Goal: Transaction & Acquisition: Purchase product/service

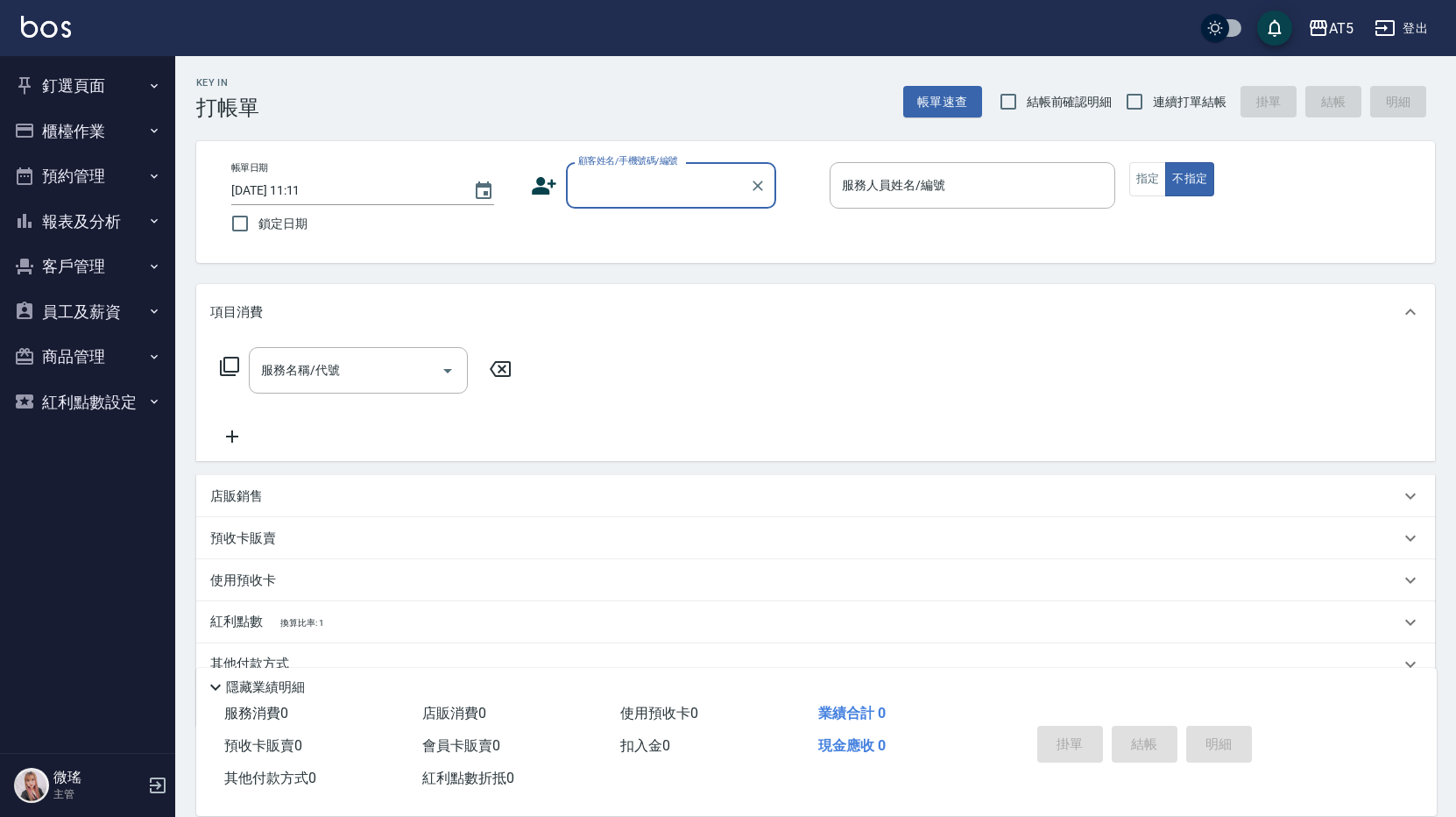
click at [95, 168] on button "預約管理" at bounding box center [88, 176] width 161 height 46
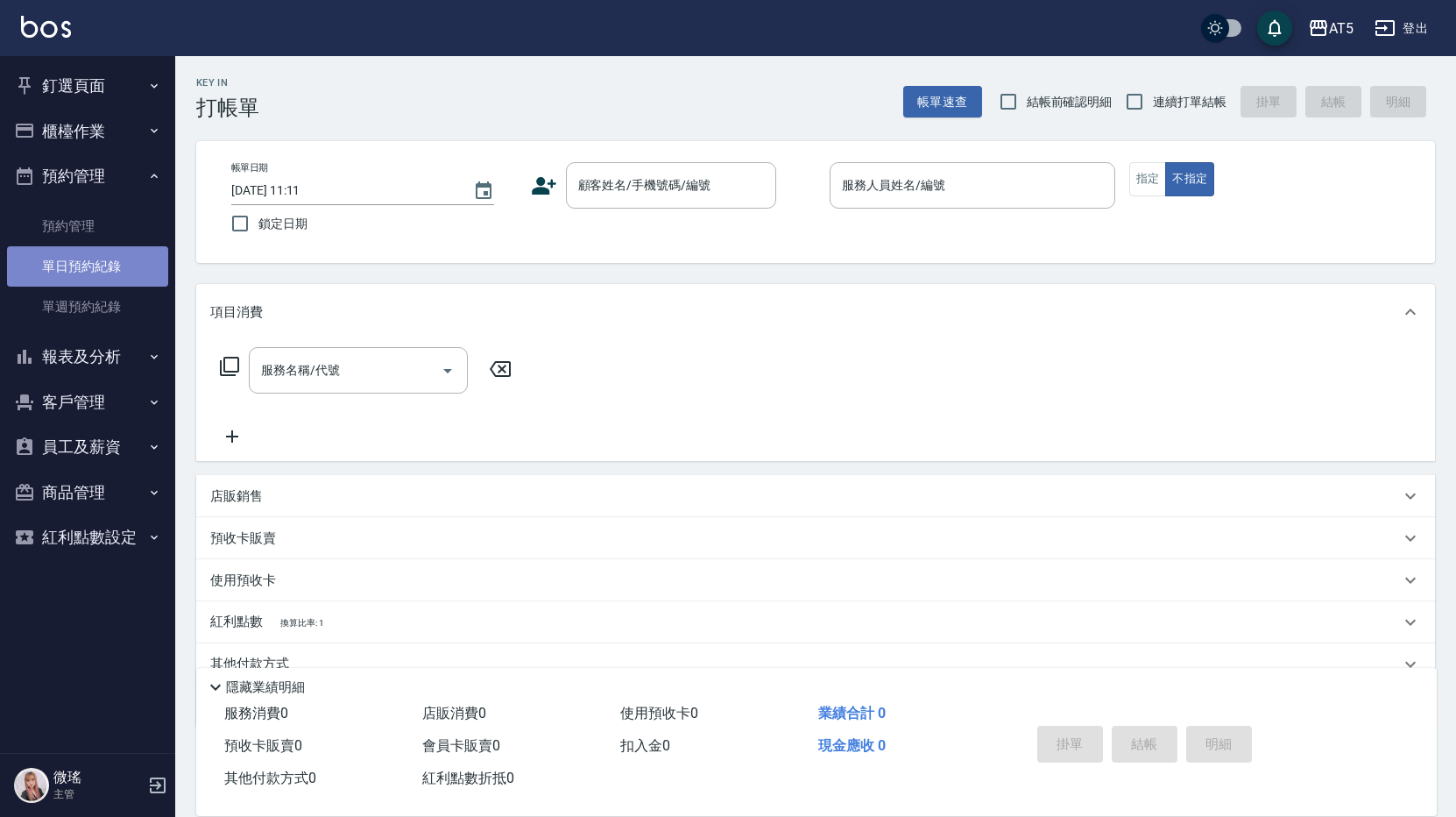
click at [97, 266] on link "單日預約紀錄" at bounding box center [88, 266] width 161 height 40
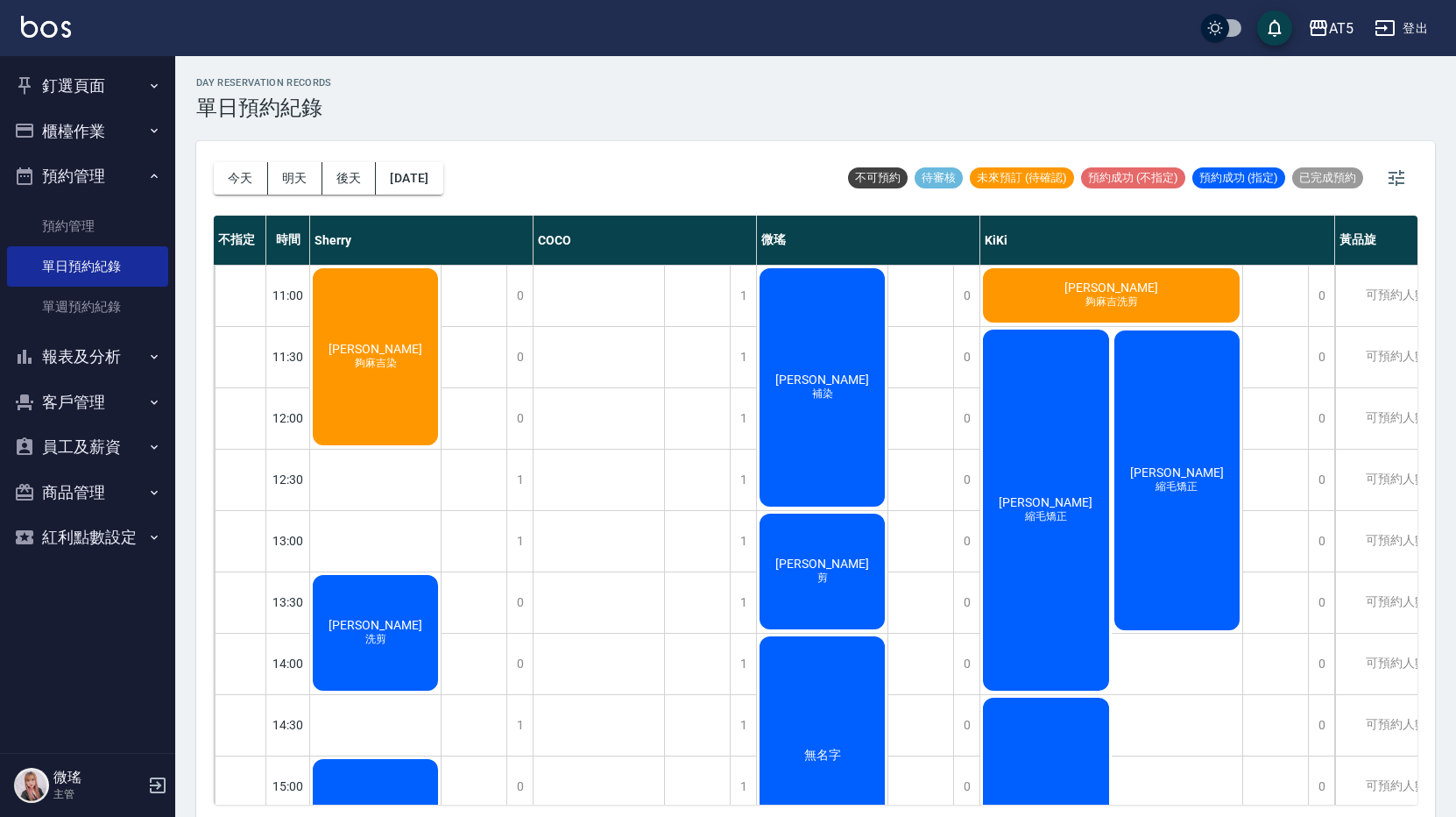
click at [426, 356] on span "[PERSON_NAME]" at bounding box center [375, 349] width 101 height 14
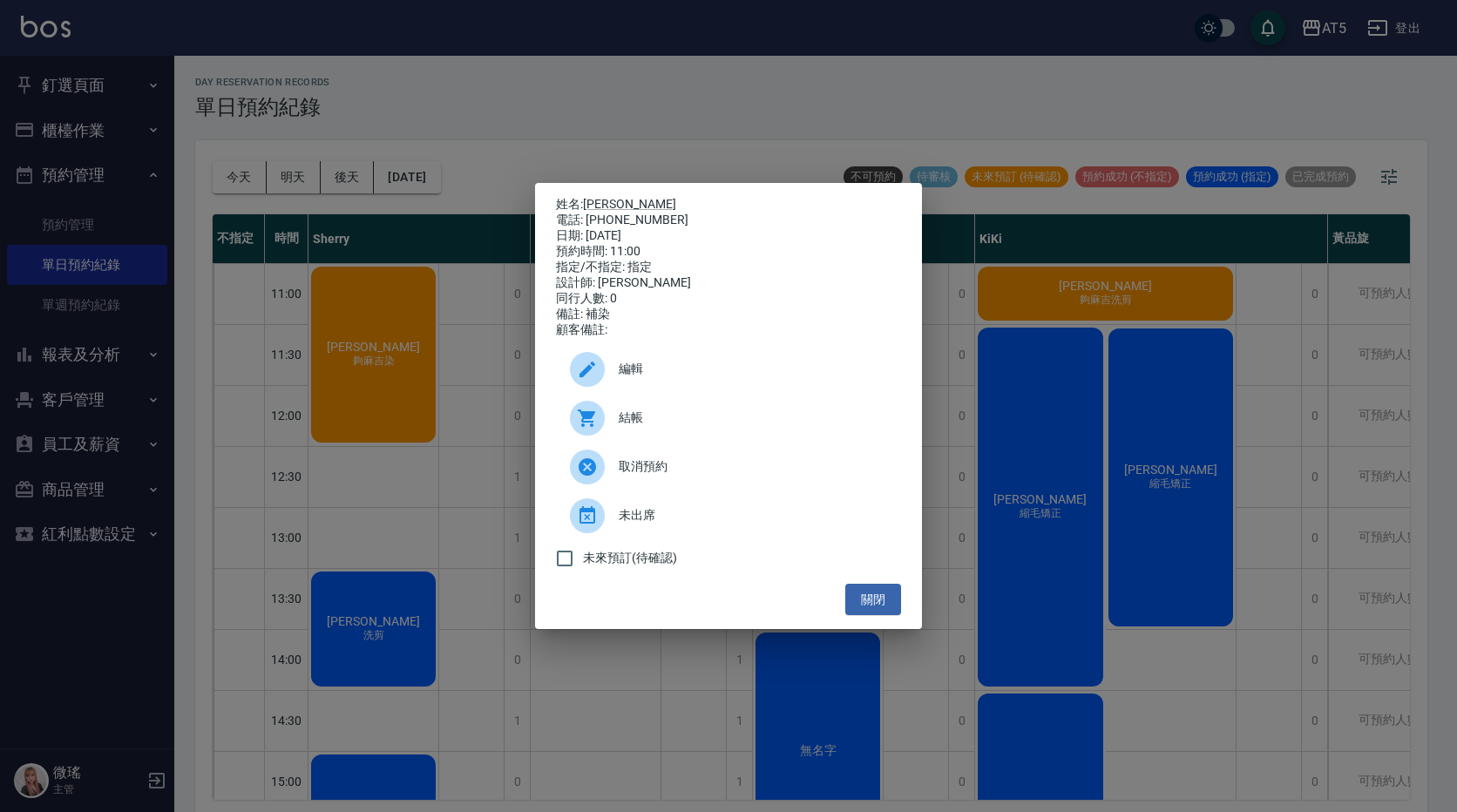
click at [712, 427] on span "結帳" at bounding box center [753, 418] width 268 height 19
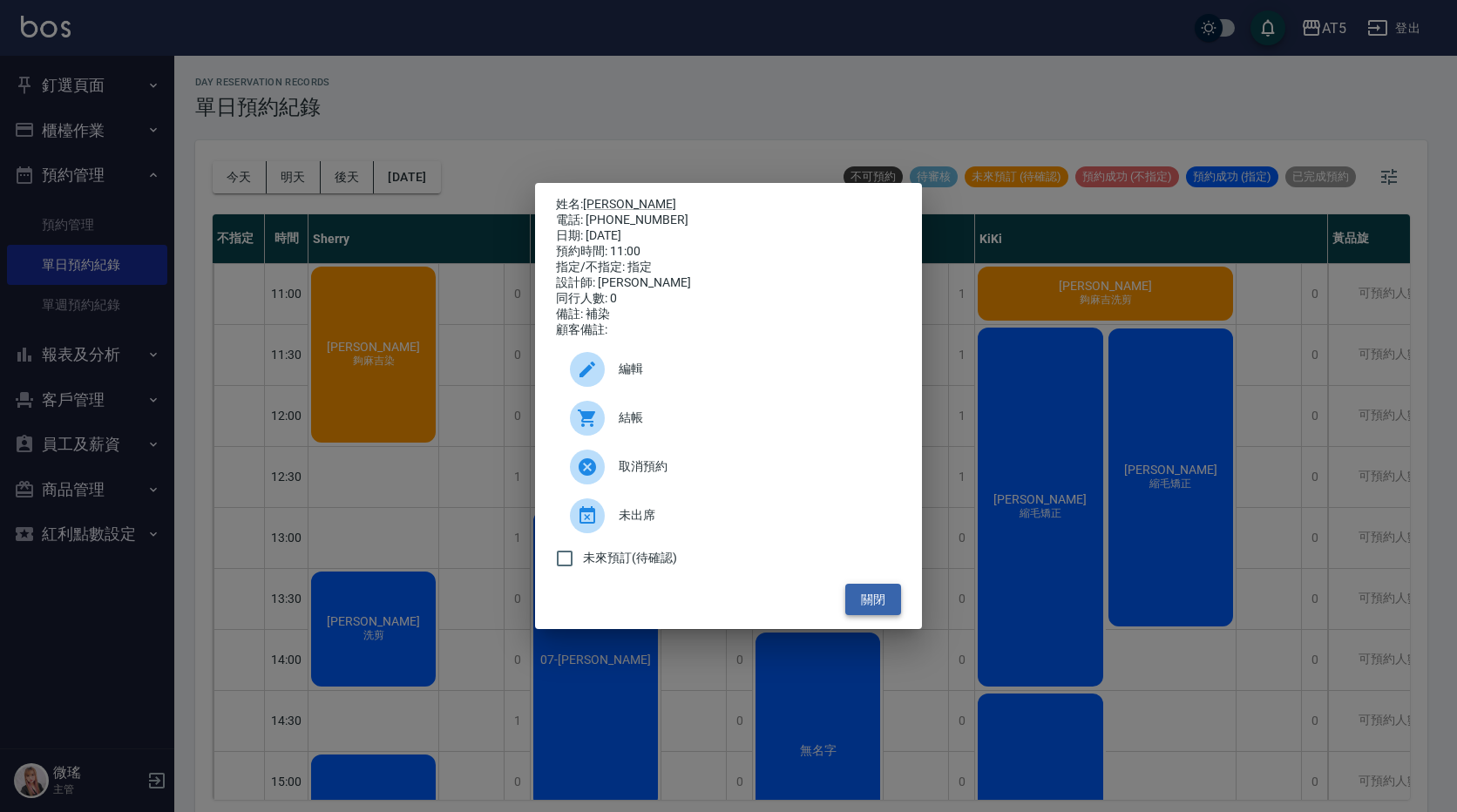
click at [870, 607] on button "關閉" at bounding box center [873, 600] width 56 height 32
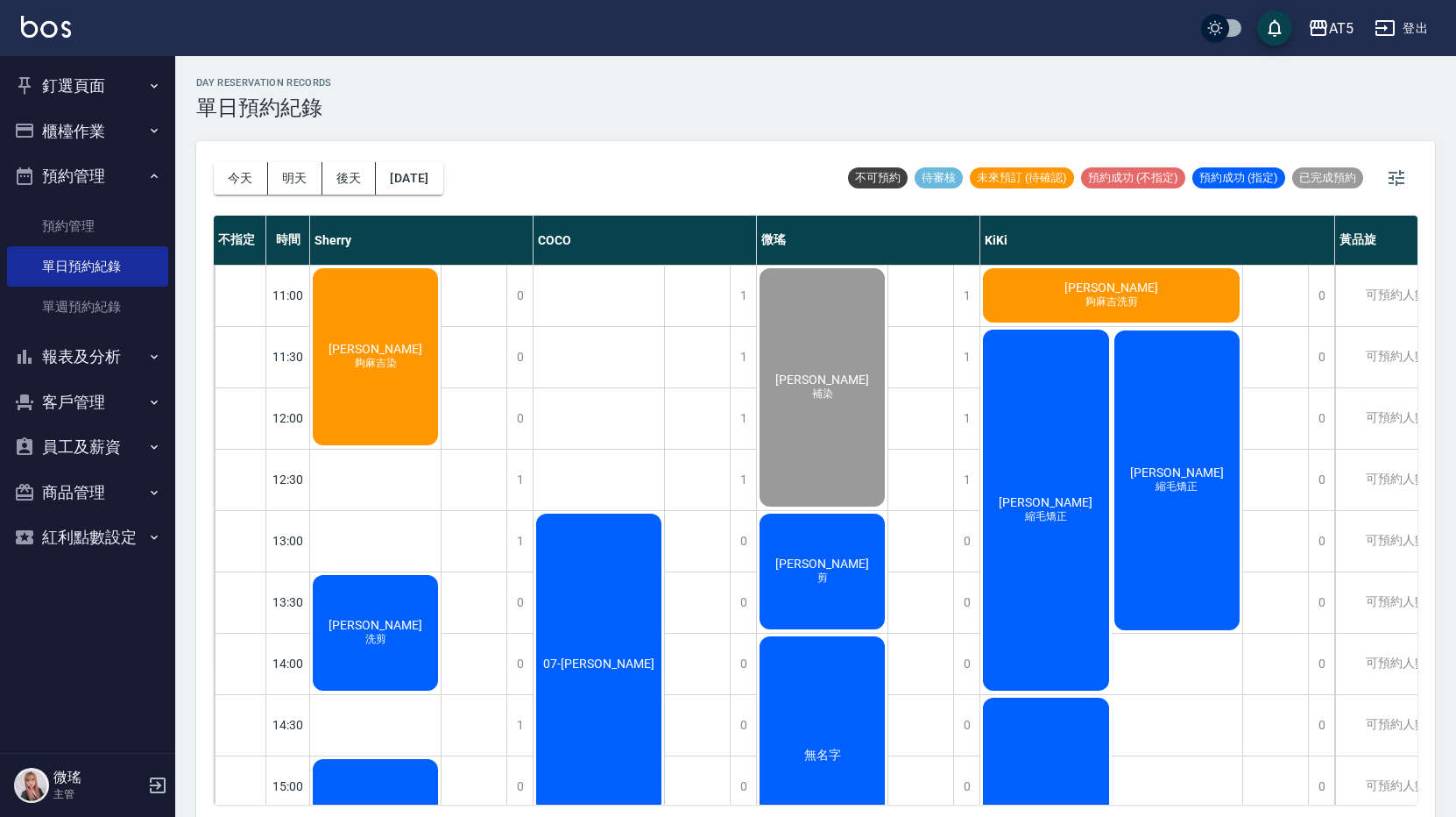
click at [39, 73] on button "釘選頁面" at bounding box center [88, 85] width 161 height 46
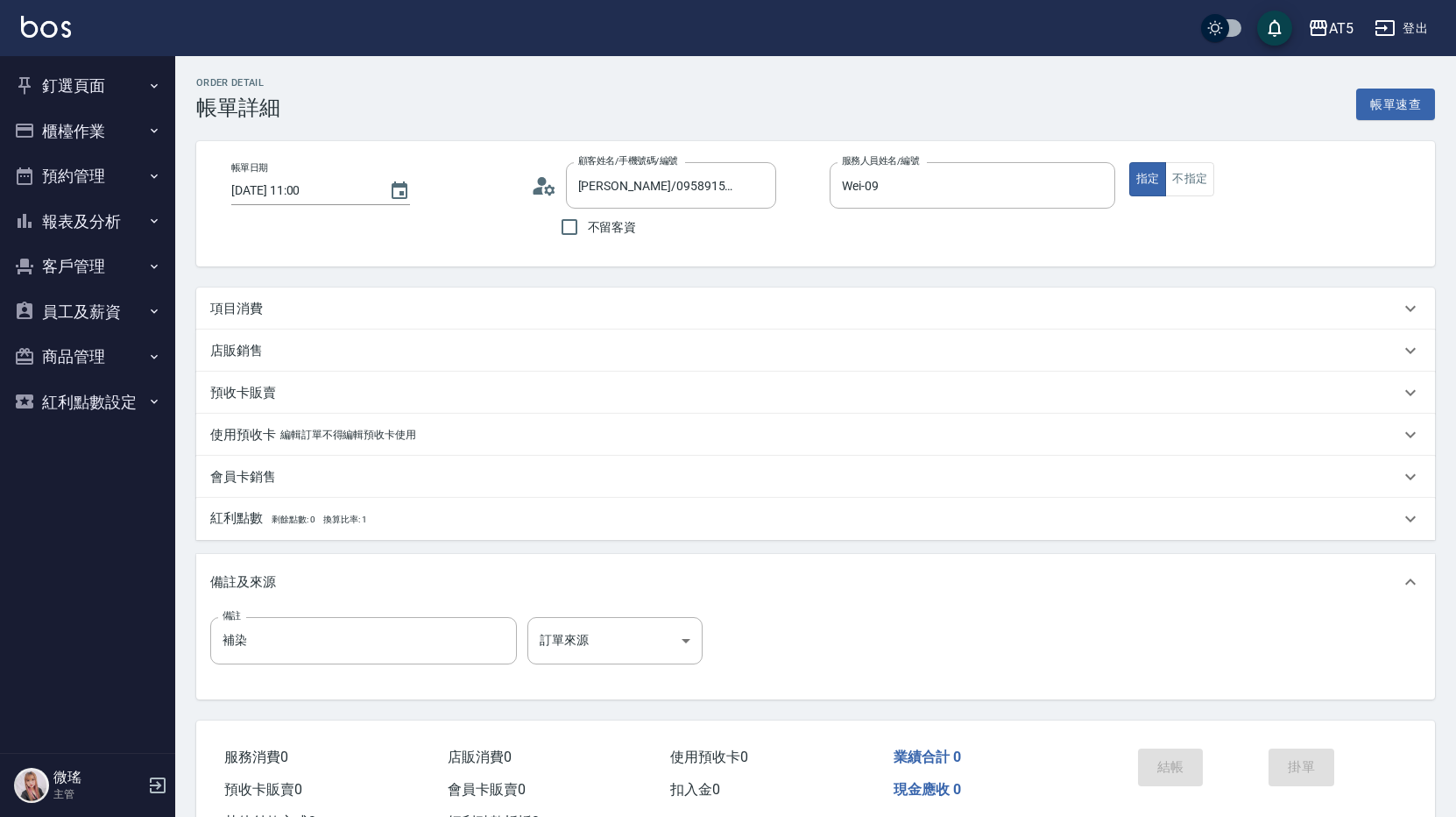
click at [252, 309] on p "項目消費" at bounding box center [236, 309] width 53 height 19
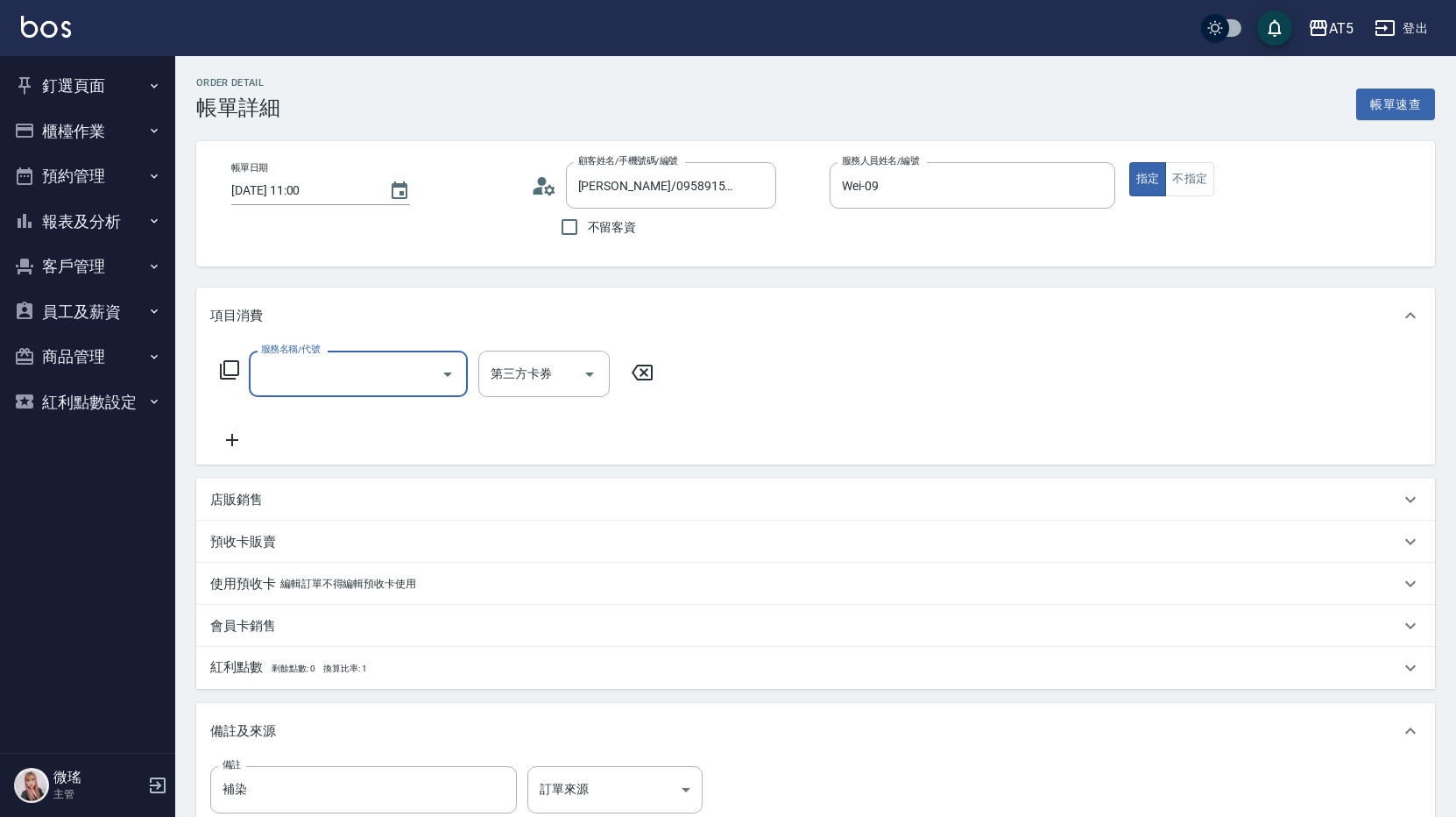
click at [294, 356] on label "服務名稱/代號" at bounding box center [291, 349] width 59 height 13
click at [294, 358] on input "服務名稱/代號" at bounding box center [346, 374] width 177 height 30
click at [305, 375] on input "服務名稱/代號" at bounding box center [346, 374] width 177 height 30
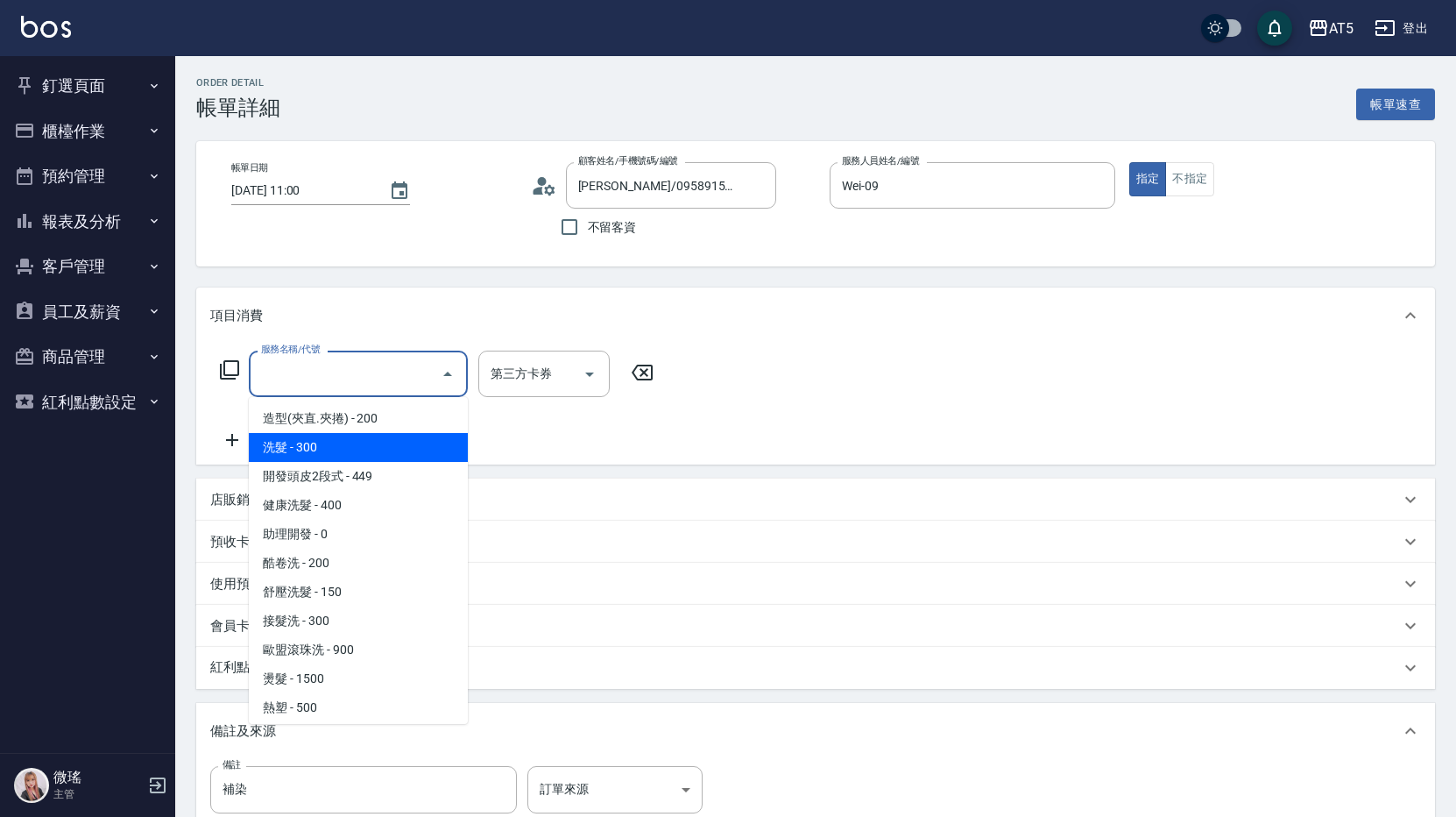
click at [329, 444] on span "洗髮 - 300" at bounding box center [358, 447] width 219 height 29
type input "洗髮(201)"
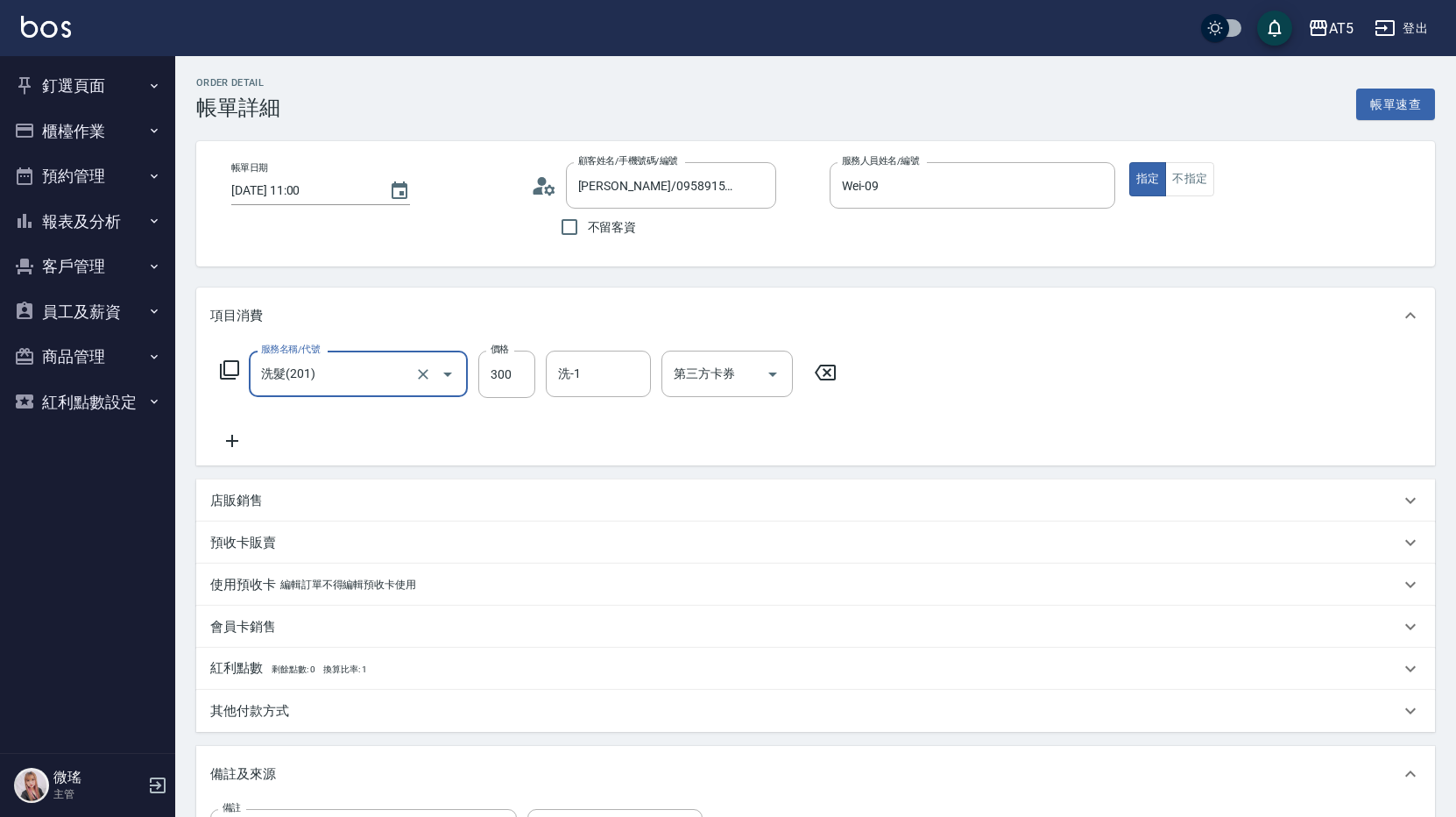
click at [233, 434] on icon at bounding box center [232, 440] width 44 height 21
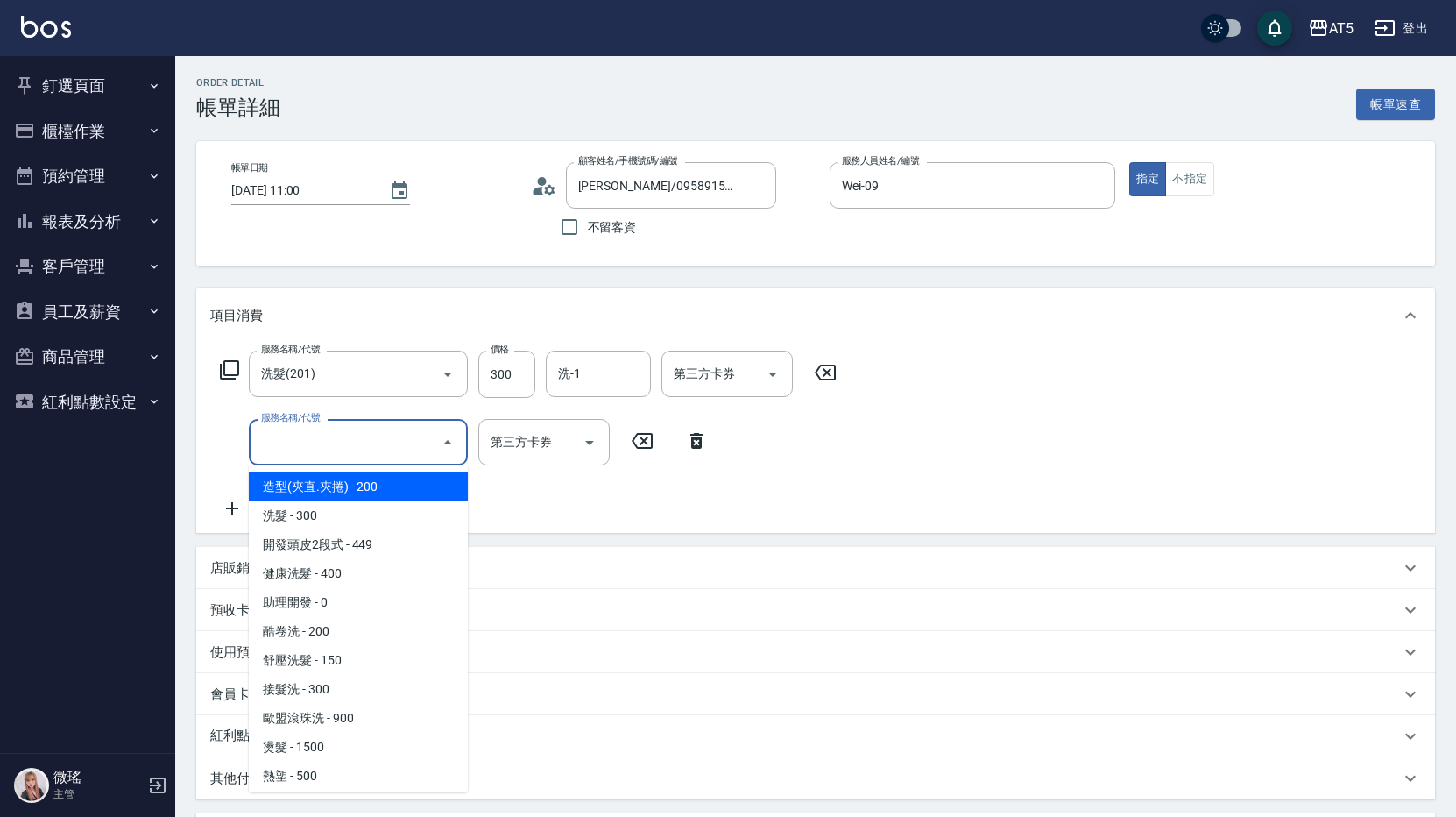
click at [283, 441] on input "服務名稱/代號" at bounding box center [346, 443] width 177 height 30
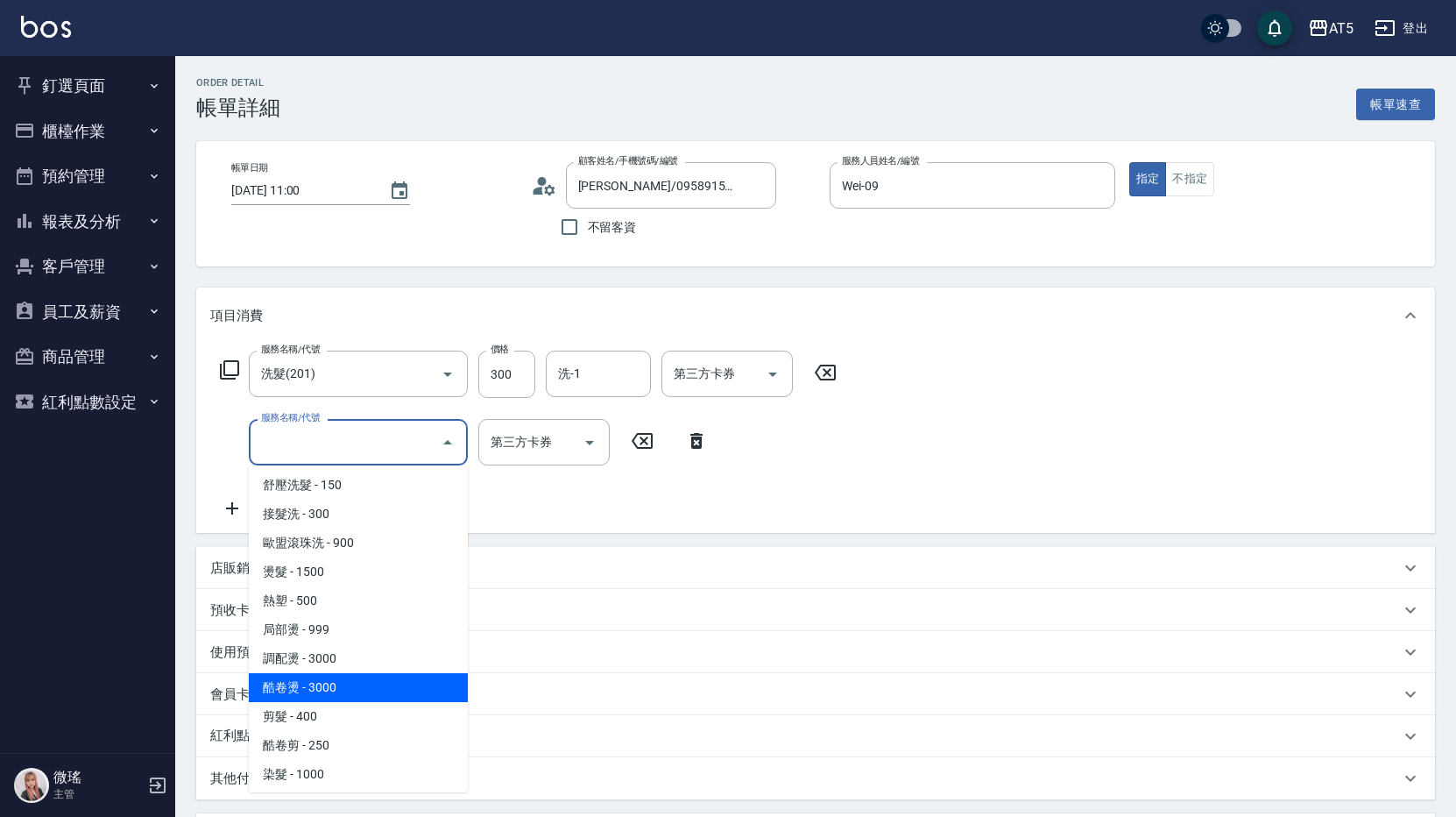
scroll to position [263, 0]
click at [347, 681] on span "染髮 - 1000" at bounding box center [358, 687] width 219 height 29
type input "130"
type input "染髮(501)"
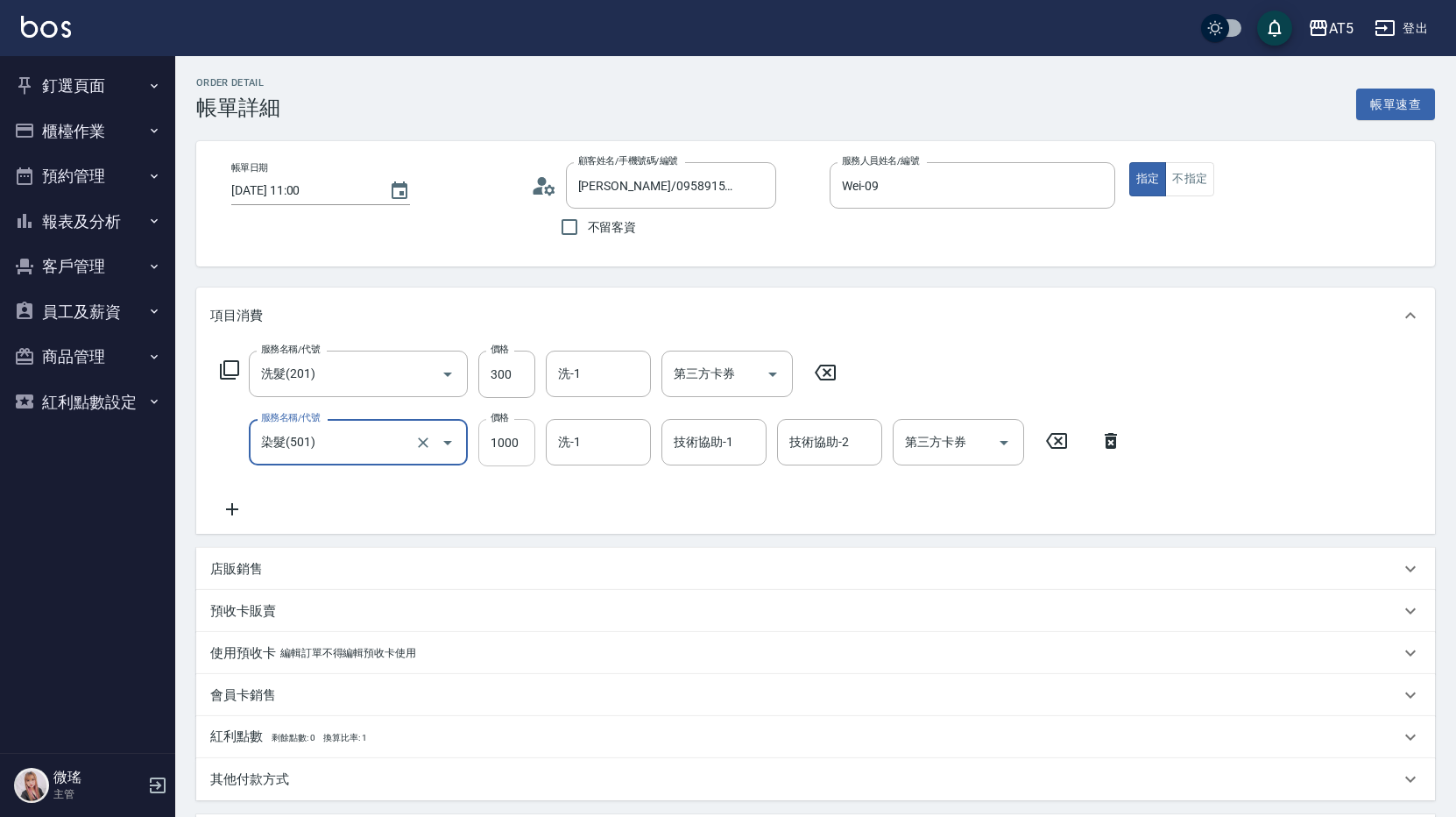
click at [496, 442] on input "1000" at bounding box center [507, 443] width 57 height 47
type input "1"
type input "30"
type input "12"
type input "40"
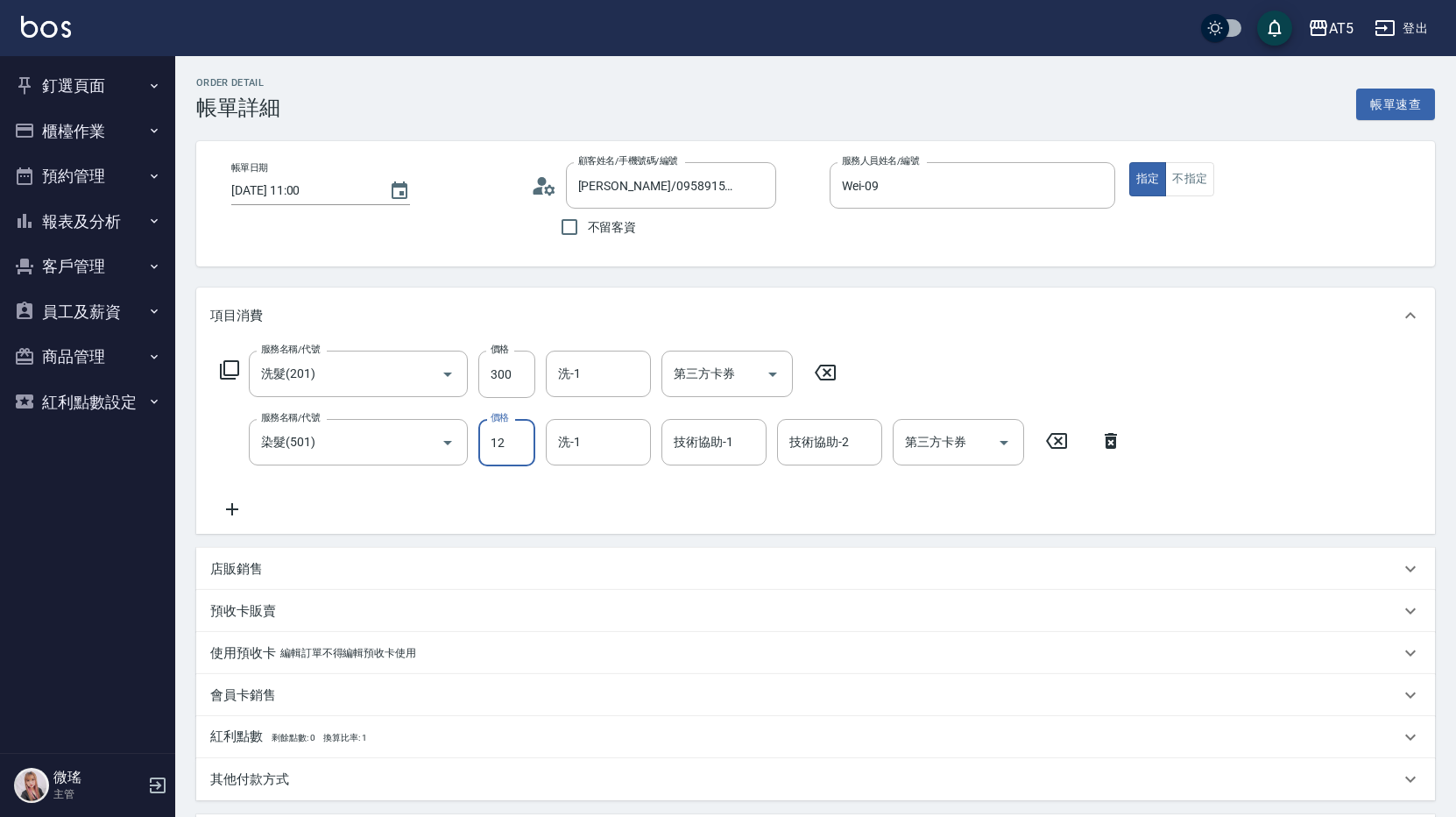
type input "120"
type input "150"
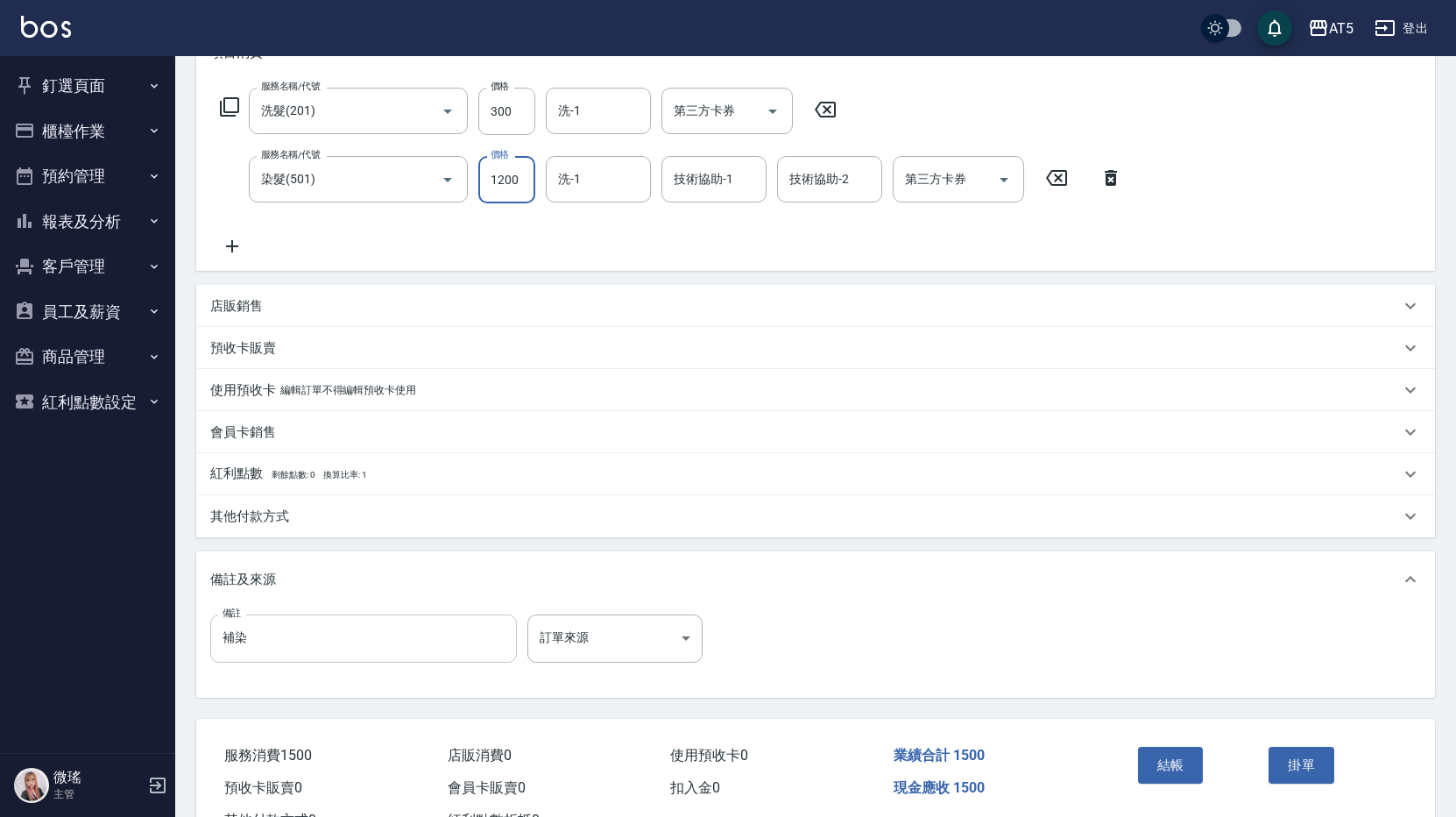
type input "1200"
click at [282, 643] on input "補染" at bounding box center [364, 638] width 307 height 47
type input "補染55-31+66-63+6G+4-0*9%"
click at [1190, 768] on button "結帳" at bounding box center [1170, 765] width 65 height 37
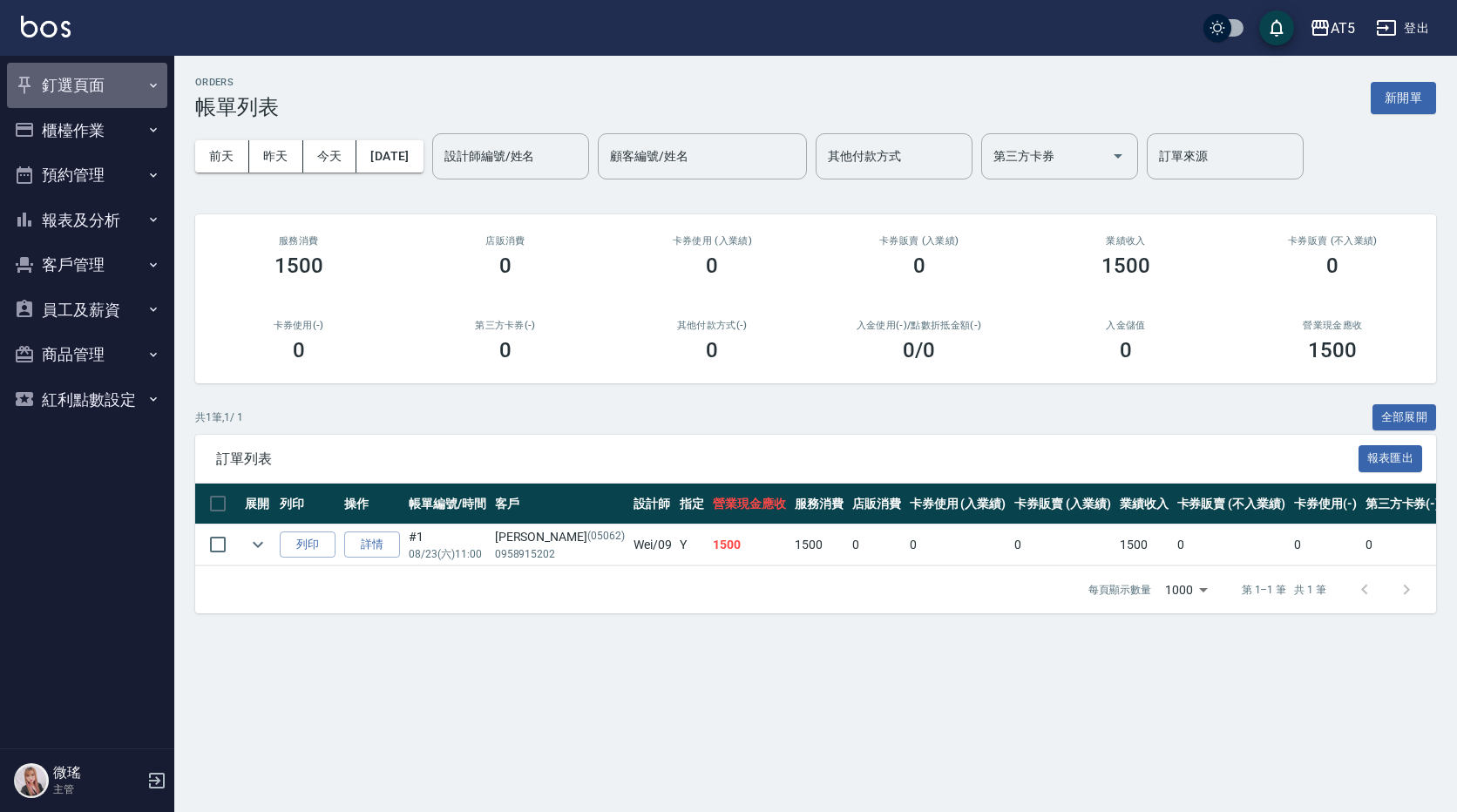
click at [77, 82] on button "釘選頁面" at bounding box center [87, 85] width 160 height 45
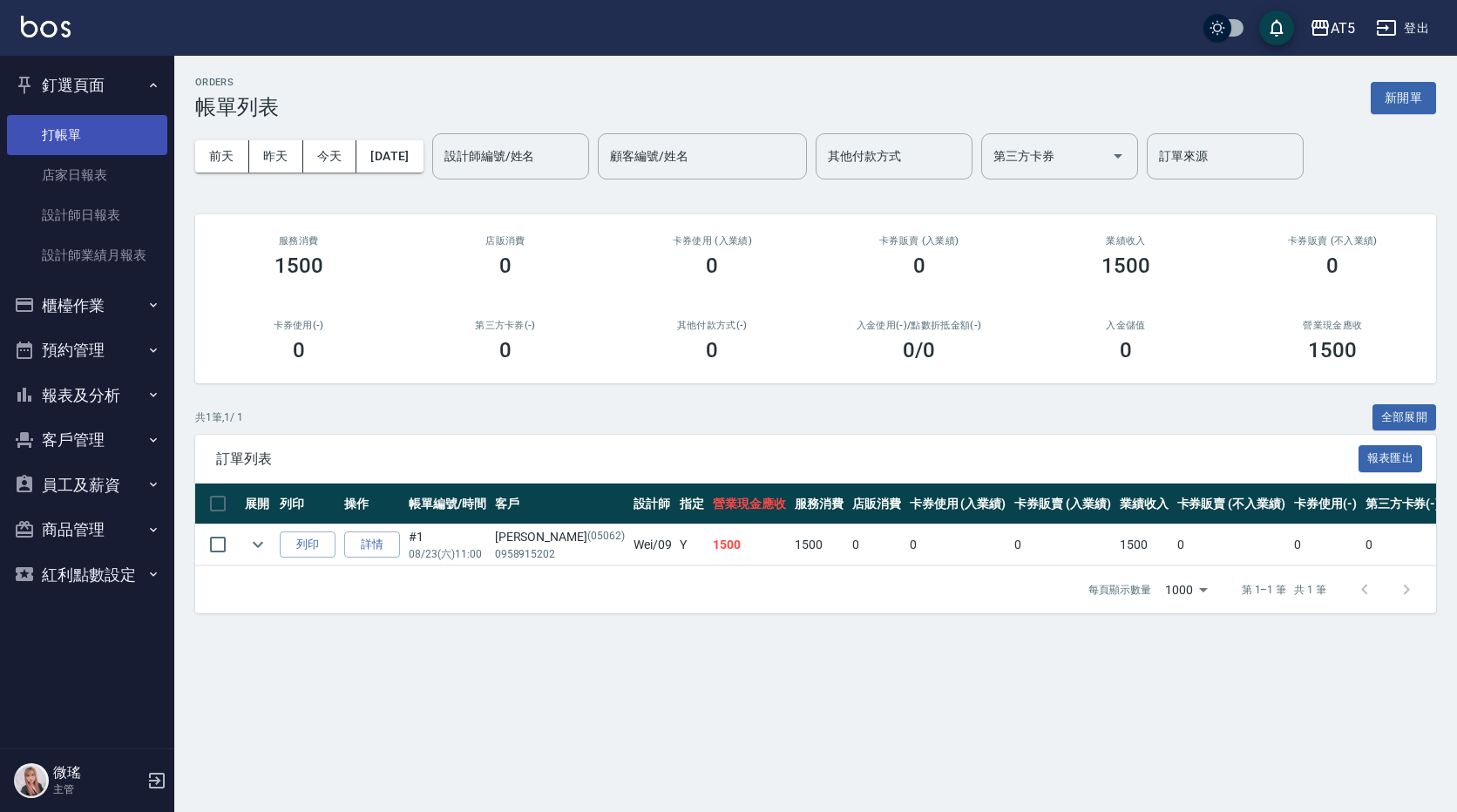
click at [95, 134] on link "打帳單" at bounding box center [87, 134] width 160 height 40
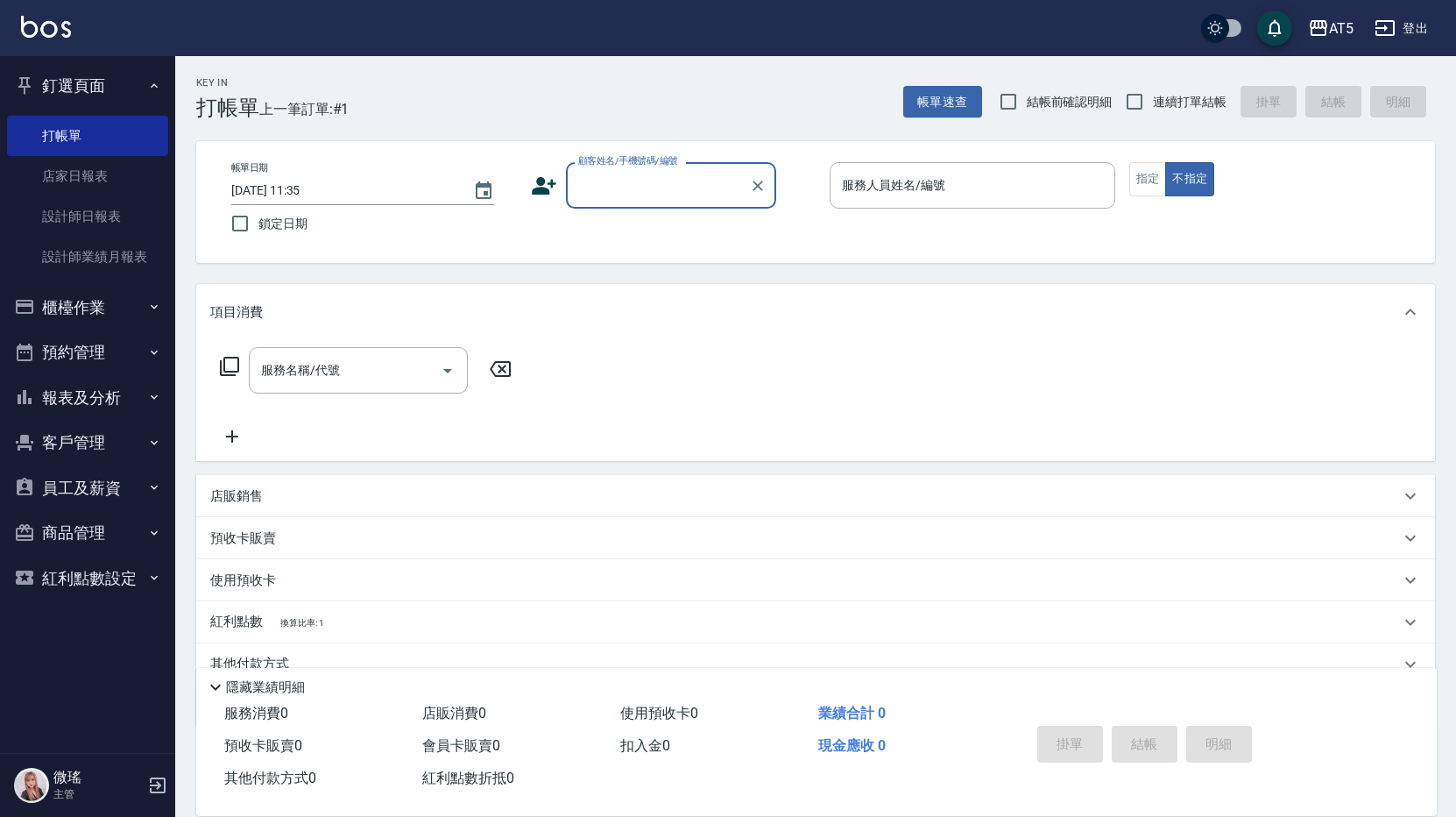
click at [672, 186] on input "顧客姓名/手機號碼/編號" at bounding box center [658, 185] width 168 height 30
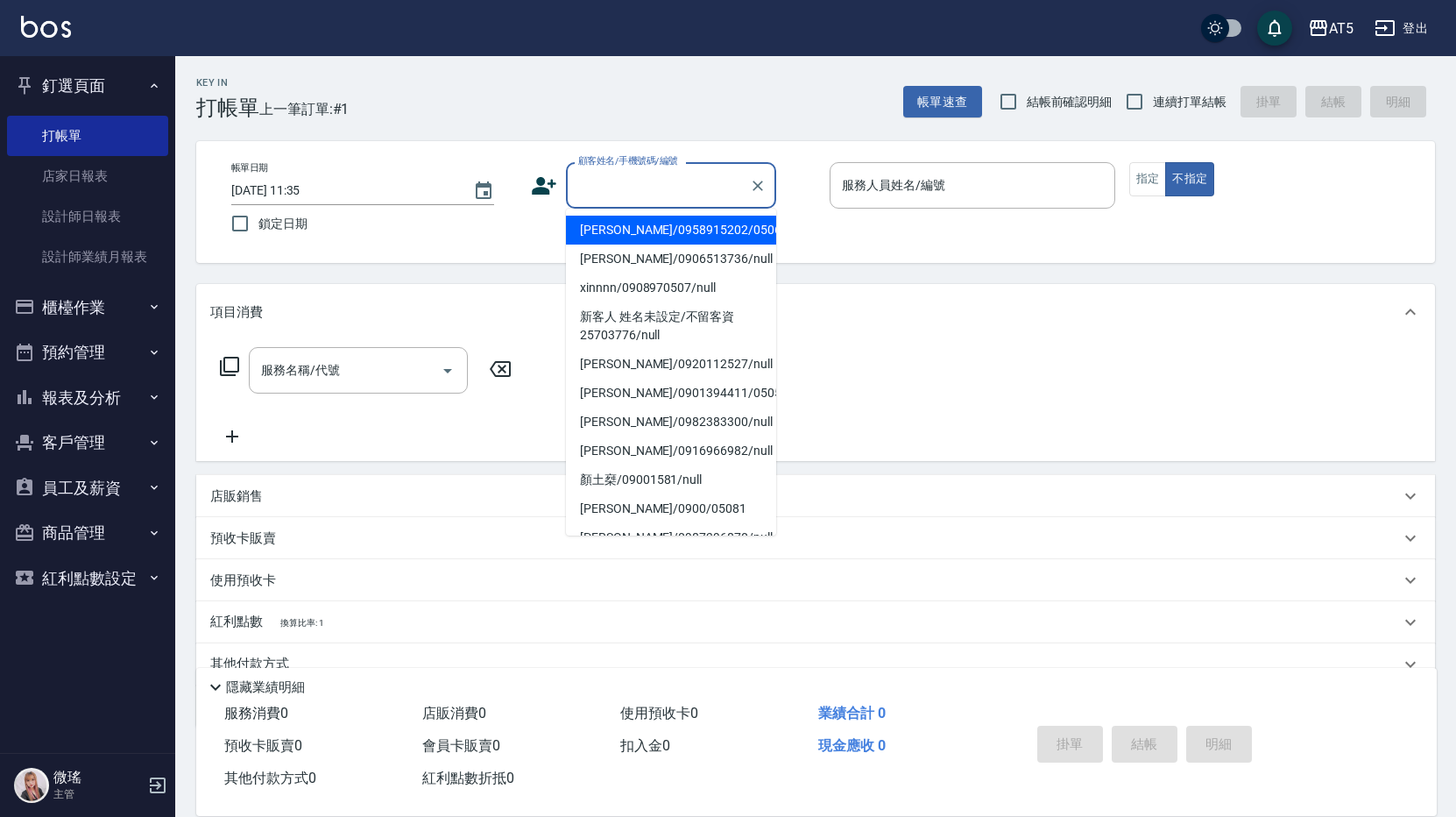
type input "v"
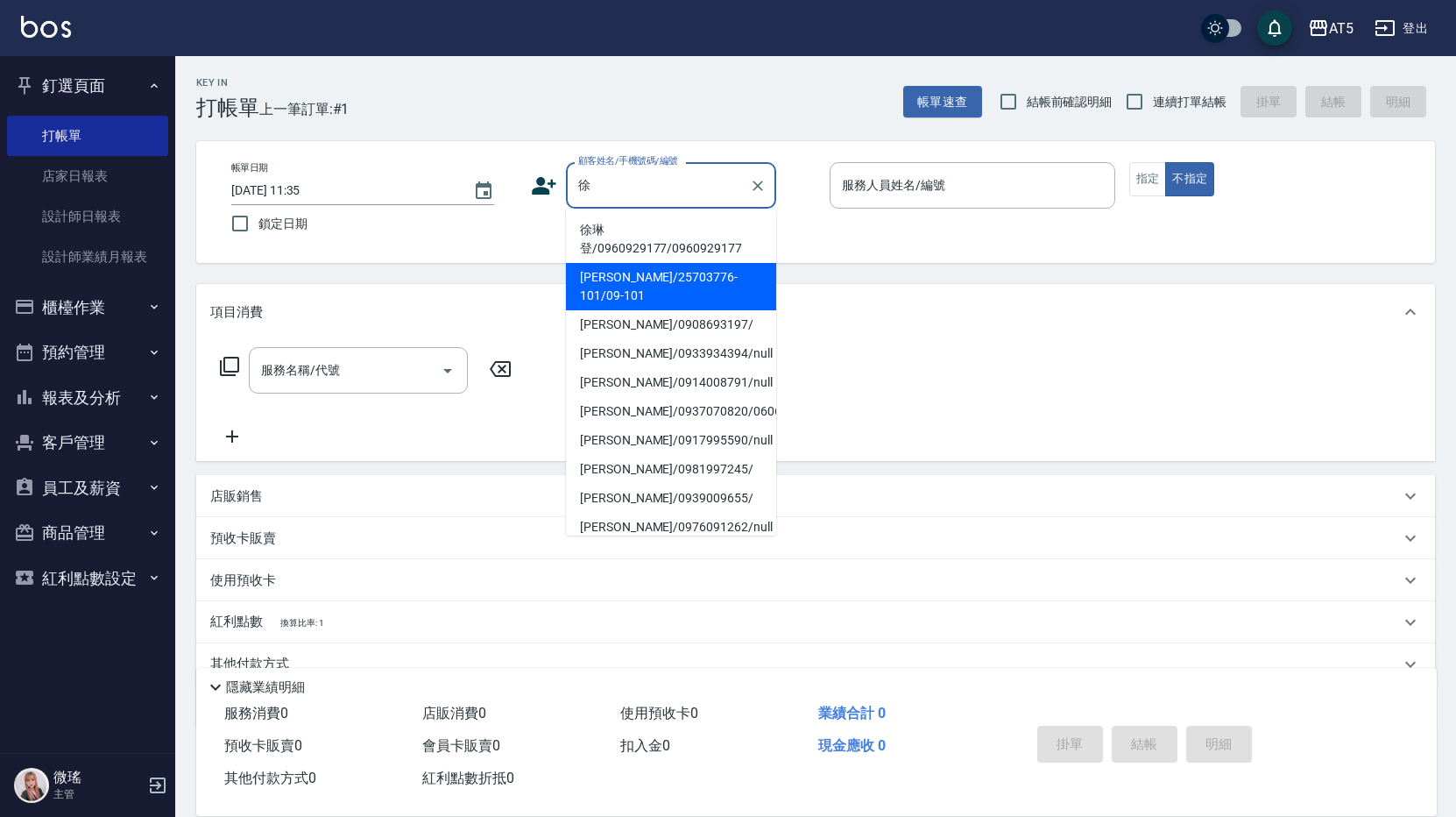
click at [639, 280] on li "[PERSON_NAME]/25703776-101/09-101" at bounding box center [671, 287] width 210 height 47
type input "[PERSON_NAME]/25703776-101/09-101"
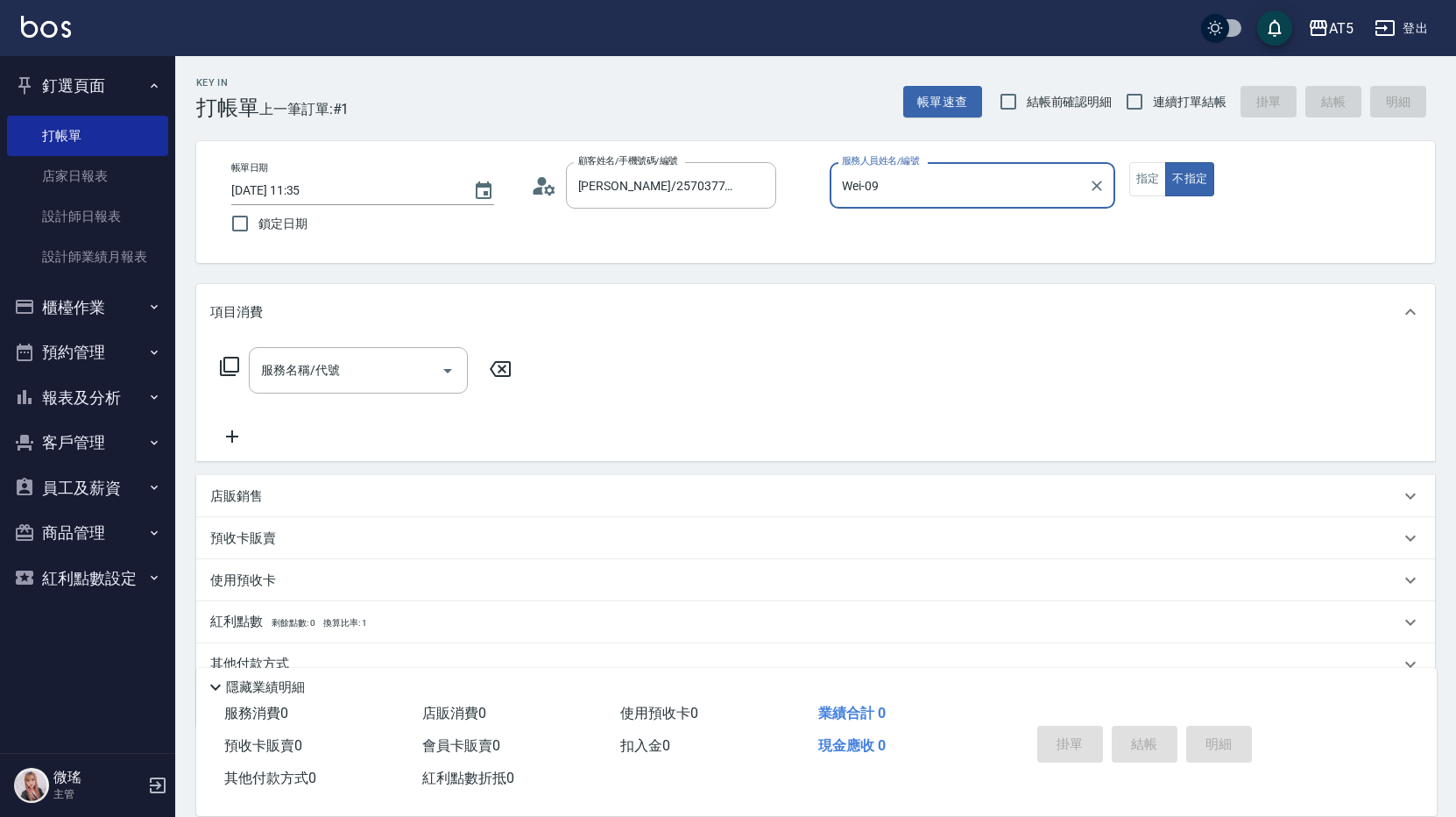
type input "Wei-09"
click at [1137, 175] on button "指定" at bounding box center [1148, 179] width 38 height 34
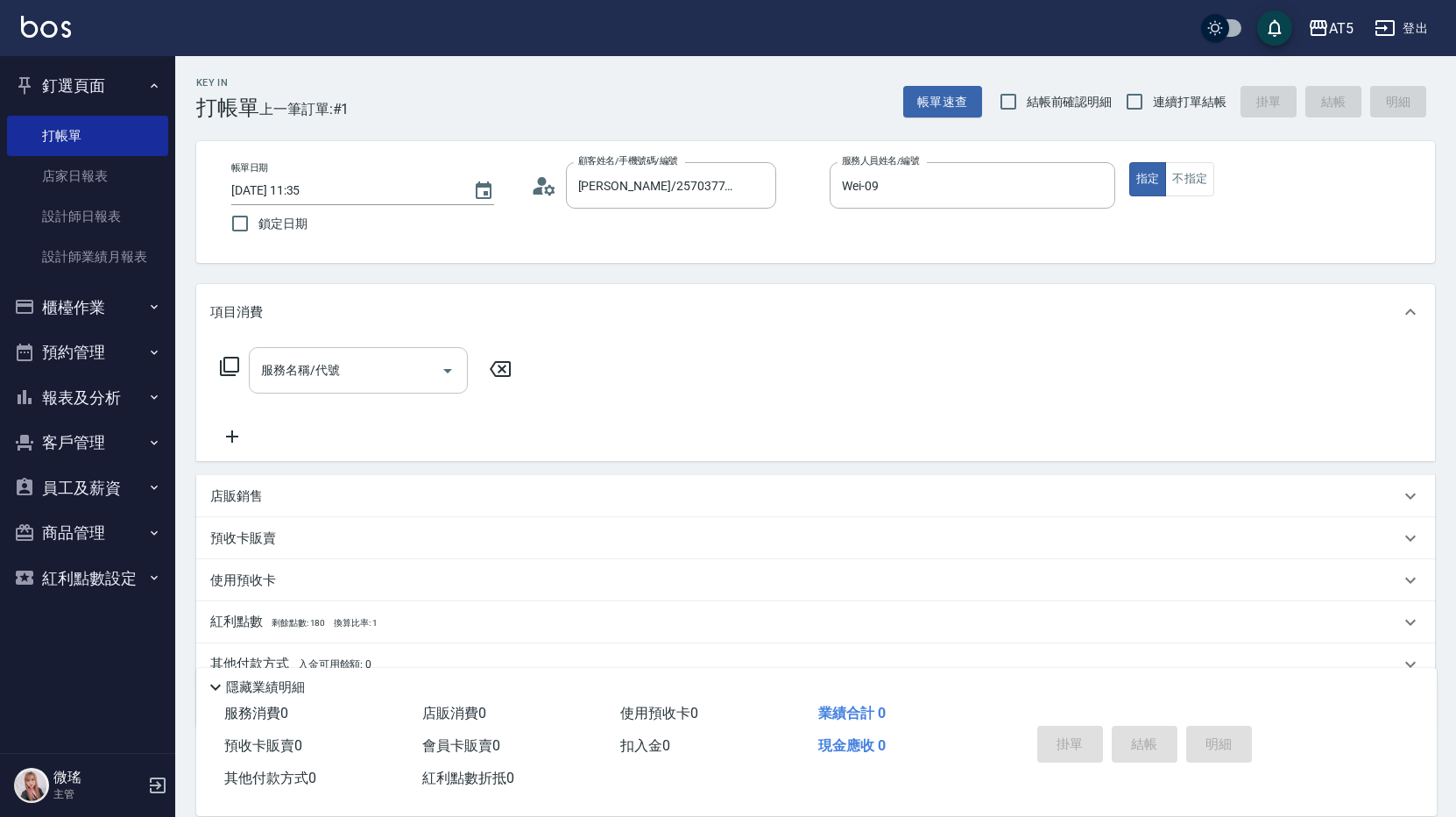
click at [416, 375] on input "服務名稱/代號" at bounding box center [346, 370] width 177 height 30
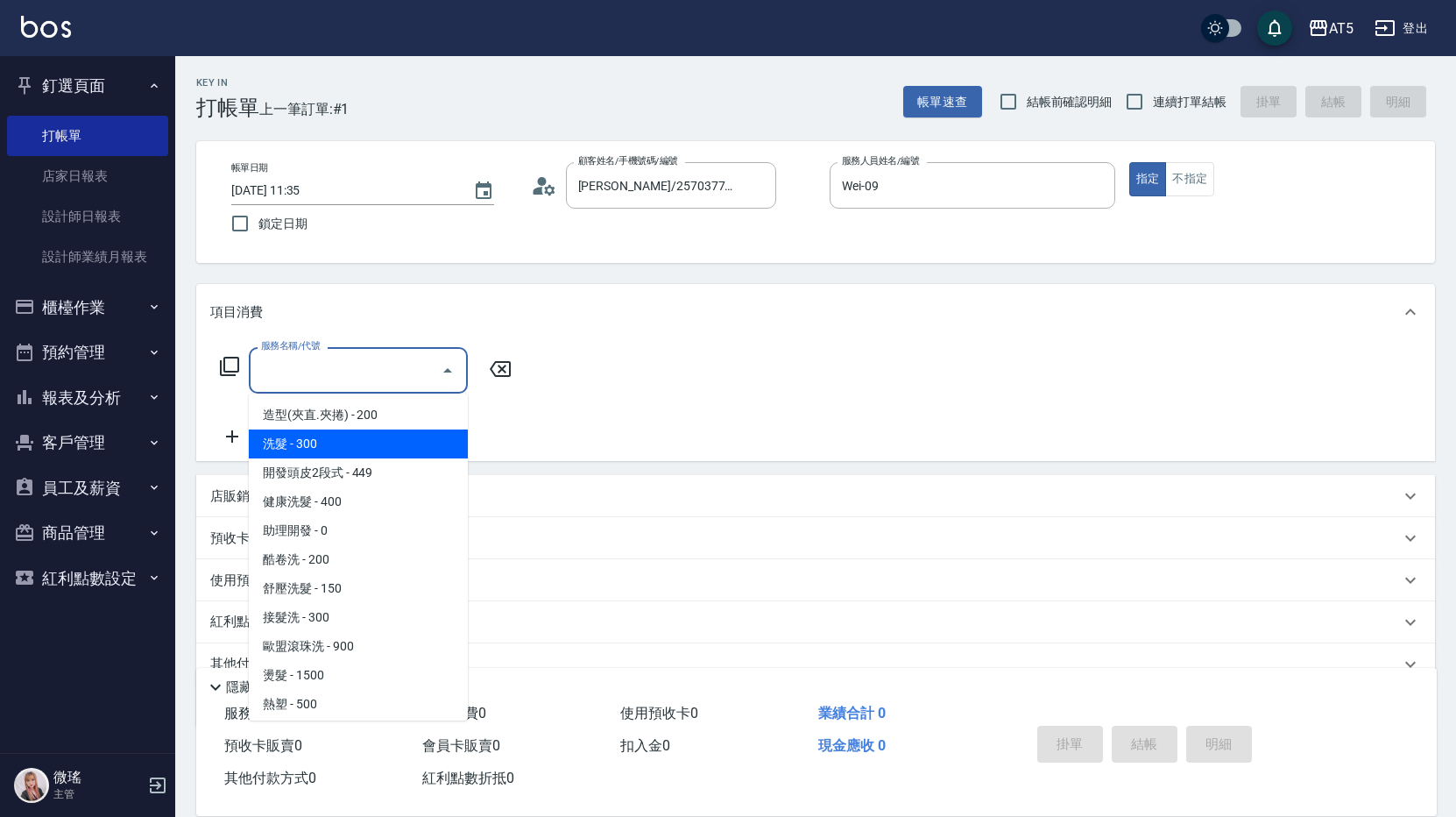
drag, startPoint x: 355, startPoint y: 436, endPoint x: 520, endPoint y: 395, distance: 170.0
click at [355, 434] on span "洗髮 - 300" at bounding box center [358, 444] width 219 height 29
type input "洗髮(201)"
type input "30"
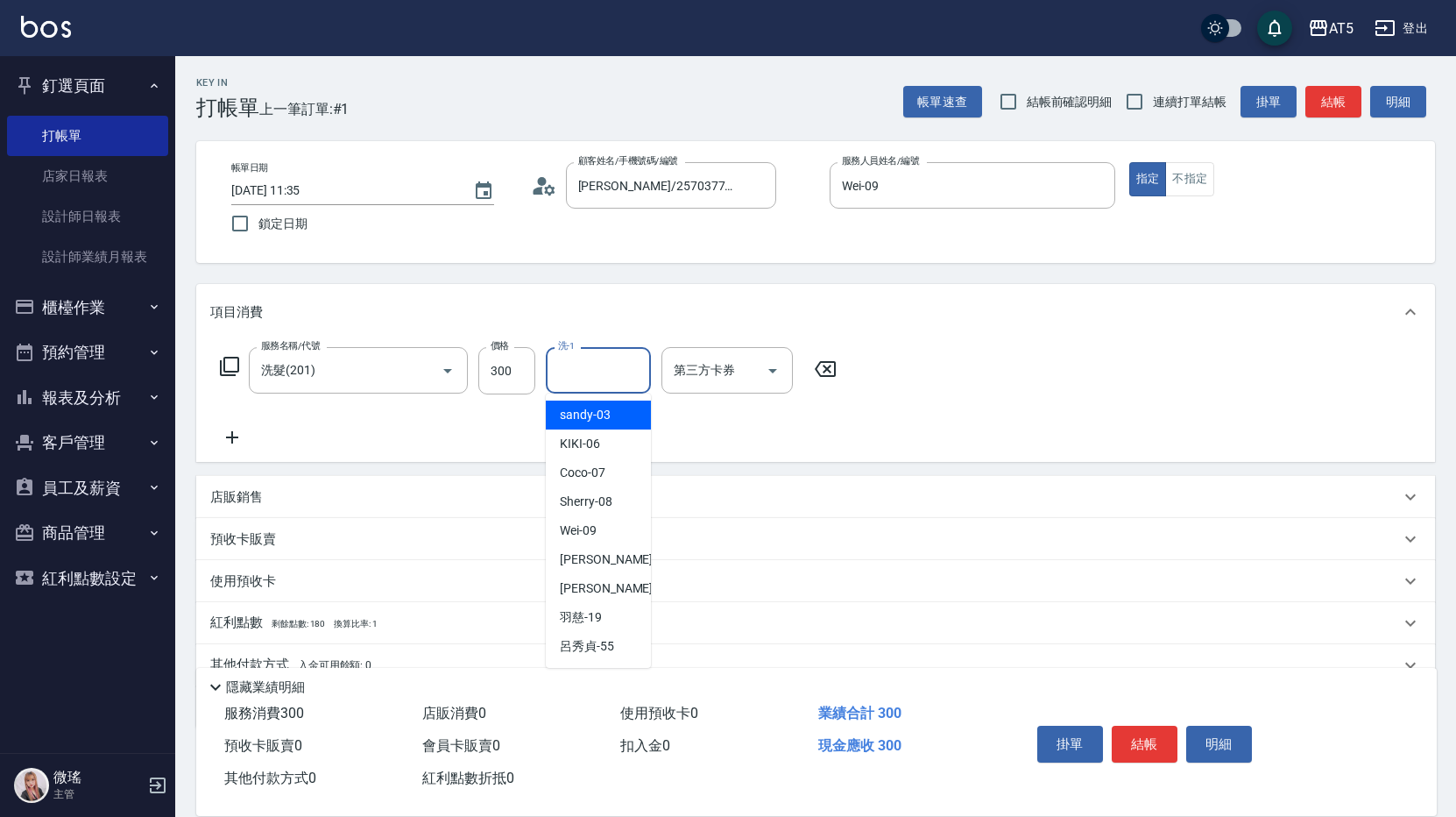
click at [590, 356] on input "洗-1" at bounding box center [598, 370] width 90 height 30
click at [609, 589] on div "[PERSON_NAME] -17" at bounding box center [598, 589] width 105 height 29
type input "[PERSON_NAME]-17"
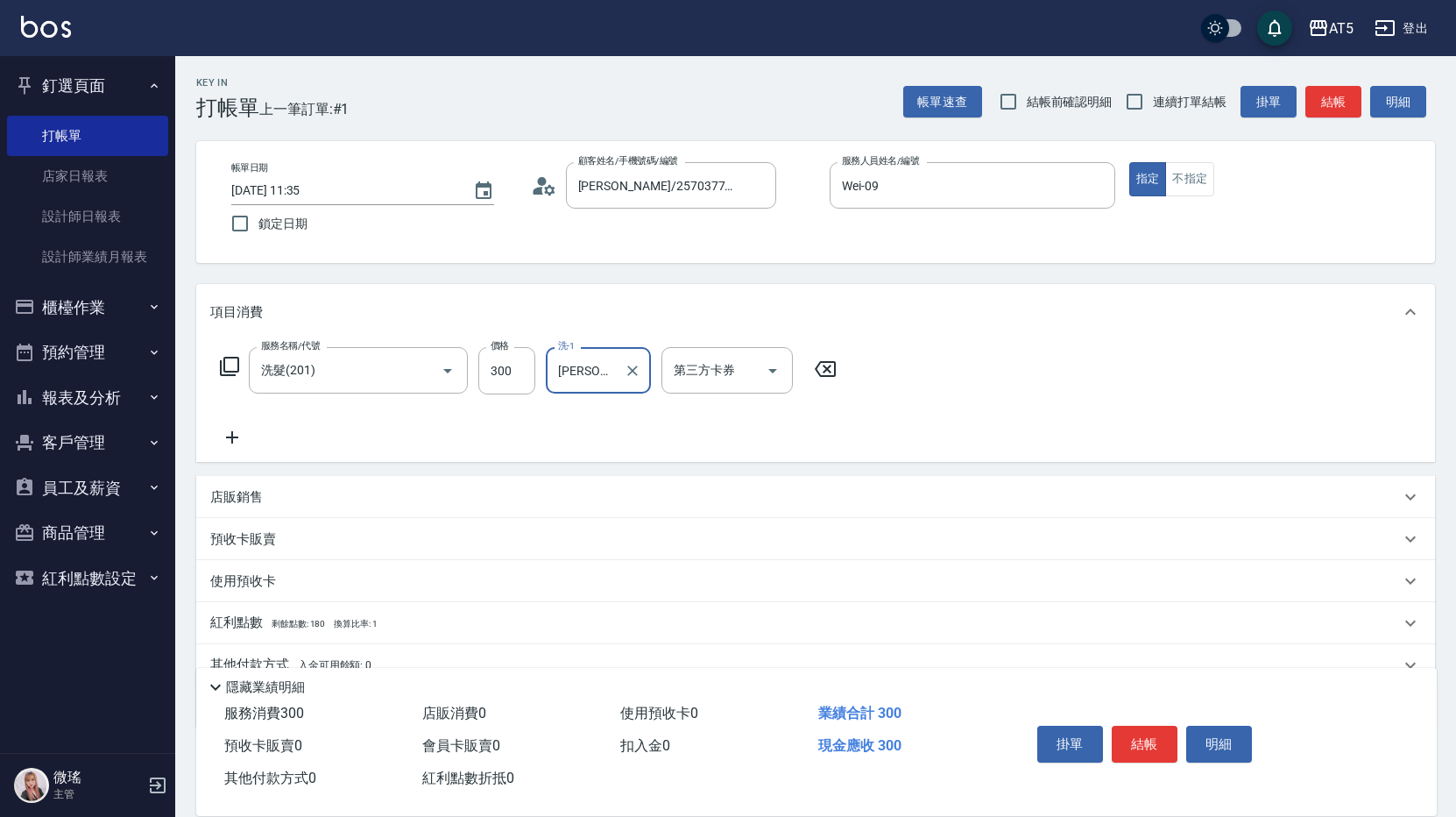
click at [1122, 710] on div "掛單 結帳 明細" at bounding box center [1212, 746] width 407 height 98
click at [1162, 756] on div "掛單 結帳 明細" at bounding box center [1144, 746] width 228 height 56
click at [1152, 745] on button "結帳" at bounding box center [1144, 744] width 65 height 37
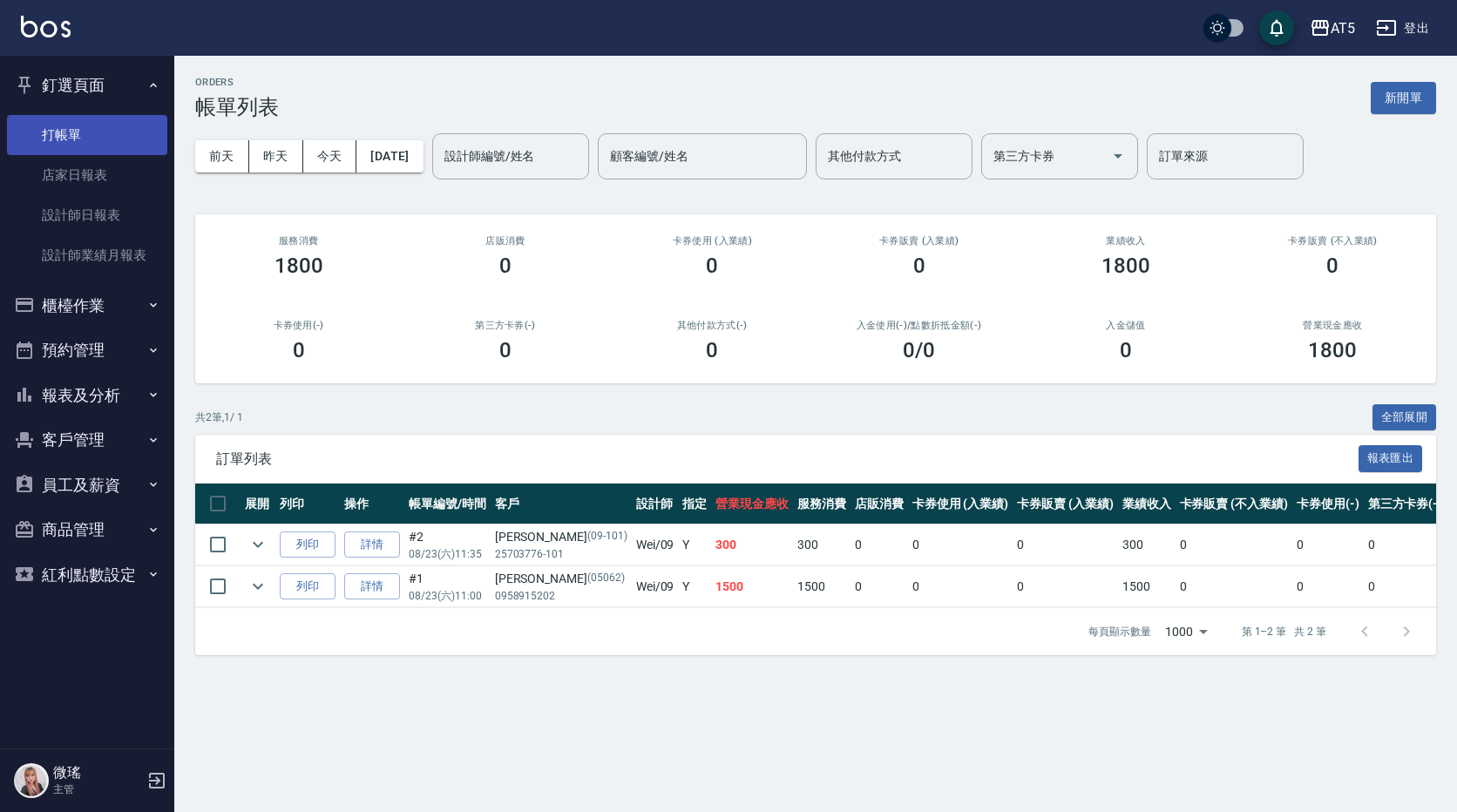
click at [105, 134] on link "打帳單" at bounding box center [87, 134] width 160 height 40
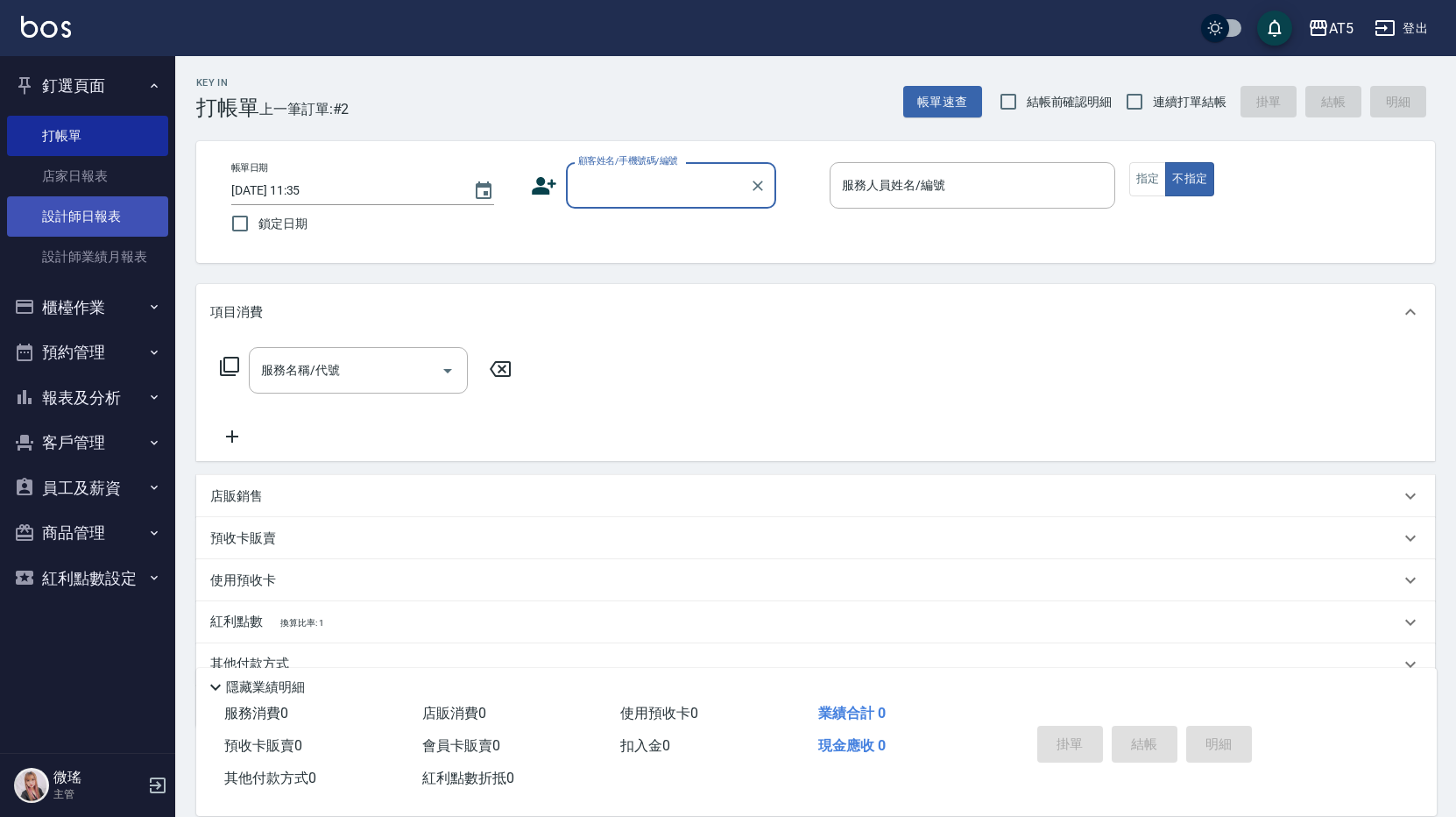
click at [133, 211] on link "設計師日報表" at bounding box center [88, 216] width 161 height 40
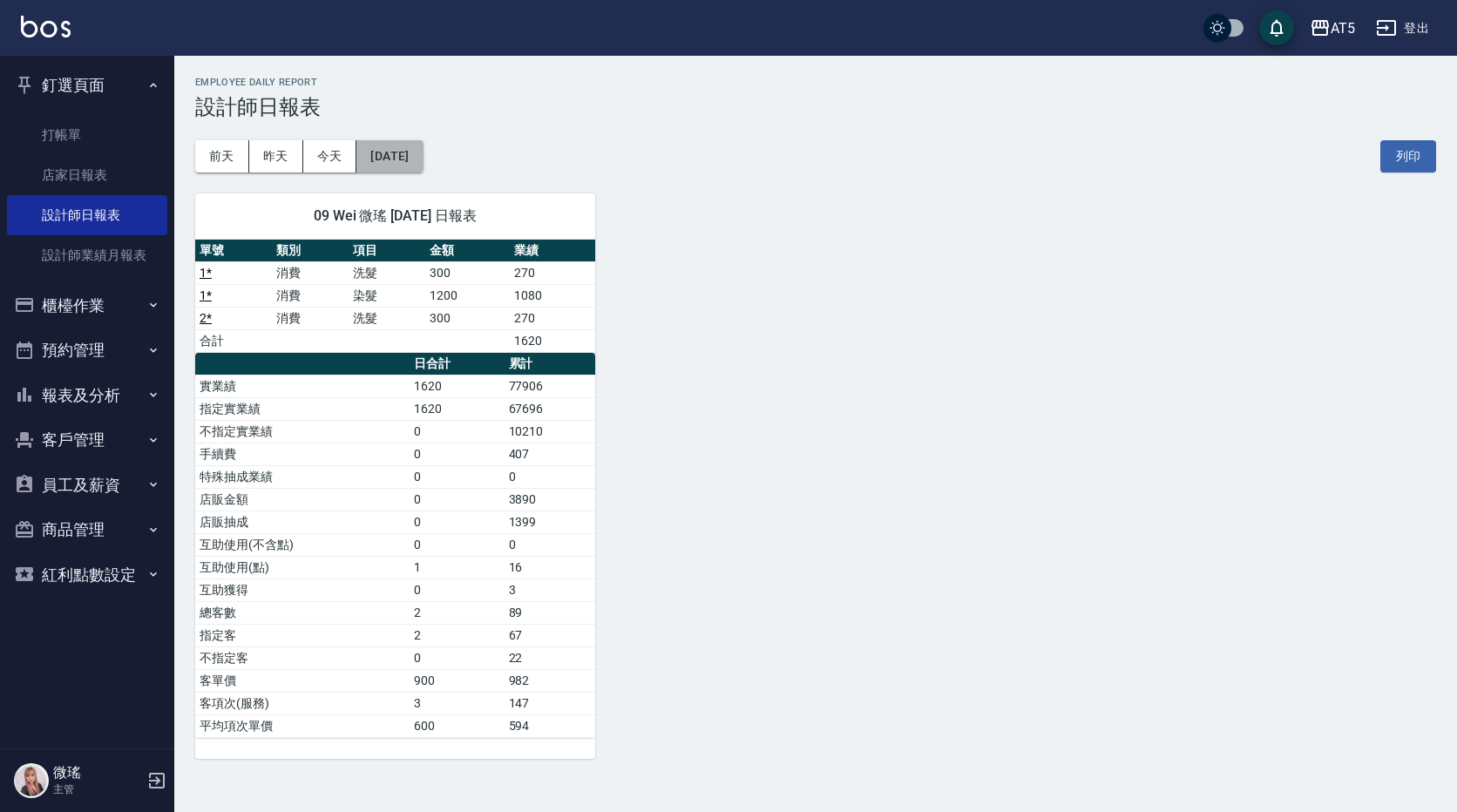
click at [387, 152] on button "[DATE]" at bounding box center [389, 157] width 66 height 32
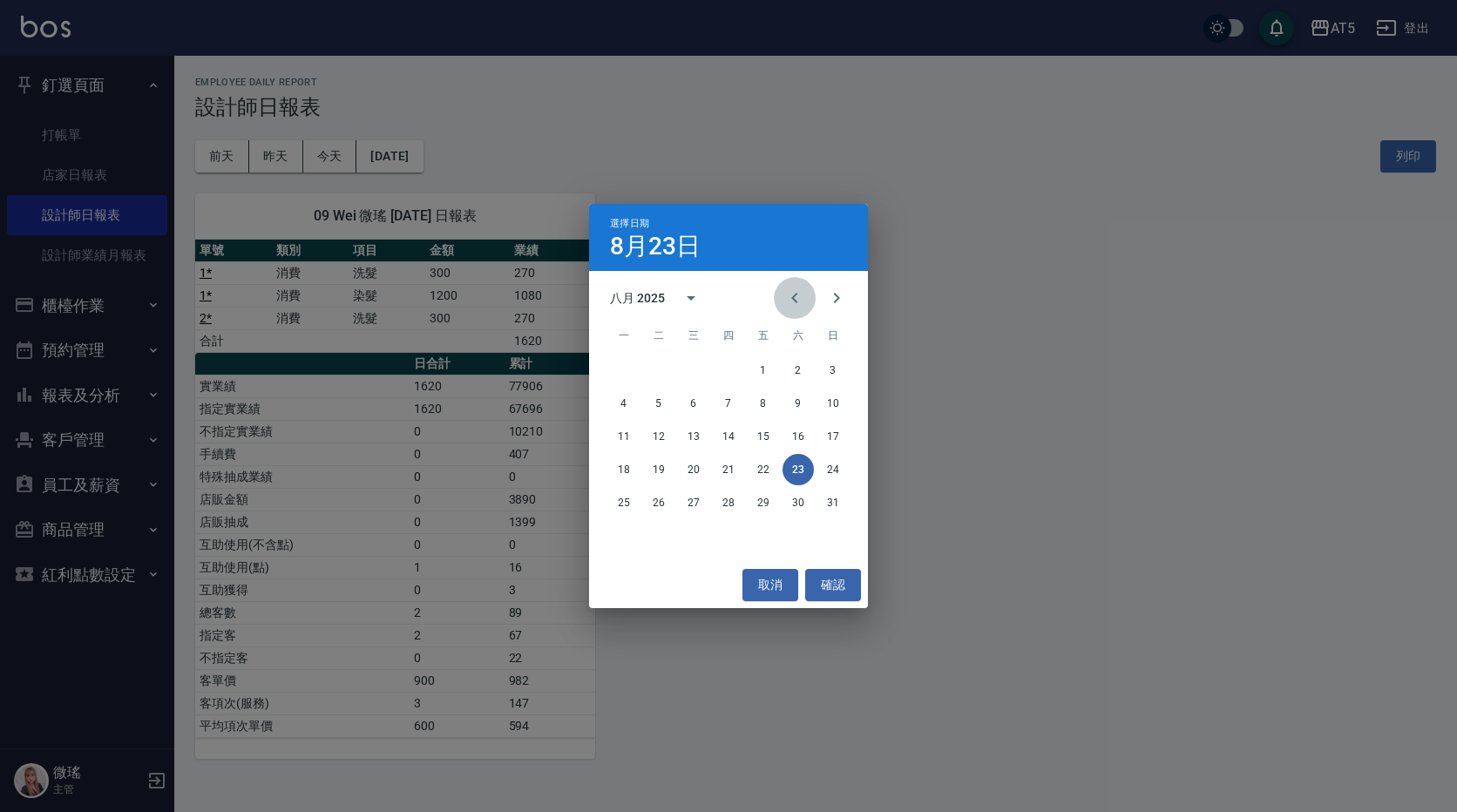
click at [790, 302] on icon "Previous month" at bounding box center [794, 297] width 20 height 20
click at [732, 507] on button "31" at bounding box center [728, 502] width 31 height 31
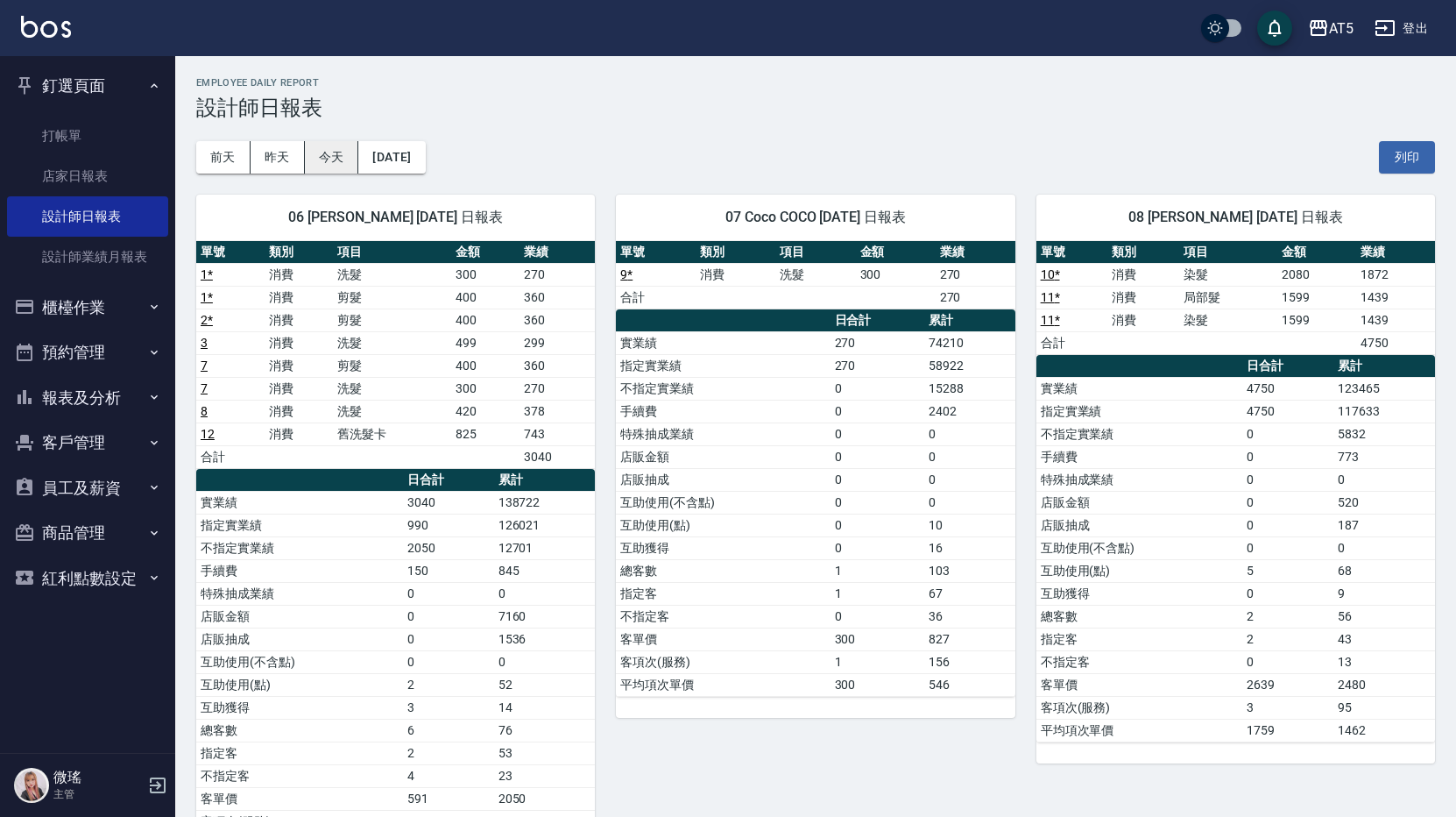
click at [338, 165] on button "今天" at bounding box center [332, 158] width 55 height 32
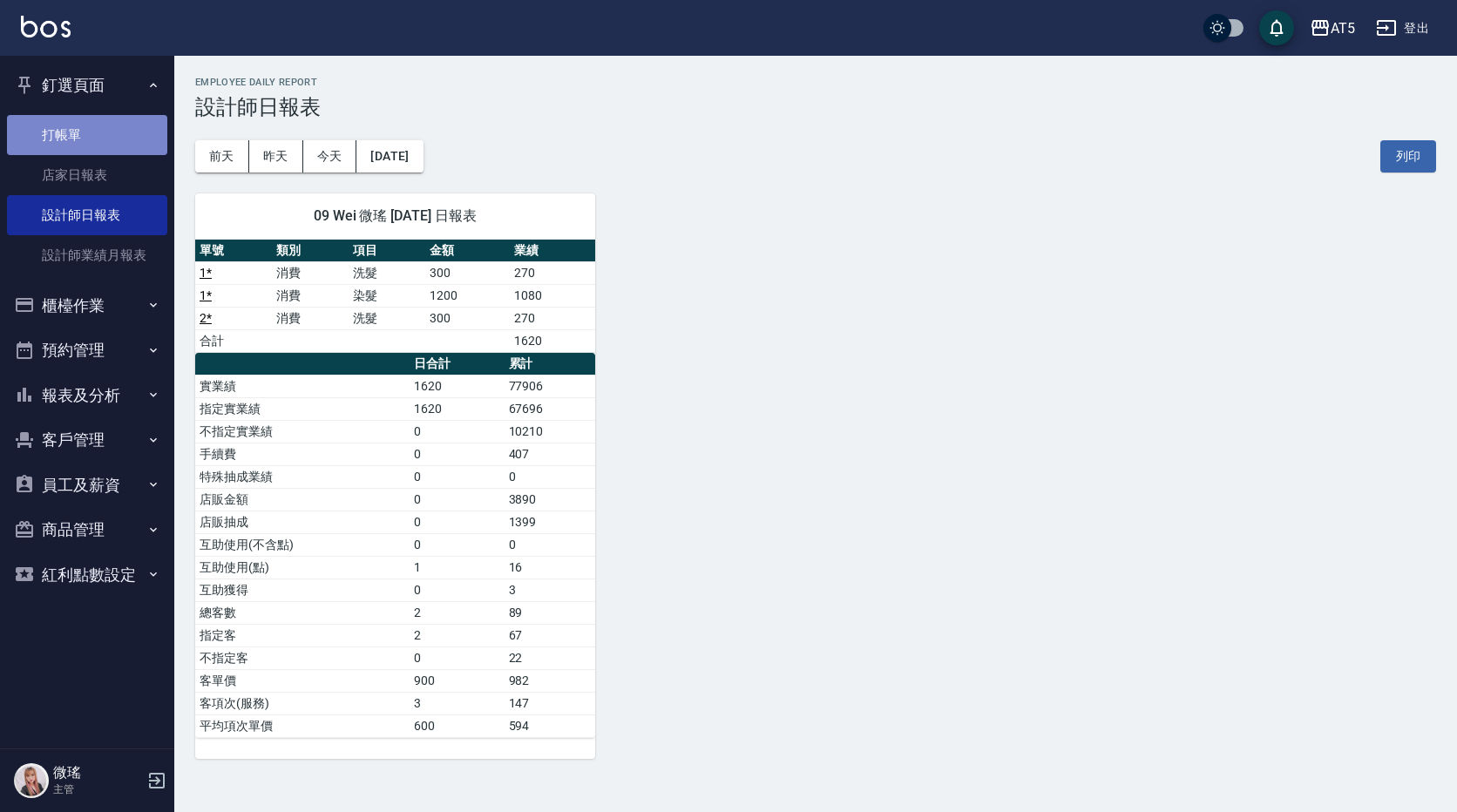
click at [90, 133] on link "打帳單" at bounding box center [87, 134] width 160 height 40
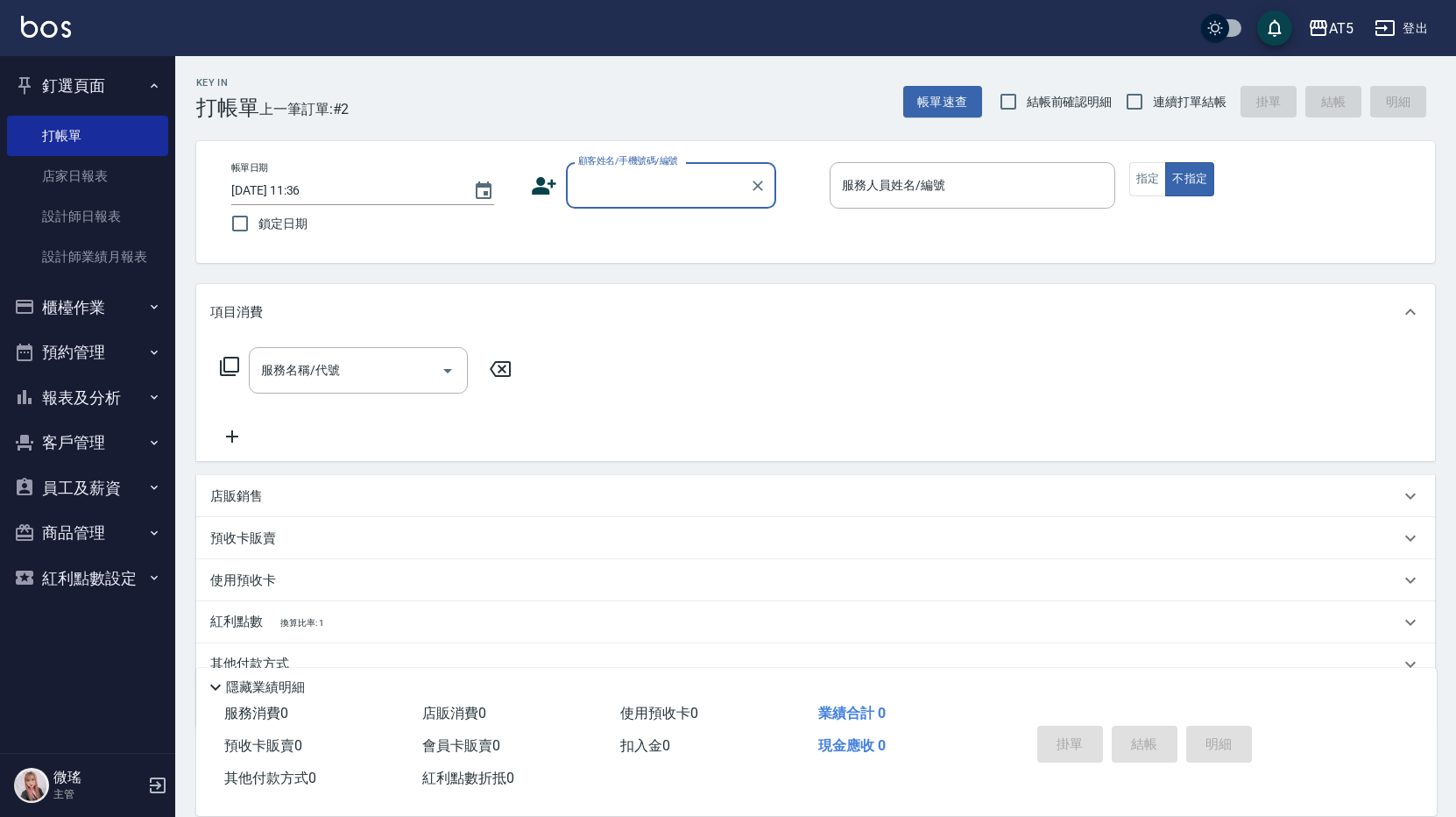
click at [91, 395] on button "報表及分析" at bounding box center [88, 398] width 161 height 46
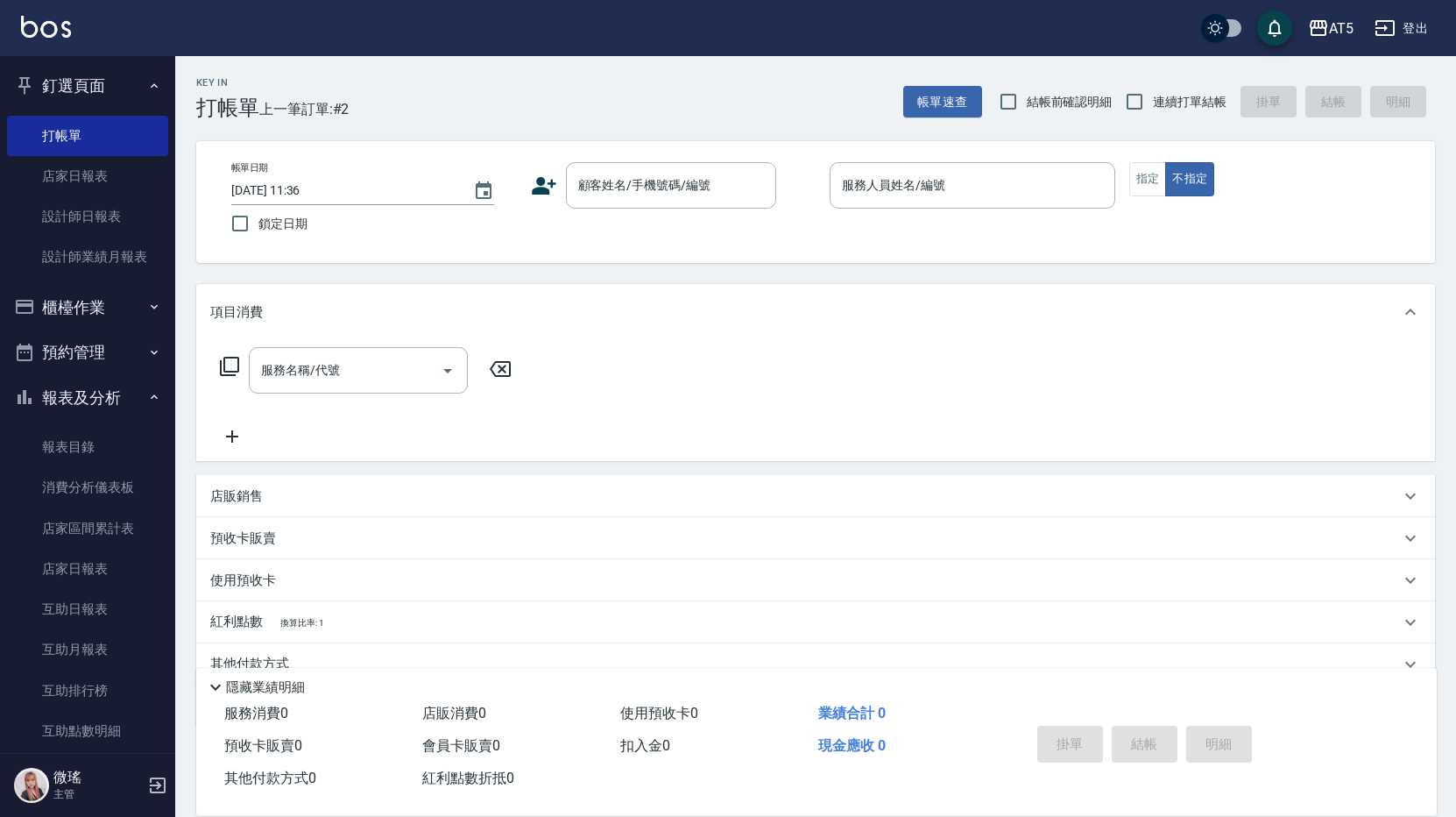
click at [107, 323] on button "櫃檯作業" at bounding box center [88, 307] width 161 height 46
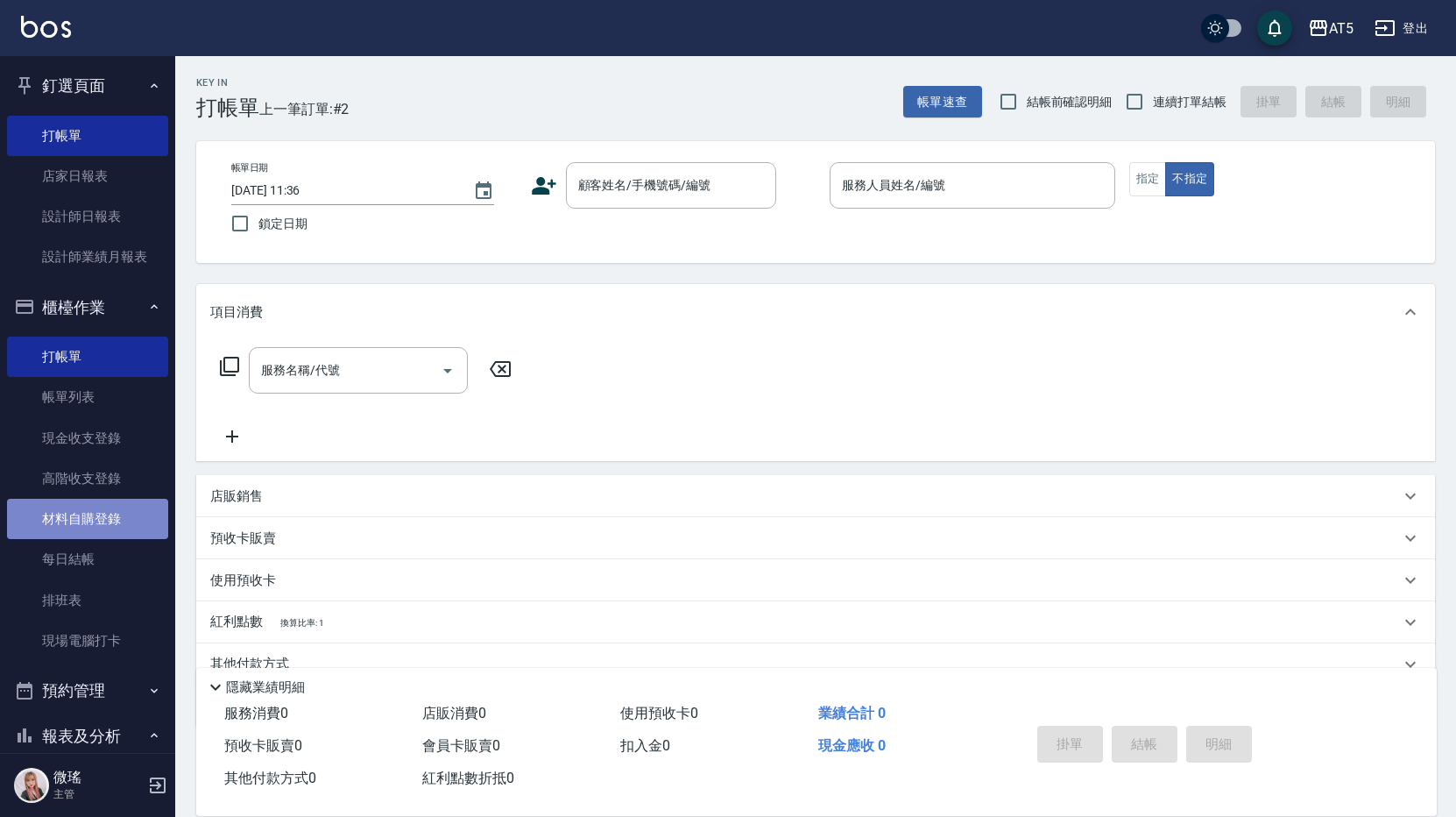
click at [91, 525] on link "材料自購登錄" at bounding box center [88, 519] width 161 height 40
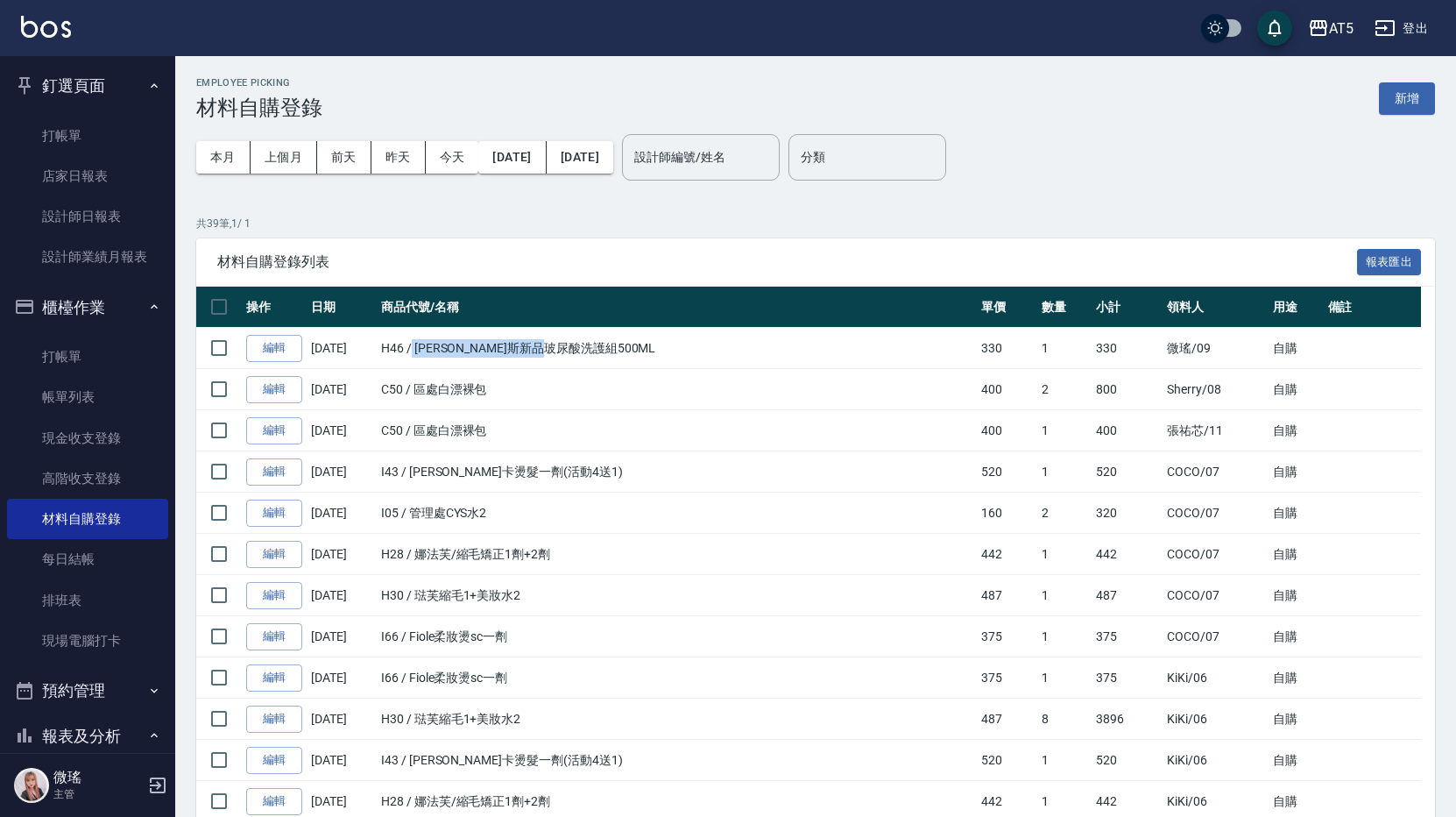
drag, startPoint x: 415, startPoint y: 348, endPoint x: 593, endPoint y: 358, distance: 178.3
click at [593, 358] on td "H46 / [PERSON_NAME]斯新品玻尿酸洗護組500ML" at bounding box center [677, 348] width 600 height 41
click at [1399, 90] on button "新增" at bounding box center [1407, 99] width 56 height 32
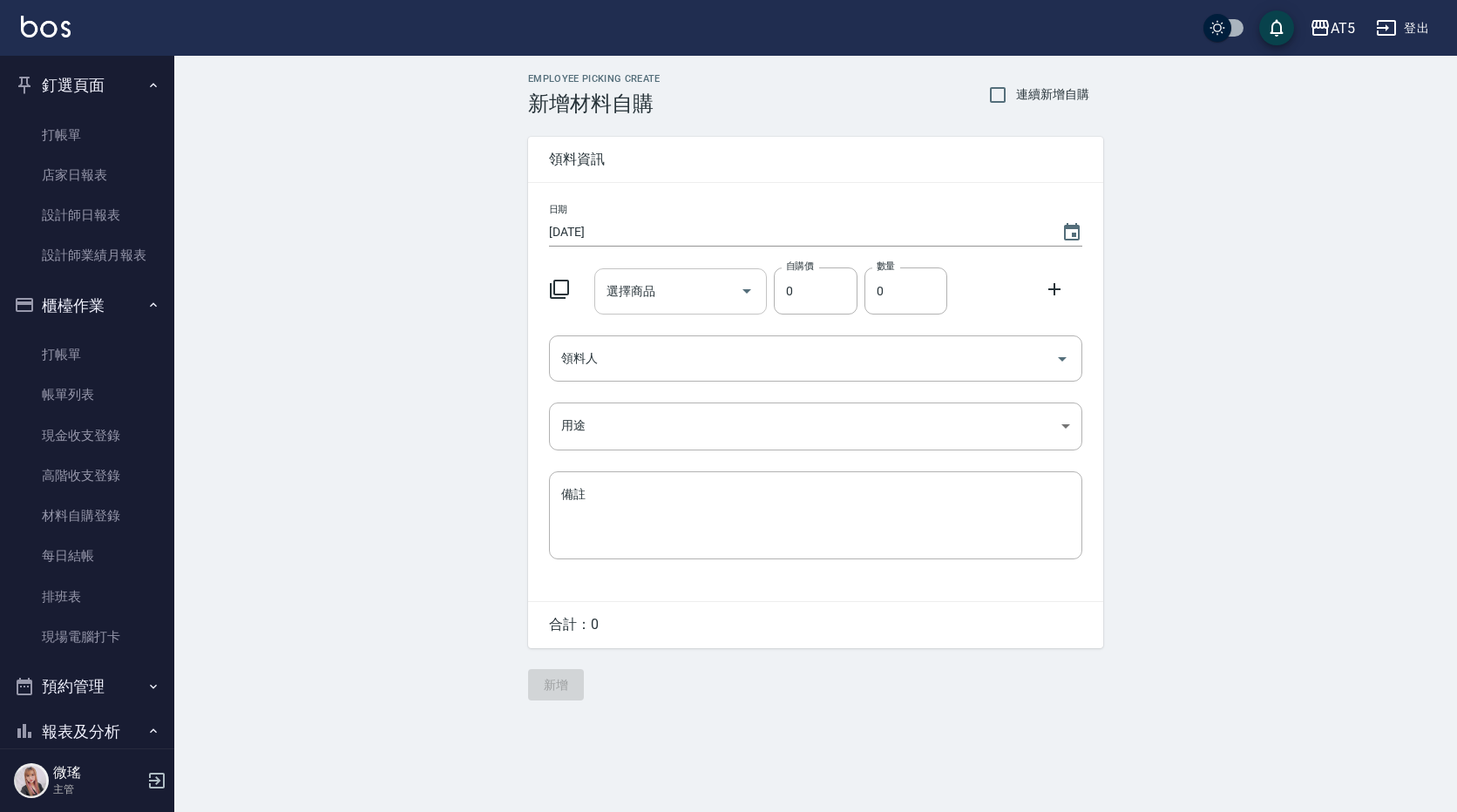
click at [643, 286] on div "選擇商品 選擇商品" at bounding box center [680, 291] width 174 height 46
click at [665, 300] on input "選擇商品" at bounding box center [668, 291] width 132 height 30
paste input "ㄑ"
click at [665, 300] on input "選擇商品" at bounding box center [668, 291] width 132 height 30
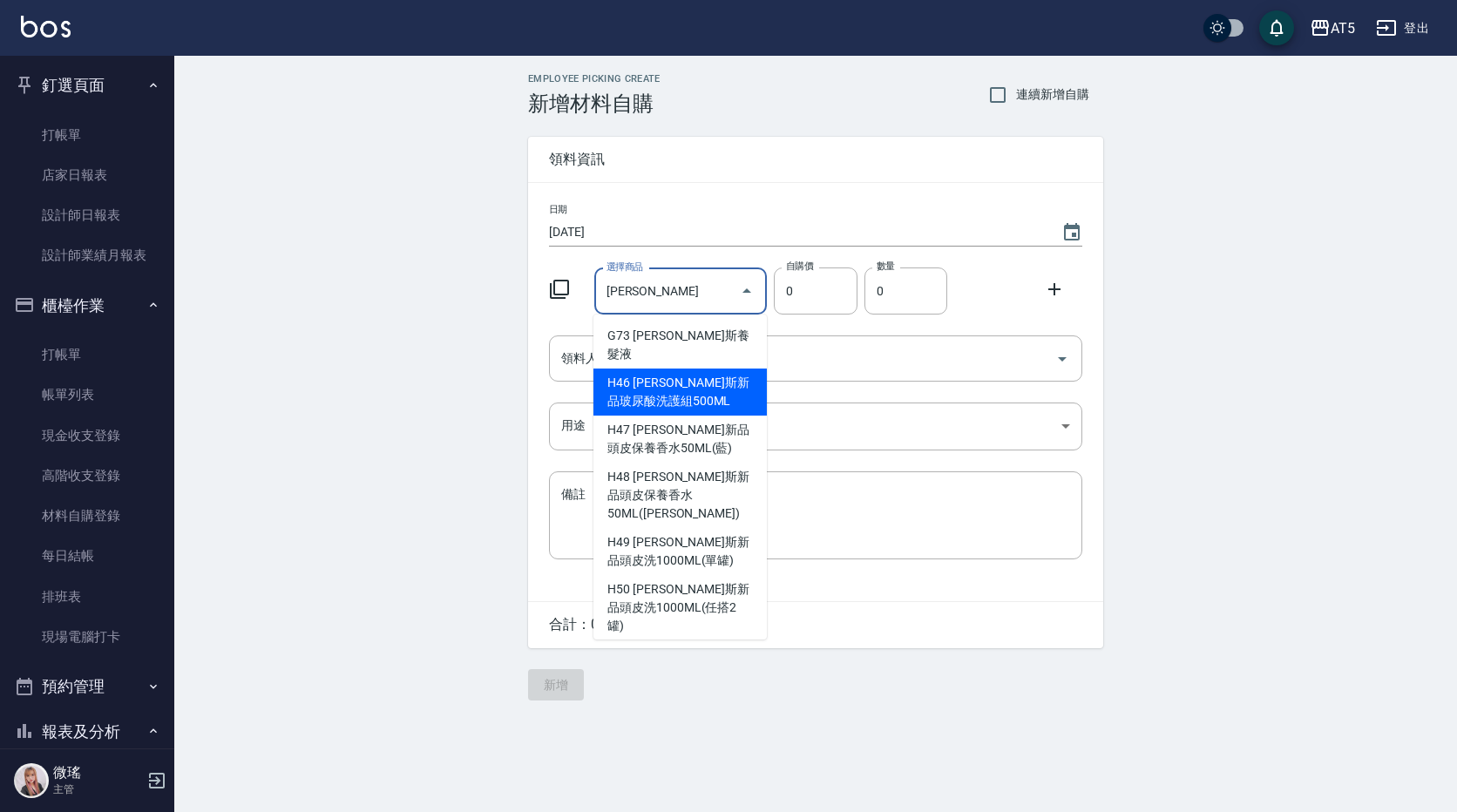
click at [686, 381] on li "H46 [PERSON_NAME]斯新品玻尿酸洗護組500ML" at bounding box center [680, 392] width 174 height 47
type input "[PERSON_NAME]斯新品玻尿酸洗護組500ML"
type input "330"
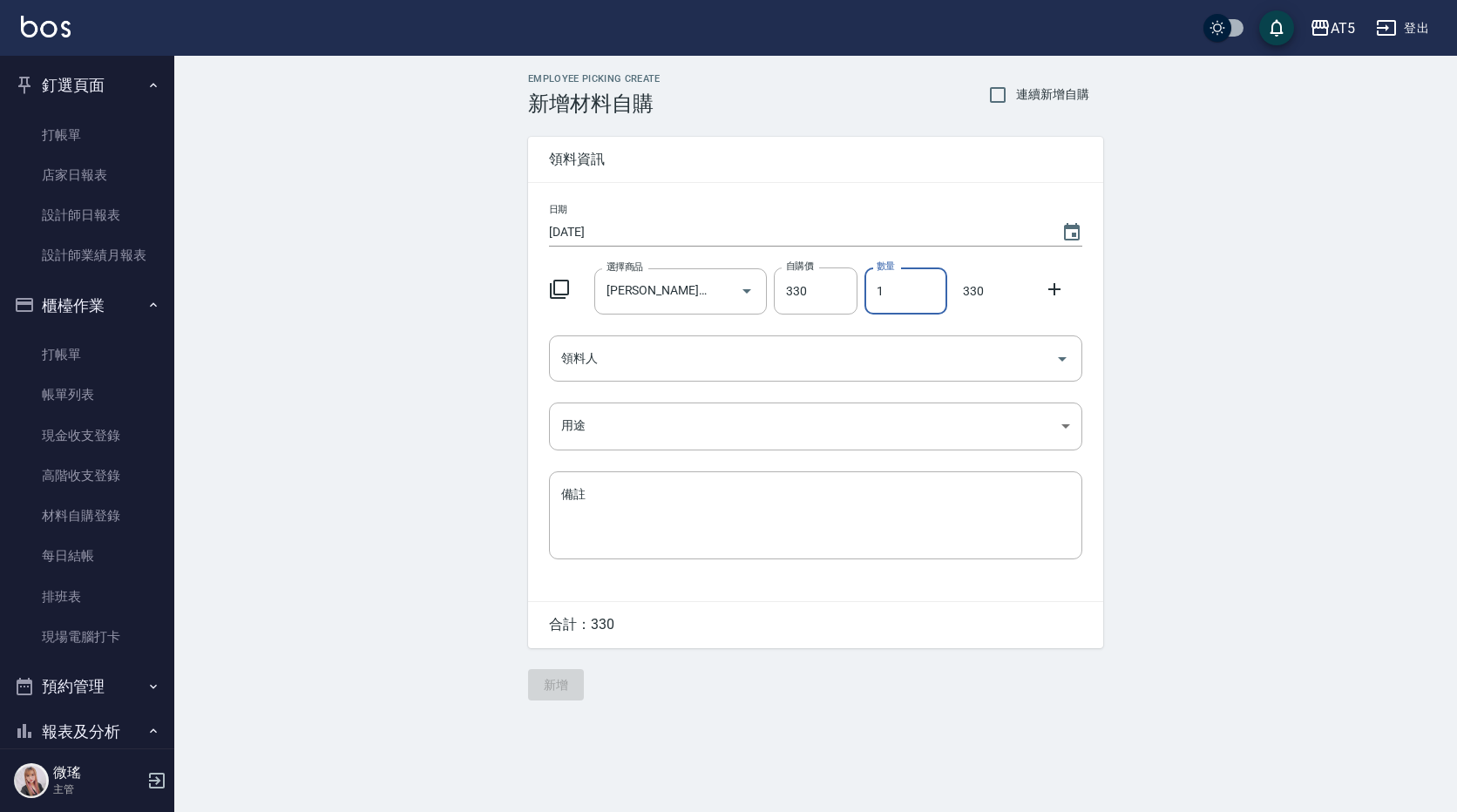
click at [936, 280] on input "1" at bounding box center [906, 290] width 83 height 47
type input "02"
click at [803, 369] on input "領料人" at bounding box center [802, 359] width 492 height 30
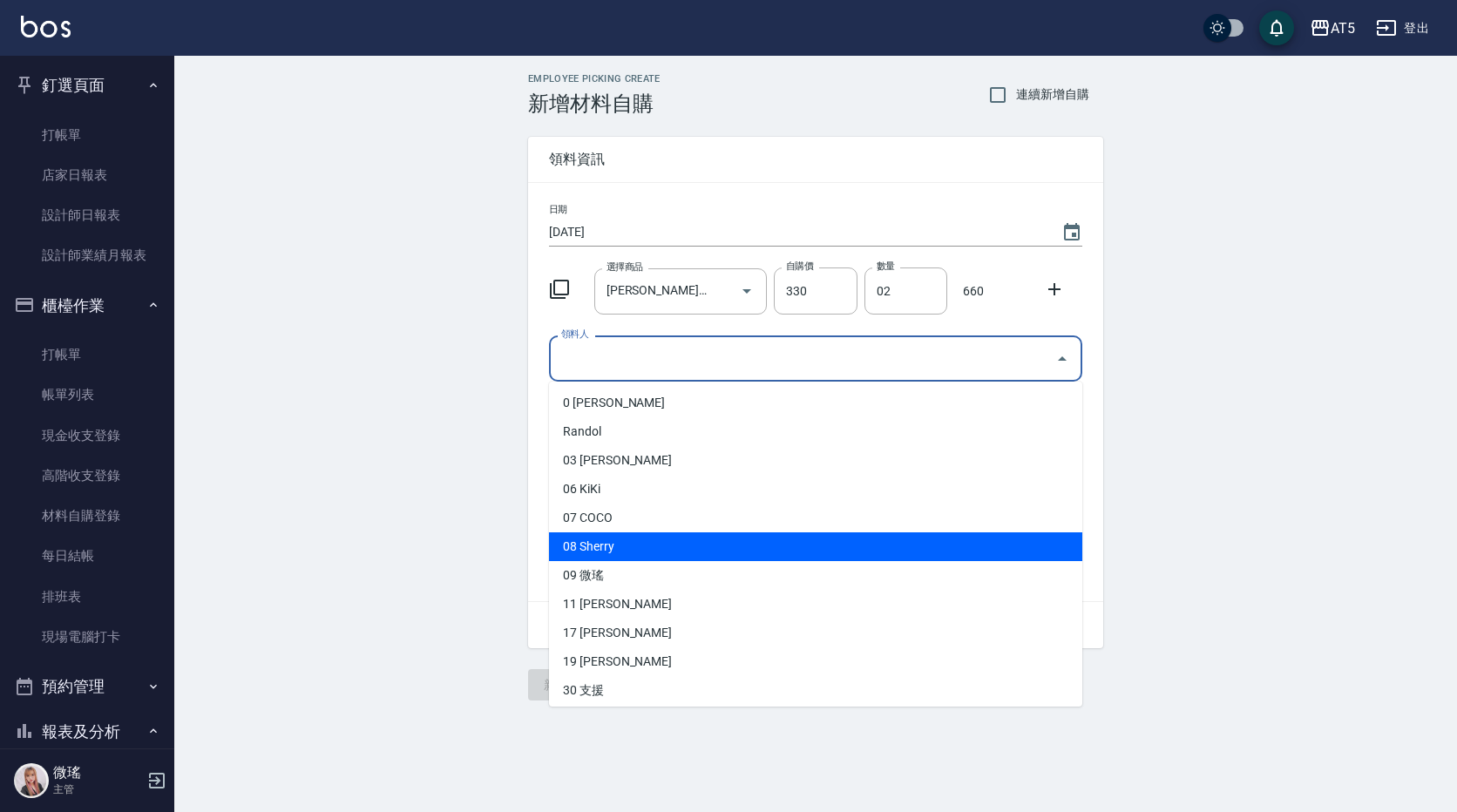
click at [611, 547] on li "08 Sherry" at bounding box center [816, 547] width 533 height 28
type input "Sherry"
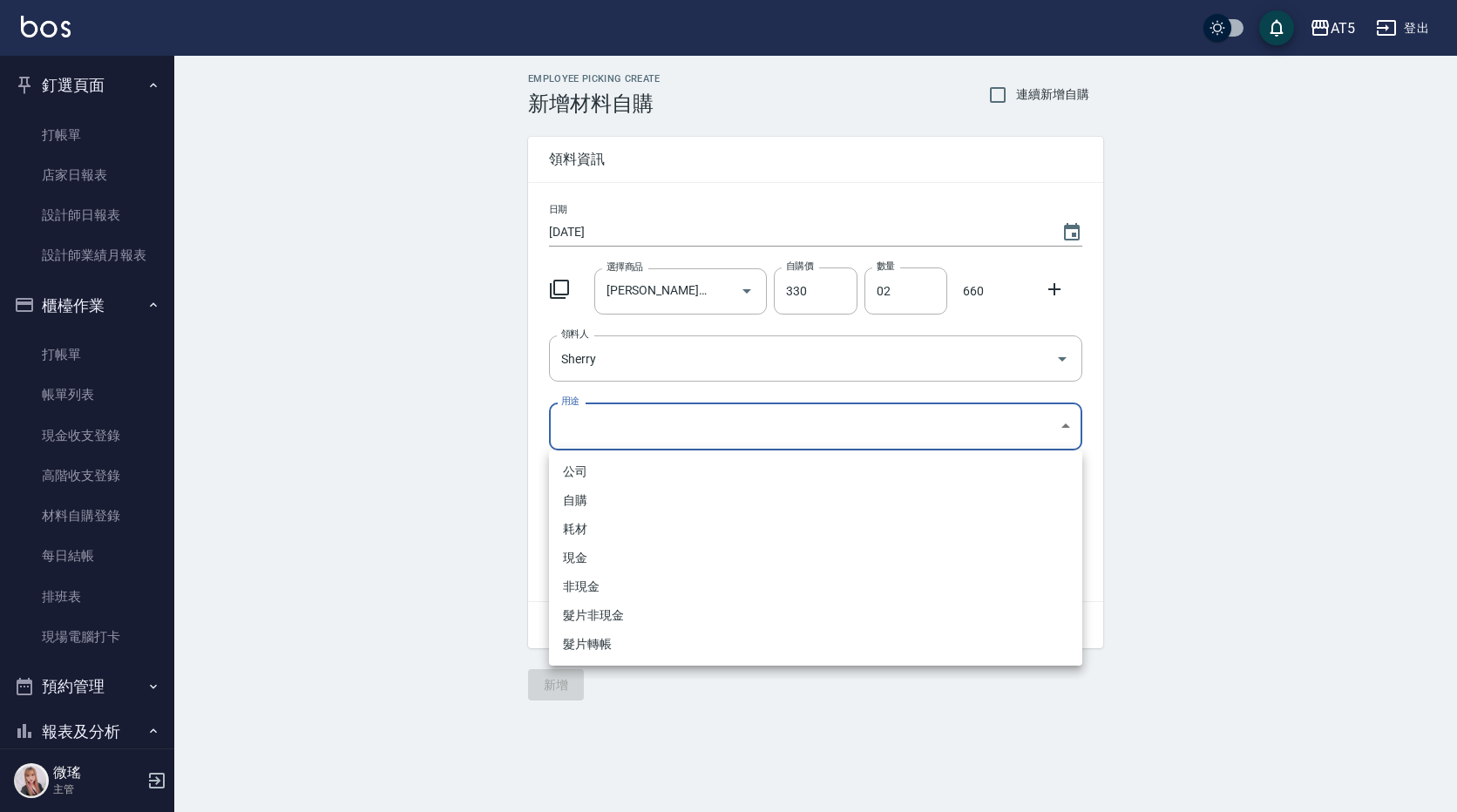
click at [615, 431] on body "AT5 登出 釘選頁面 打帳單 店家日報表 設計師日報表 設計師業績月報表 櫃檯作業 打帳單 帳單列表 現金收支登錄 高階收支登錄 材料自購登錄 每日結帳 排…" at bounding box center [728, 406] width 1457 height 812
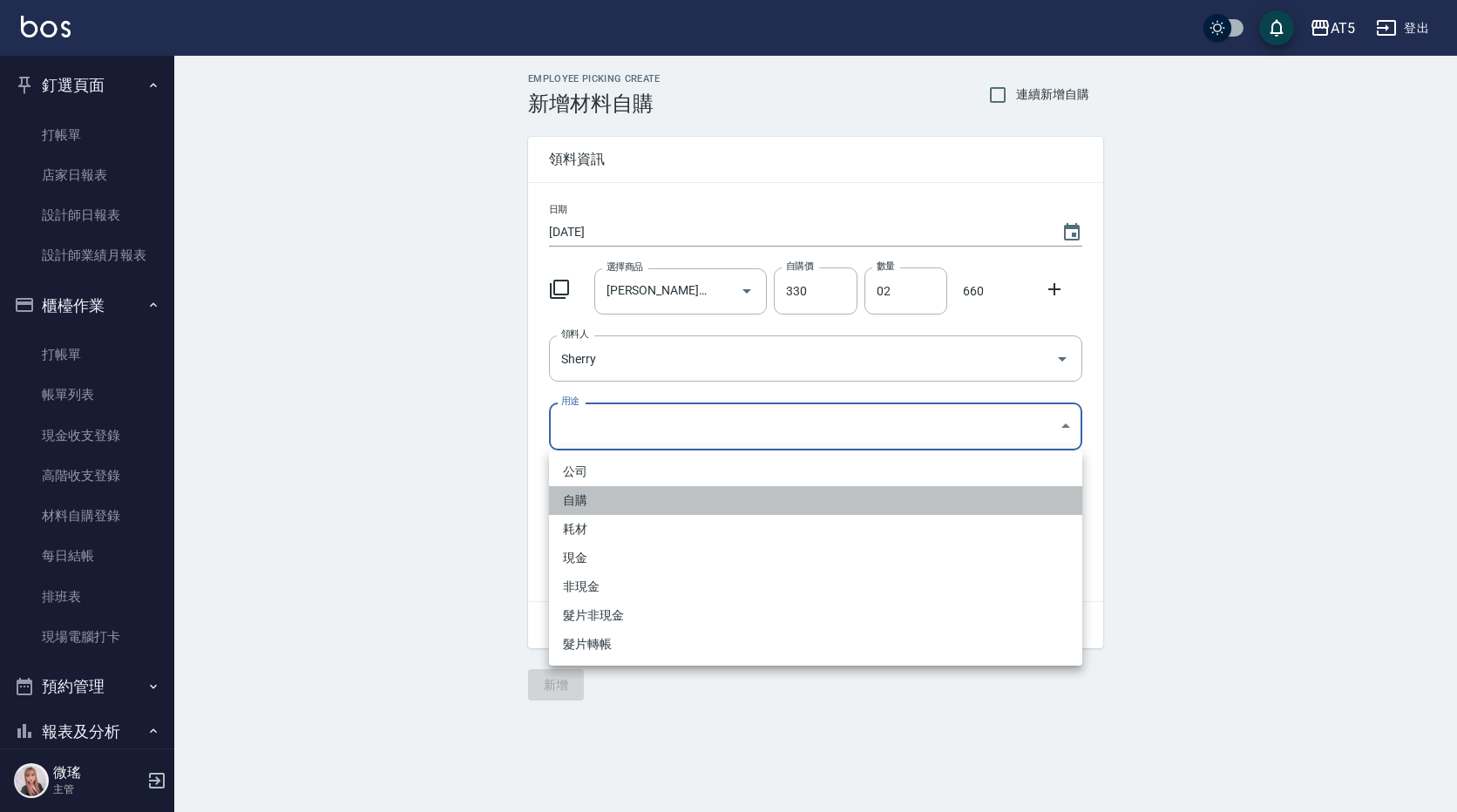
click at [623, 491] on li "自購" at bounding box center [816, 500] width 533 height 28
type input "自購"
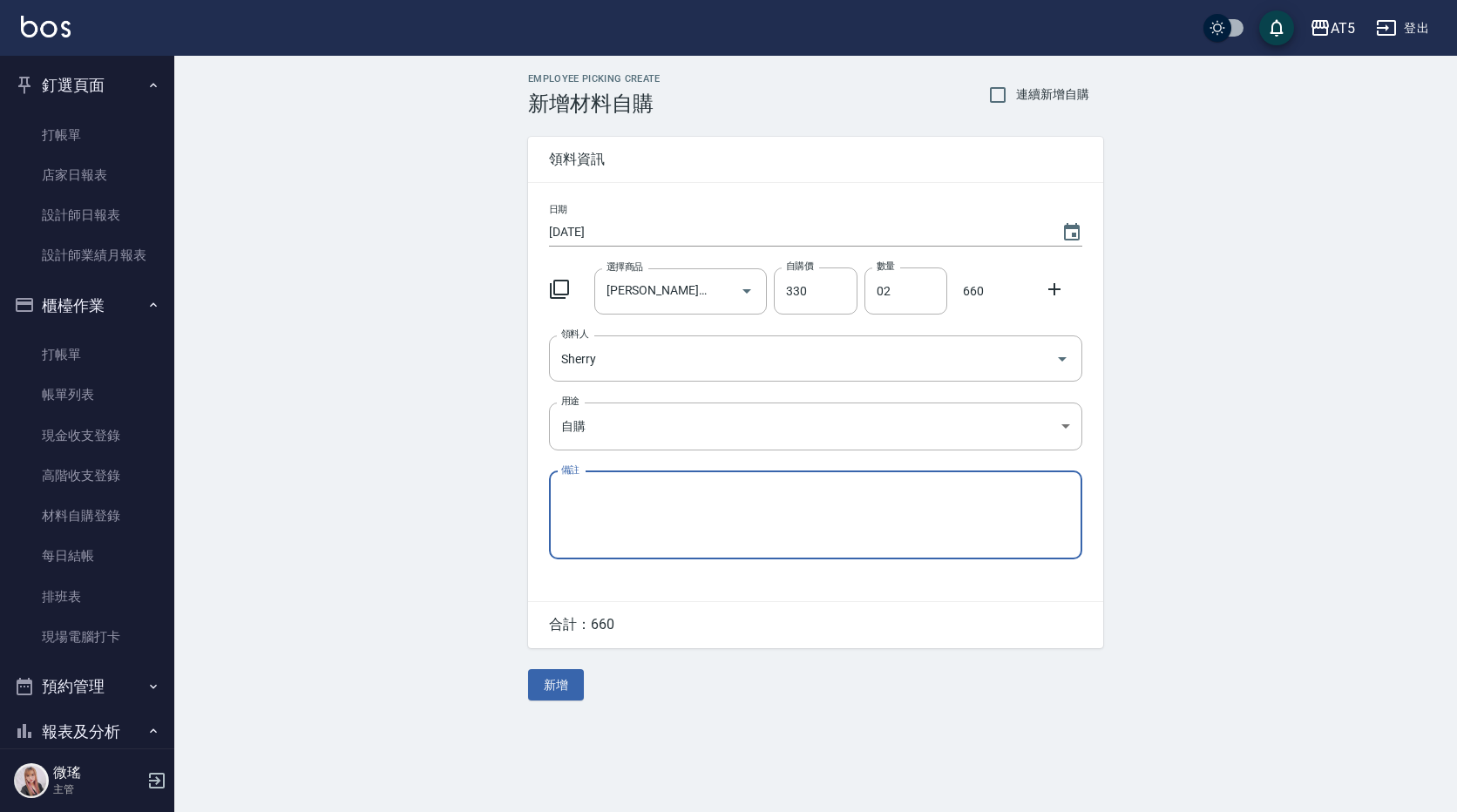
click at [549, 680] on button "新增" at bounding box center [556, 686] width 56 height 32
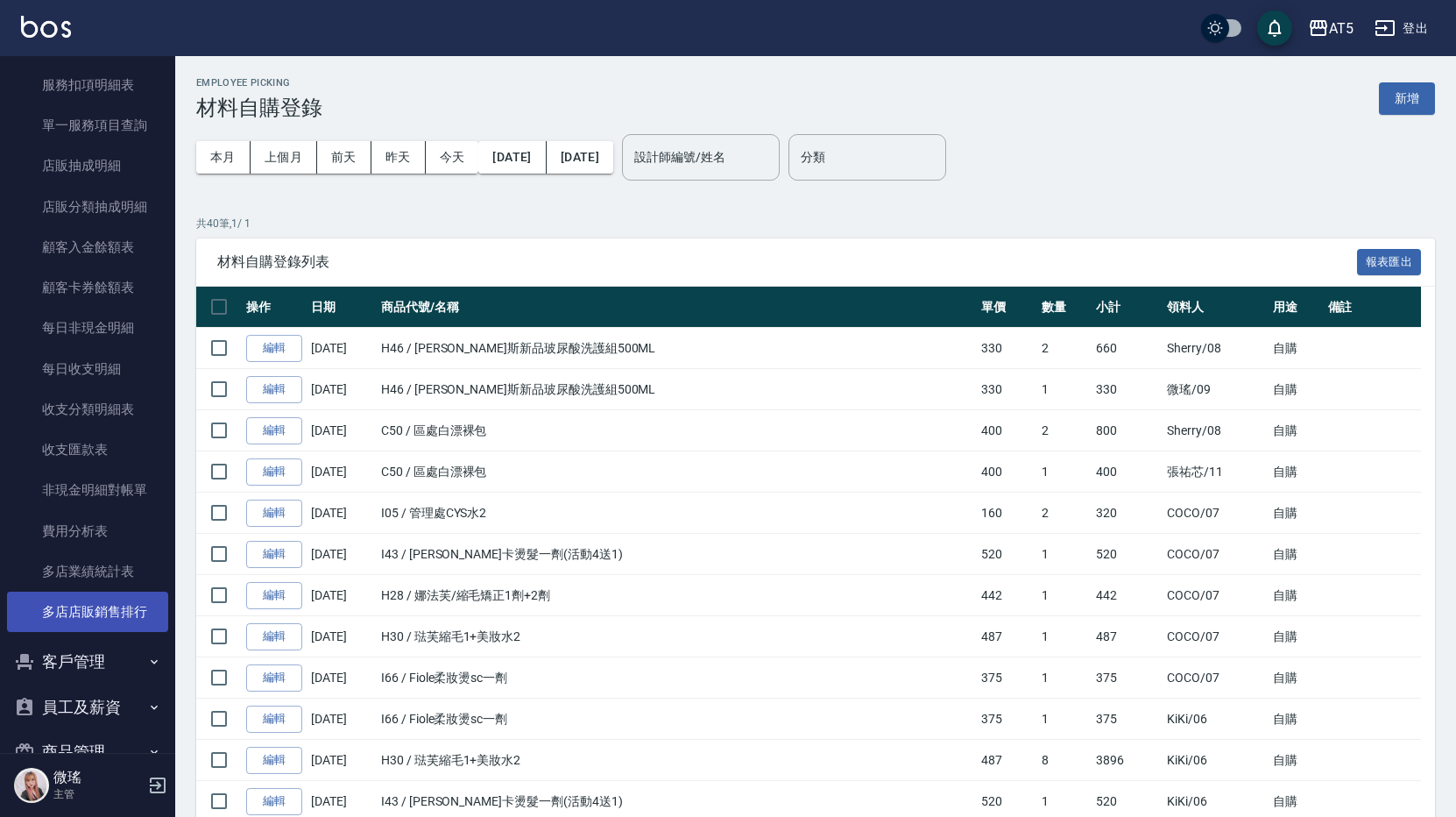
scroll to position [1559, 0]
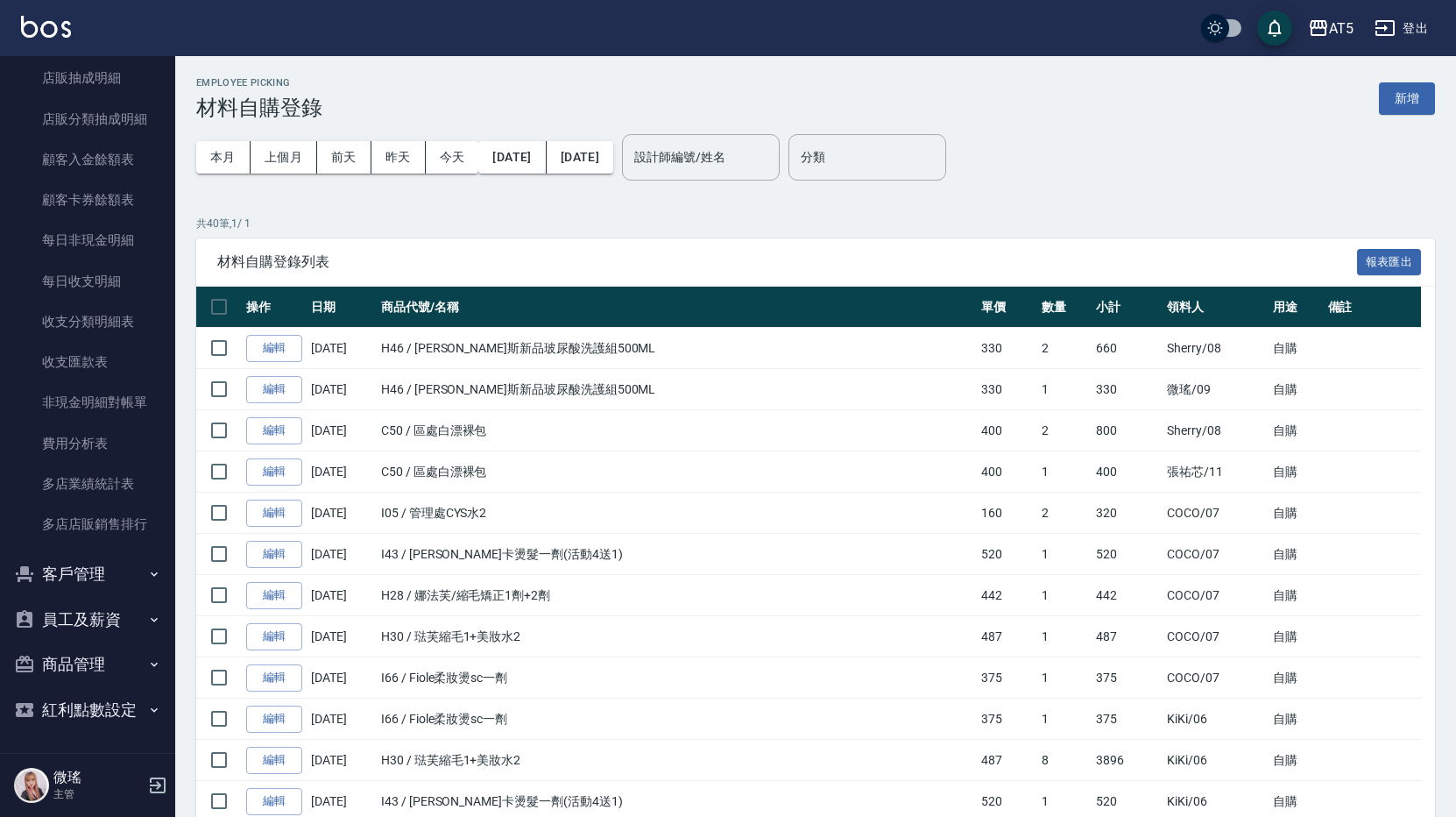
click at [71, 589] on button "客戶管理" at bounding box center [88, 574] width 161 height 46
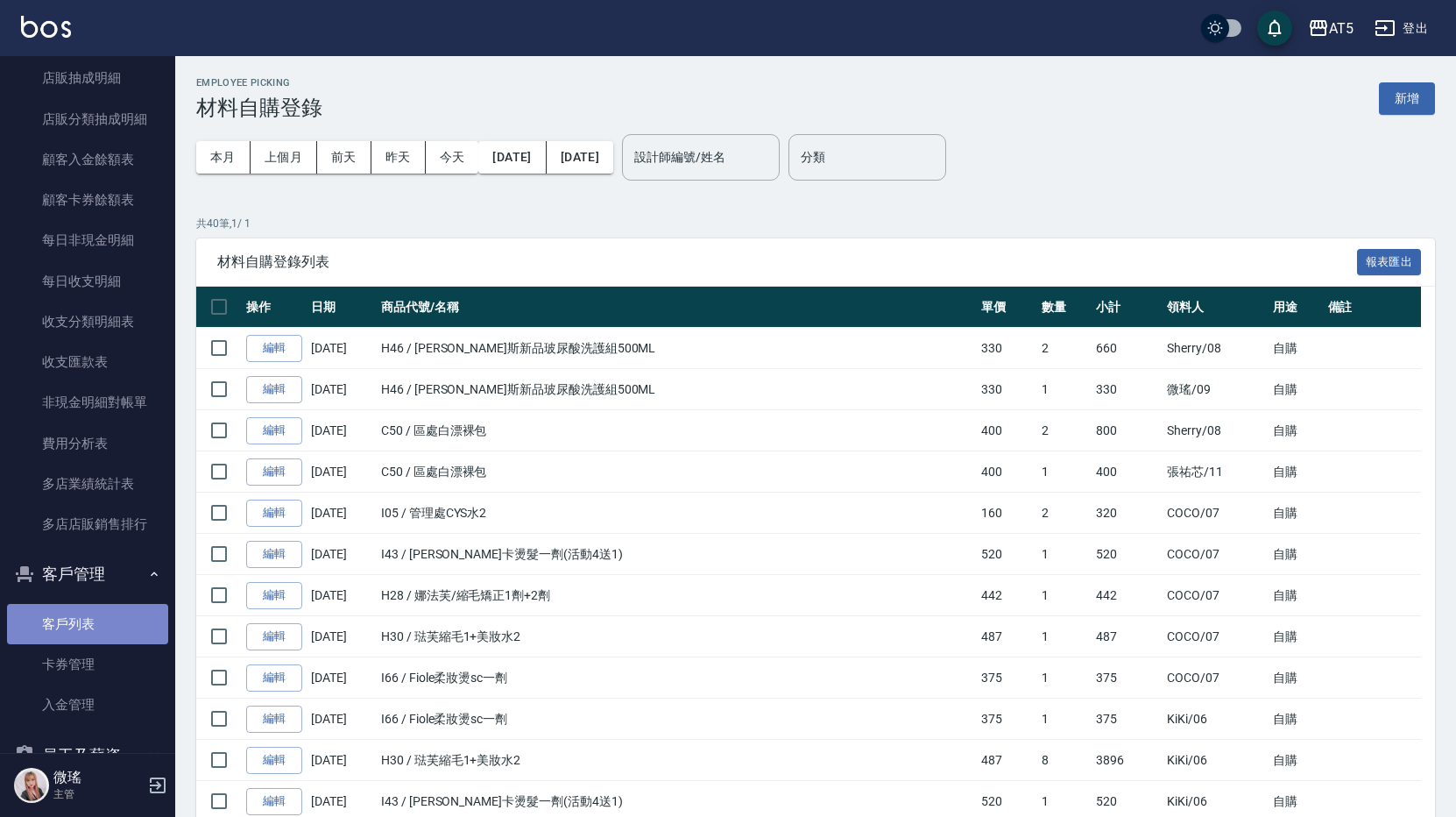
click at [112, 624] on link "客戶列表" at bounding box center [88, 624] width 161 height 40
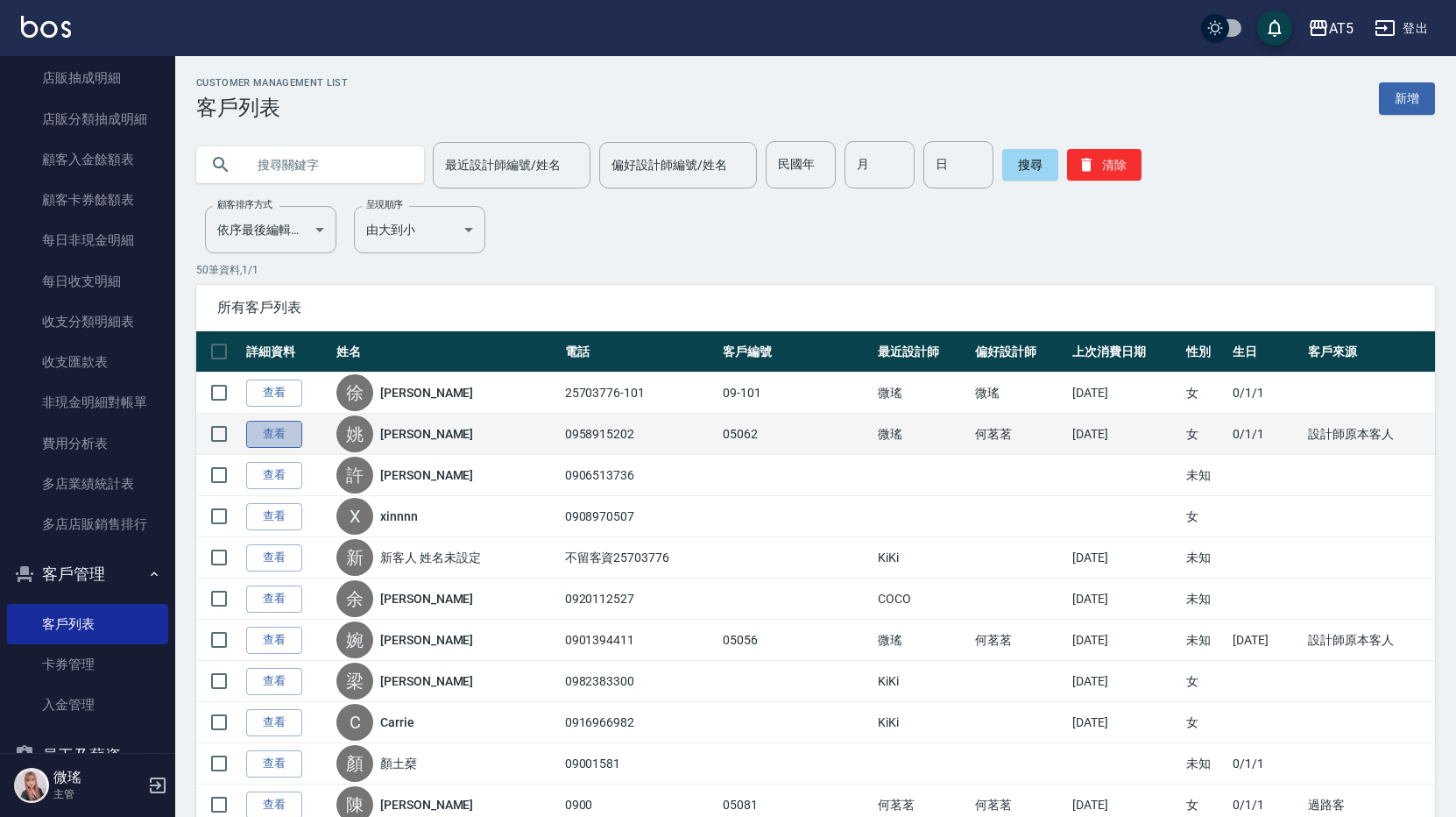
click at [287, 428] on link "查看" at bounding box center [274, 434] width 56 height 27
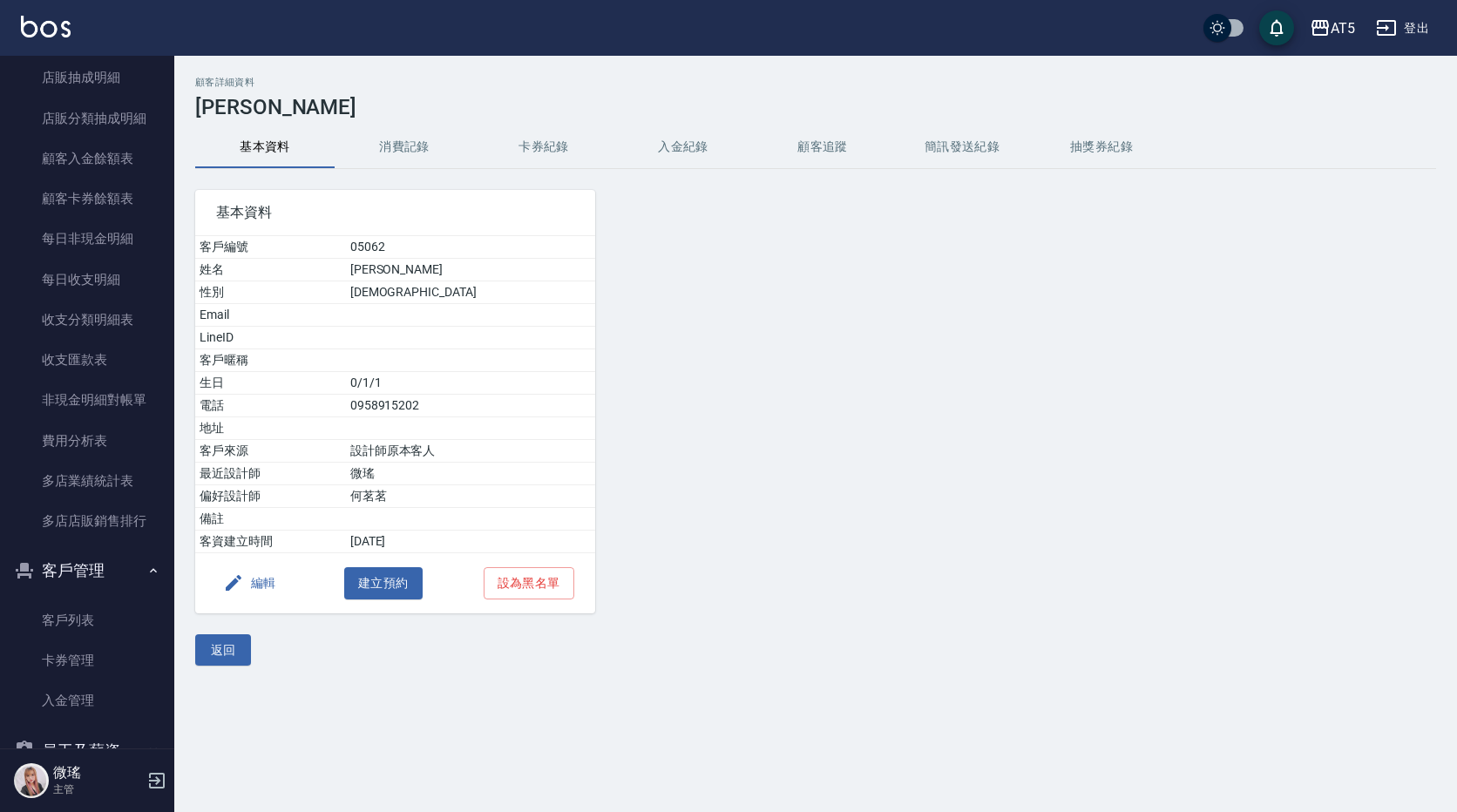
click at [396, 139] on button "消費記錄" at bounding box center [404, 147] width 140 height 42
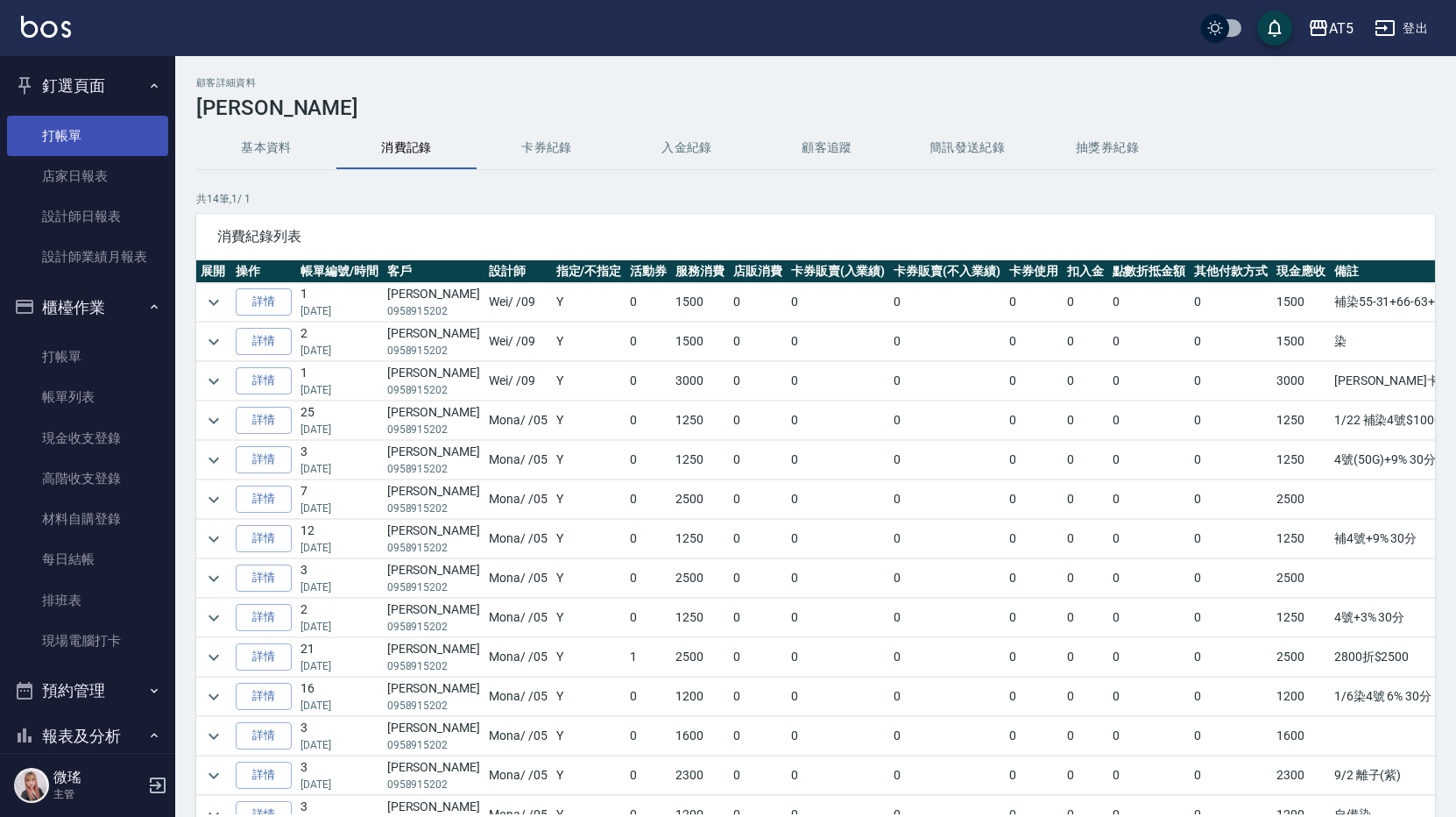
click at [99, 144] on link "打帳單" at bounding box center [88, 135] width 161 height 40
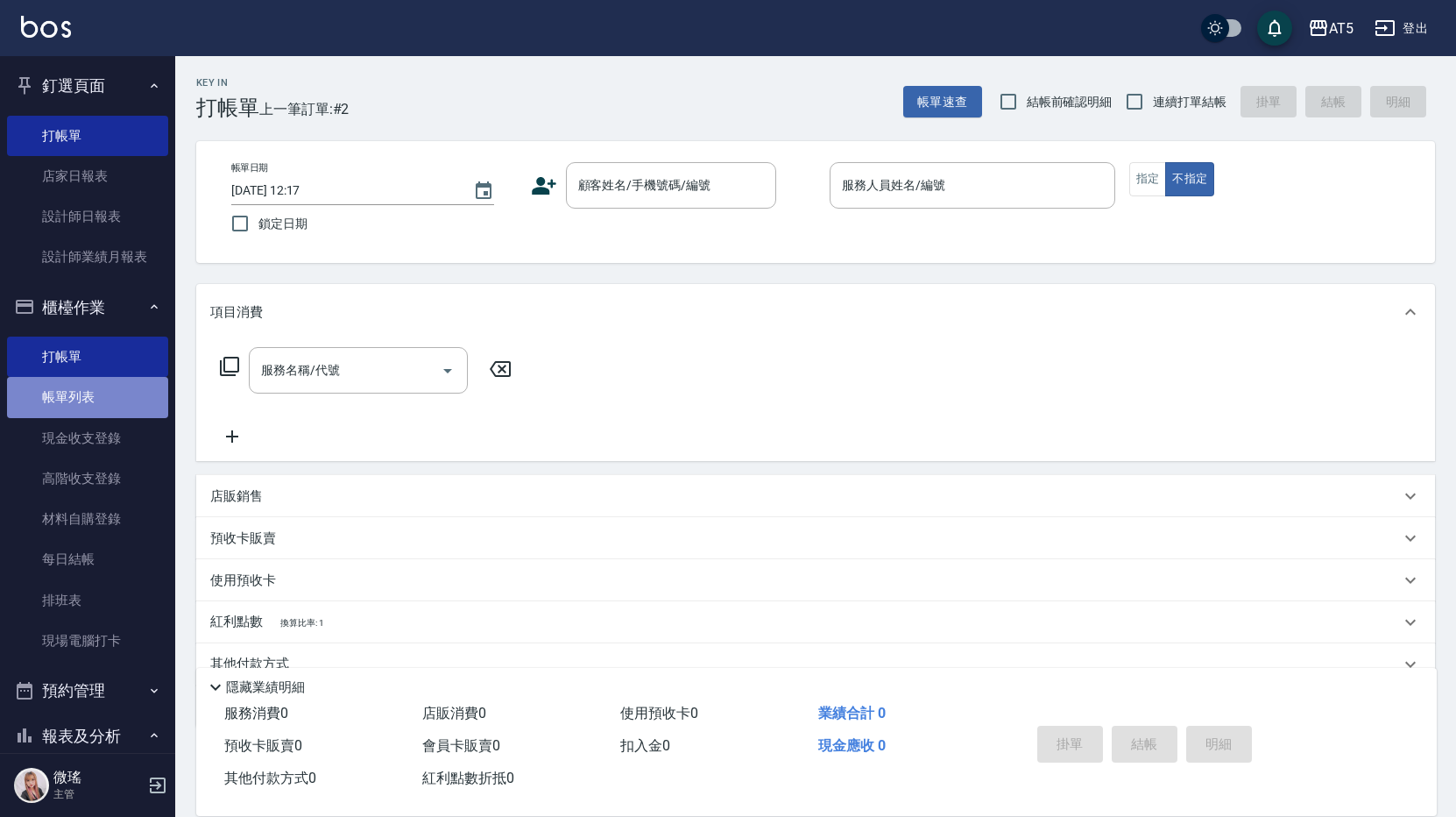
click at [127, 379] on link "帳單列表" at bounding box center [88, 397] width 161 height 40
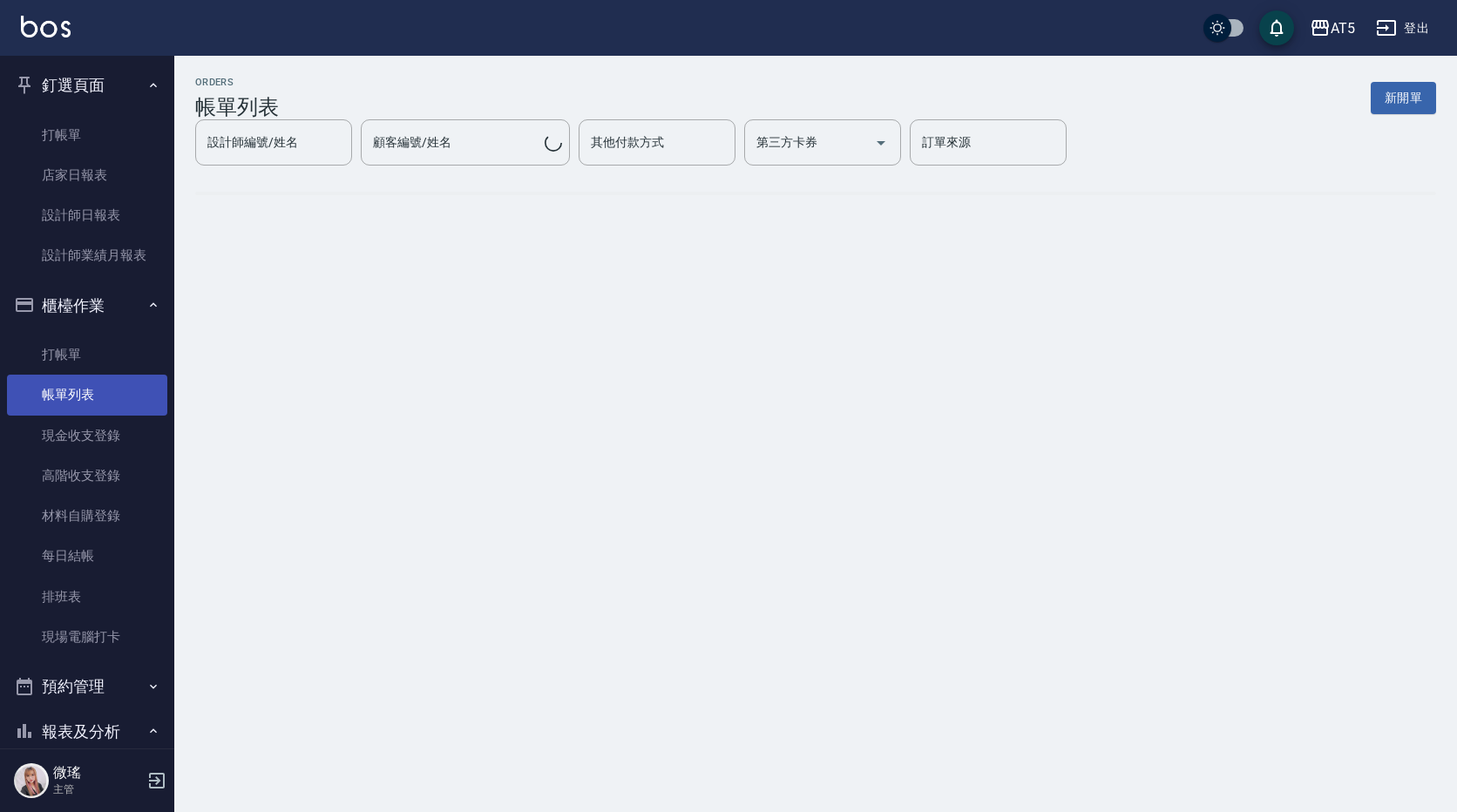
click at [127, 396] on link "帳單列表" at bounding box center [87, 394] width 160 height 40
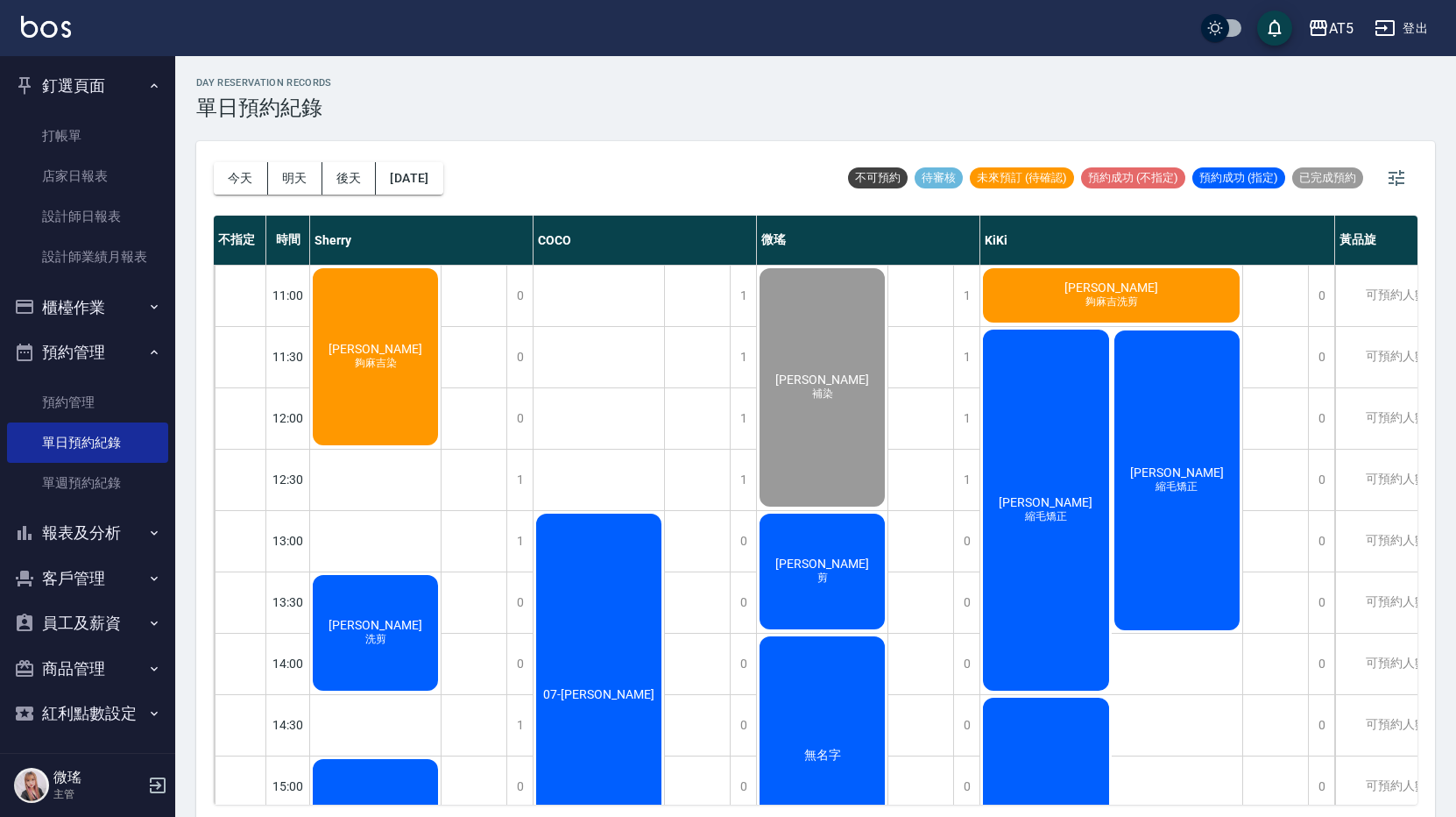
click at [414, 350] on div "陳小姐 夠麻吉染" at bounding box center [375, 357] width 131 height 183
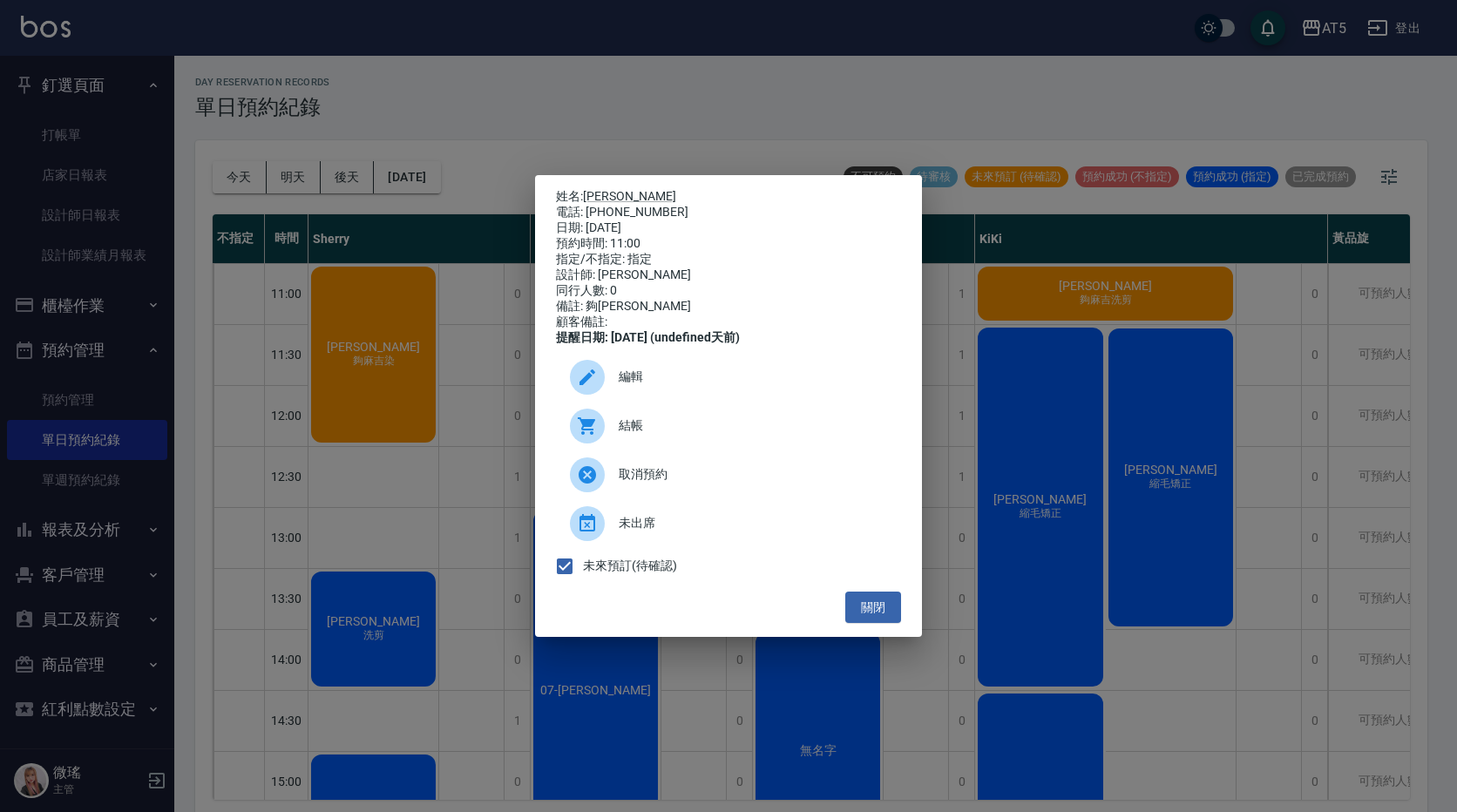
click at [704, 422] on div "結帳" at bounding box center [728, 426] width 346 height 49
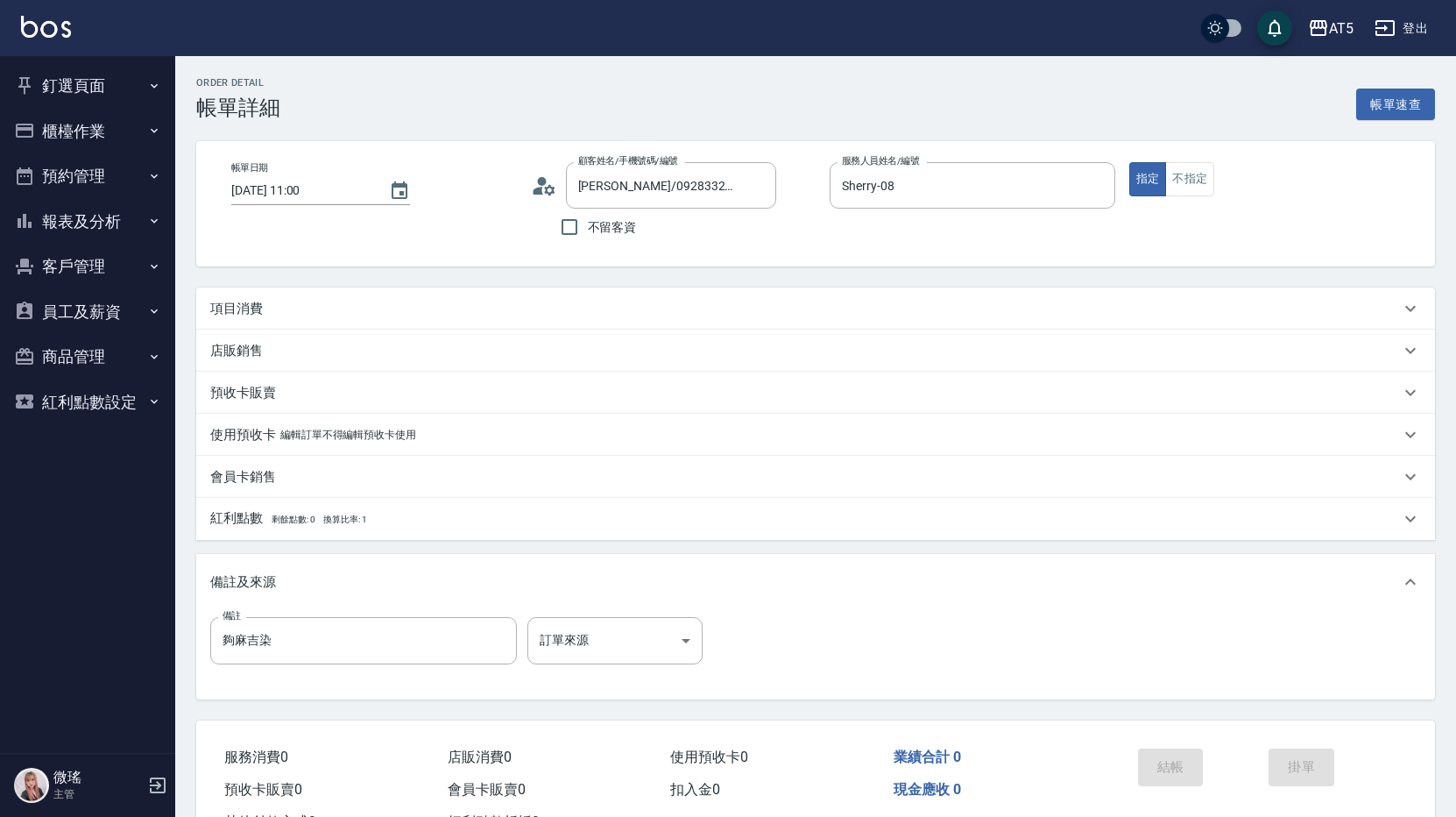
click at [386, 316] on div "項目消費" at bounding box center [805, 309] width 1190 height 19
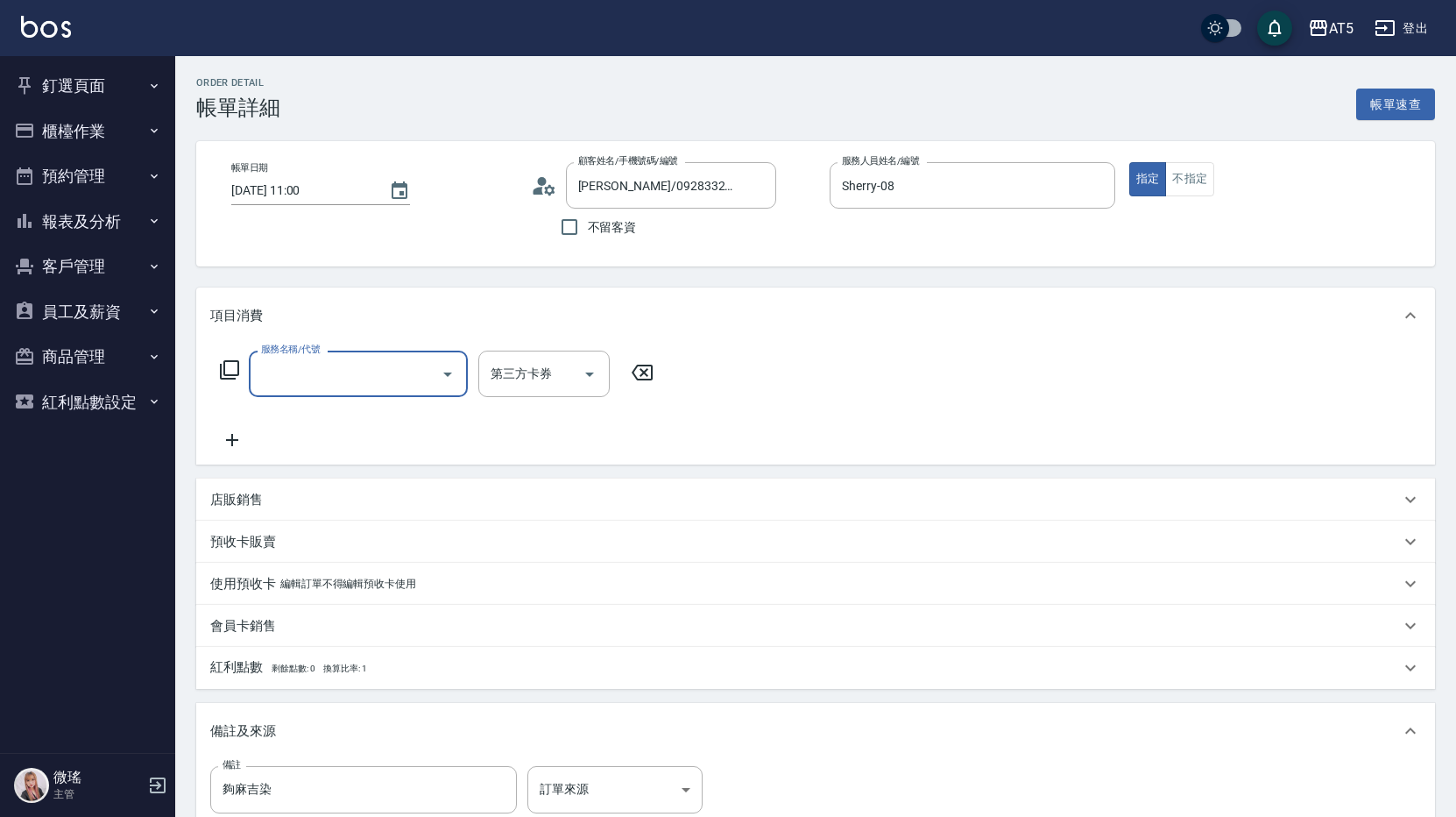
click at [505, 376] on div "第三方卡券 第三方卡券" at bounding box center [544, 374] width 132 height 47
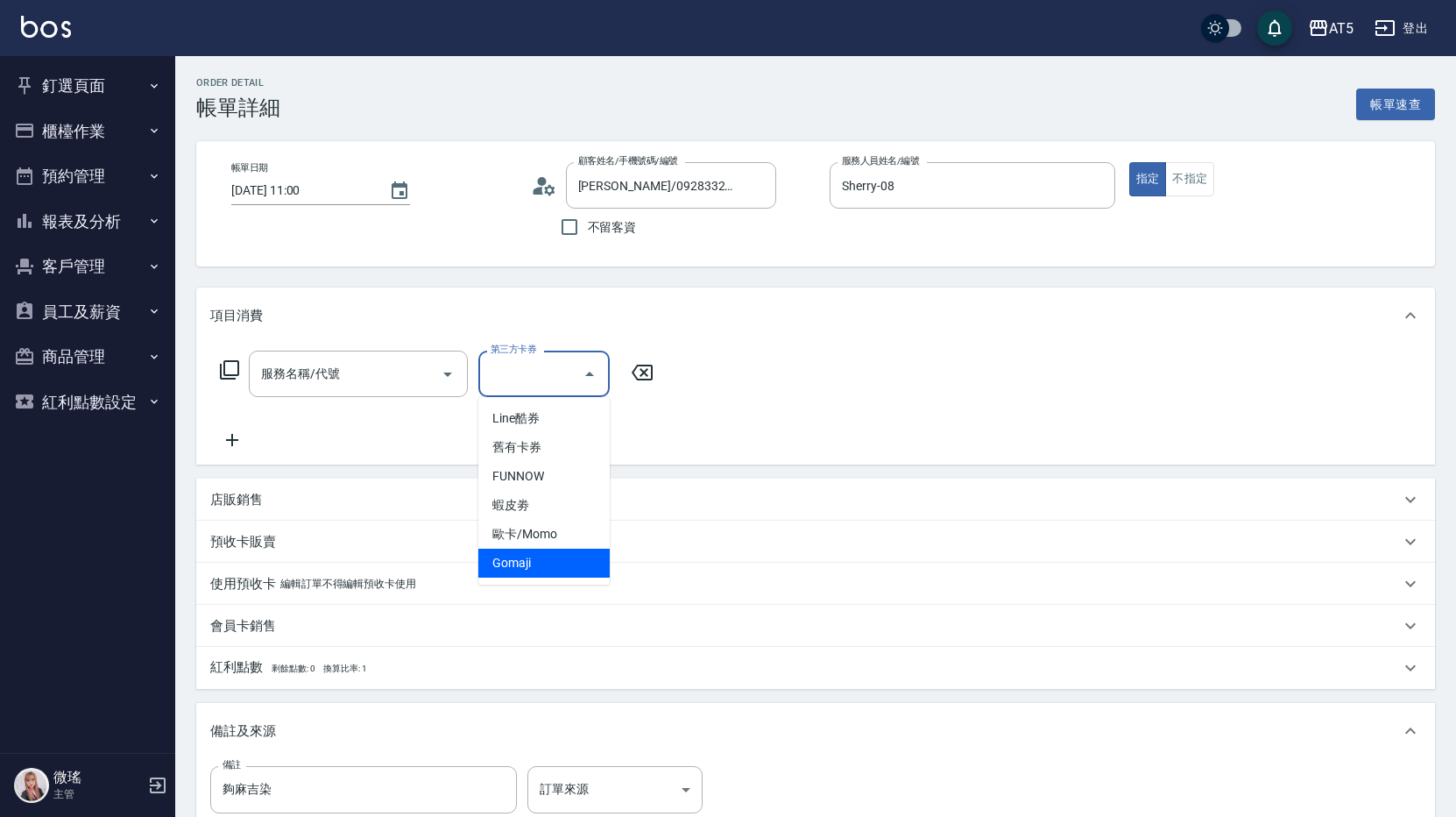
click at [553, 555] on span "Gomaji" at bounding box center [544, 563] width 132 height 29
type input "Gomaji"
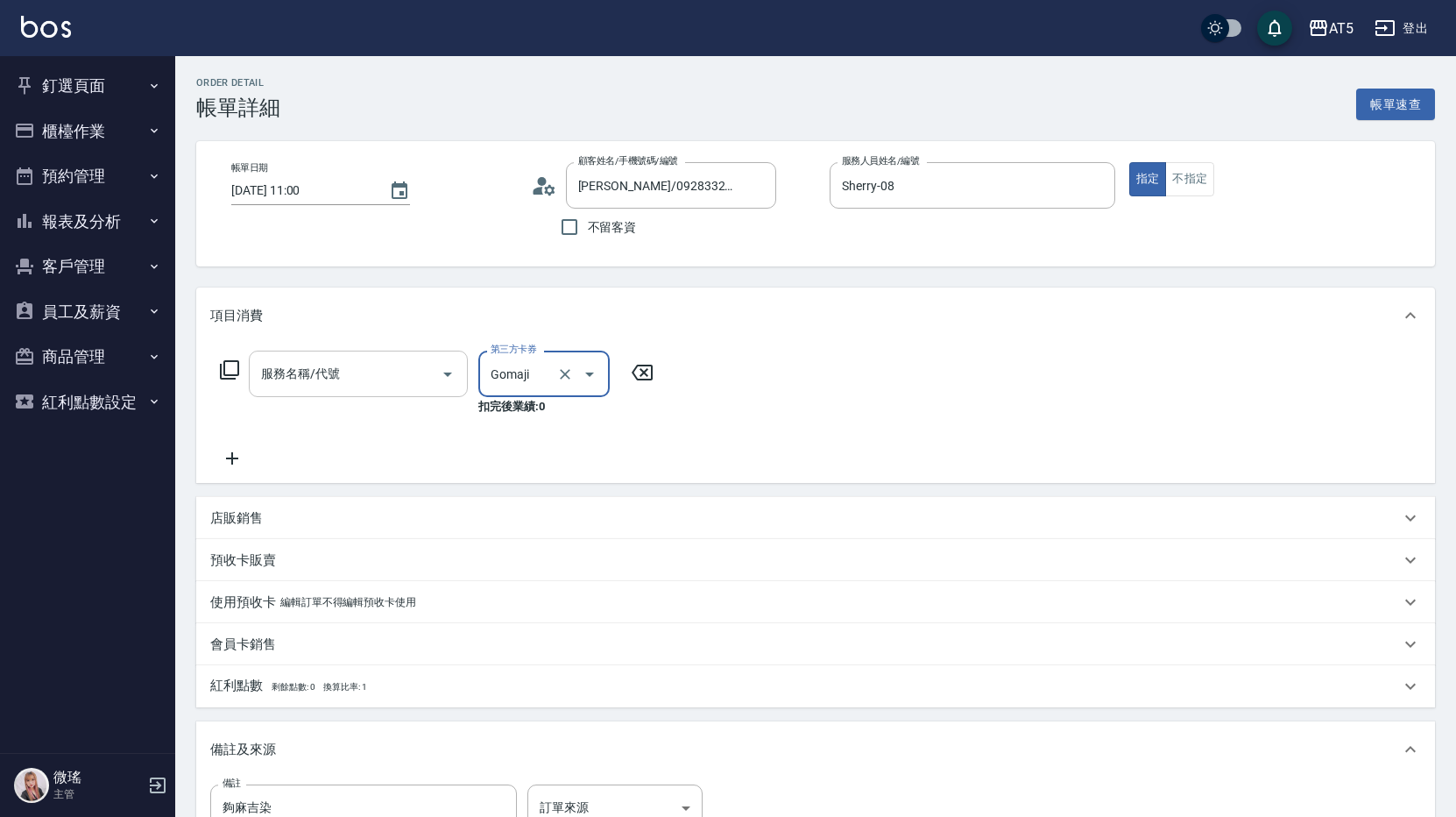
click at [419, 368] on input "服務名稱/代號" at bounding box center [346, 374] width 177 height 30
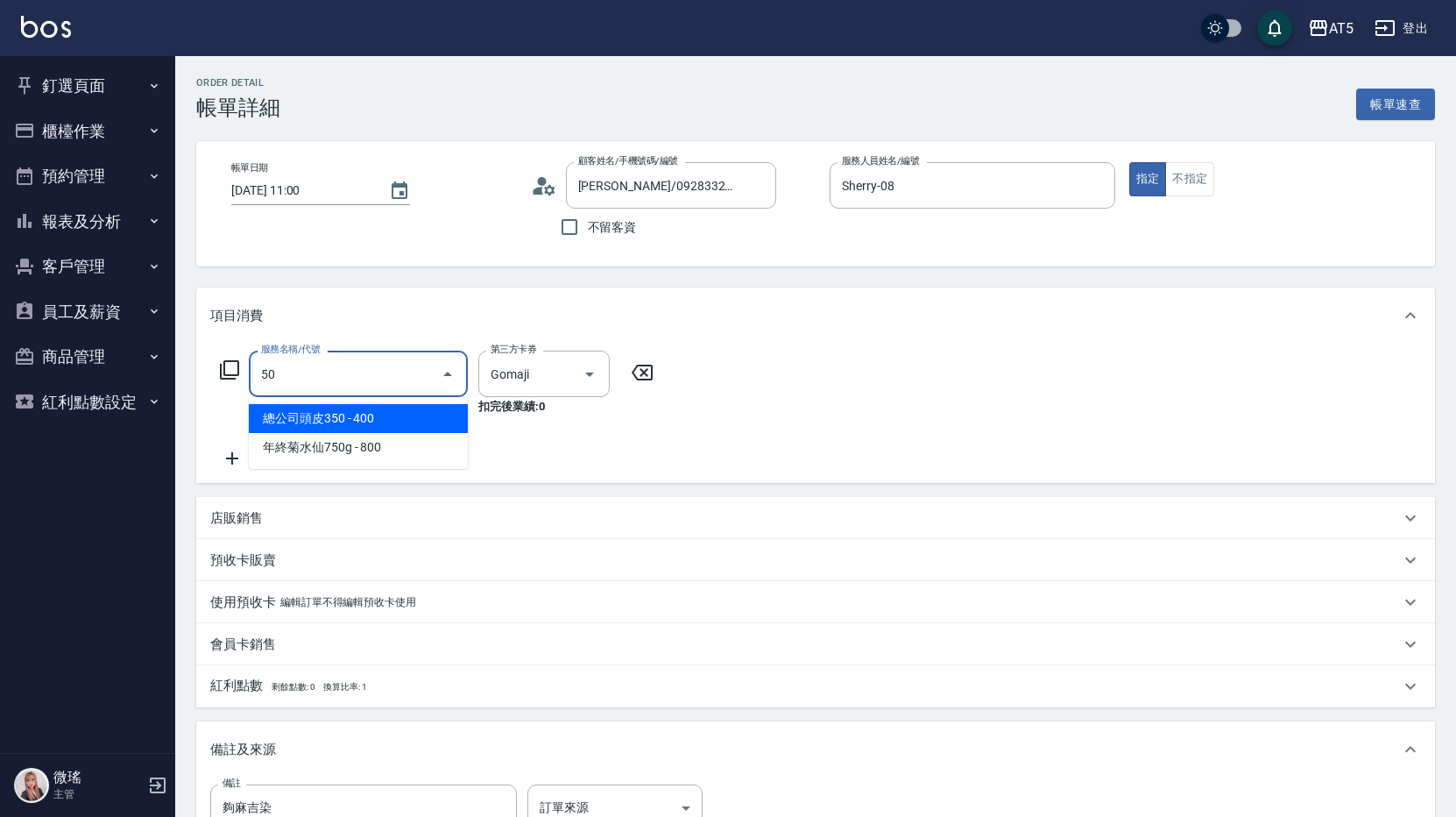
type input "501"
type input "100"
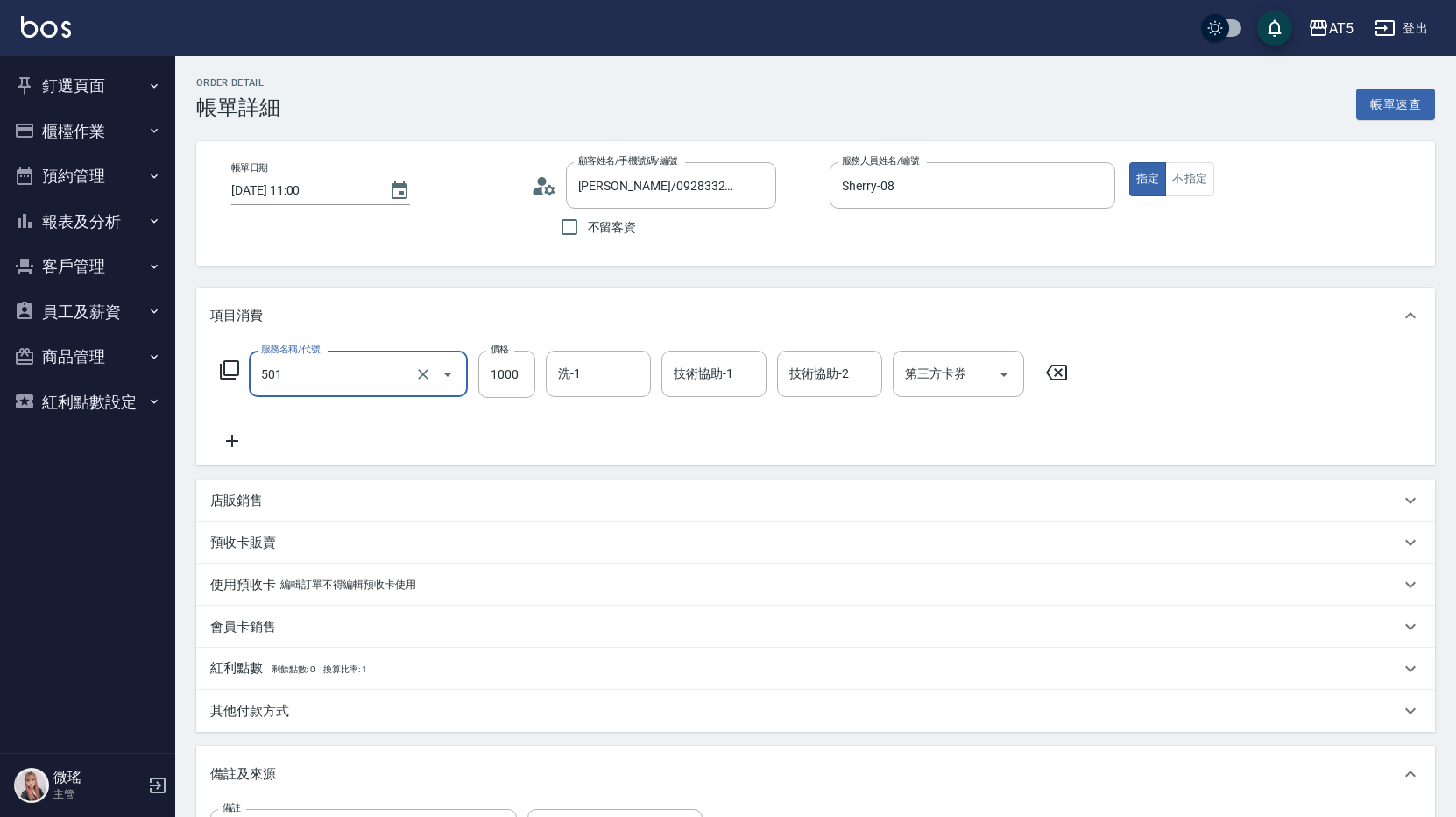
type input "染髮(501)"
type input "6"
type input "0"
type input "699"
type input "60"
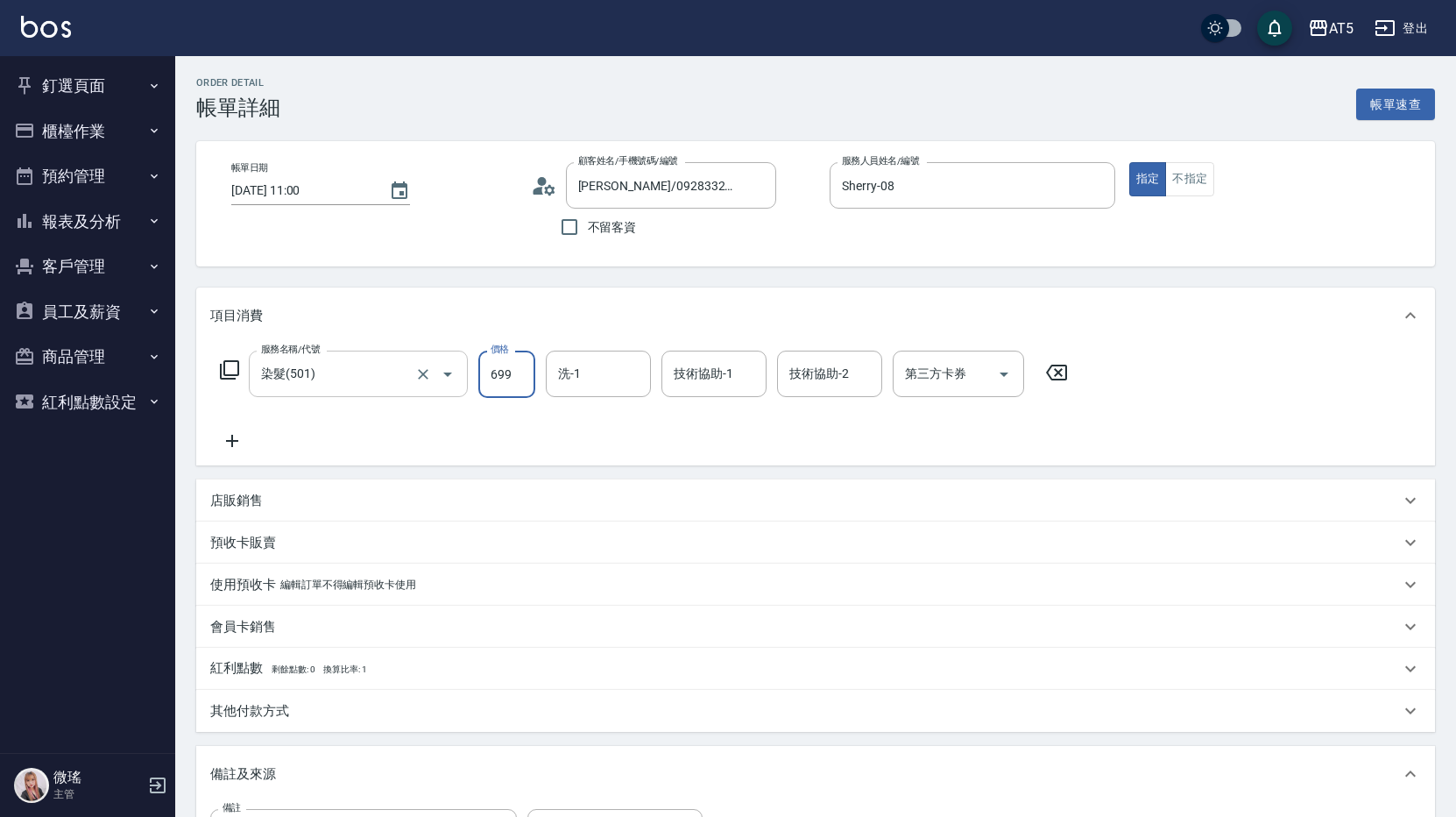
type input "69"
type input "0"
type input "999"
type input "90"
type input "999"
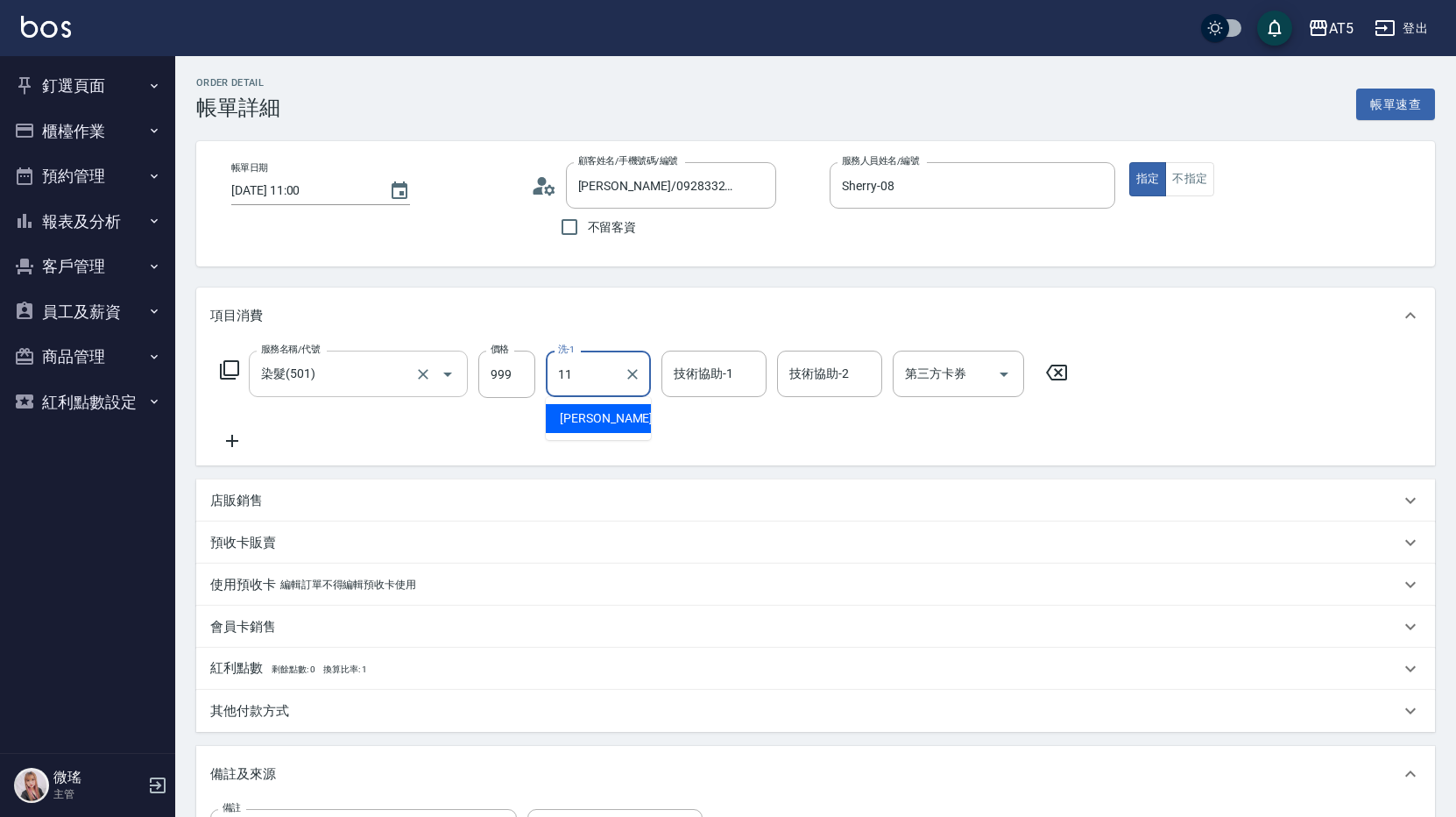
type input "葵葵-11"
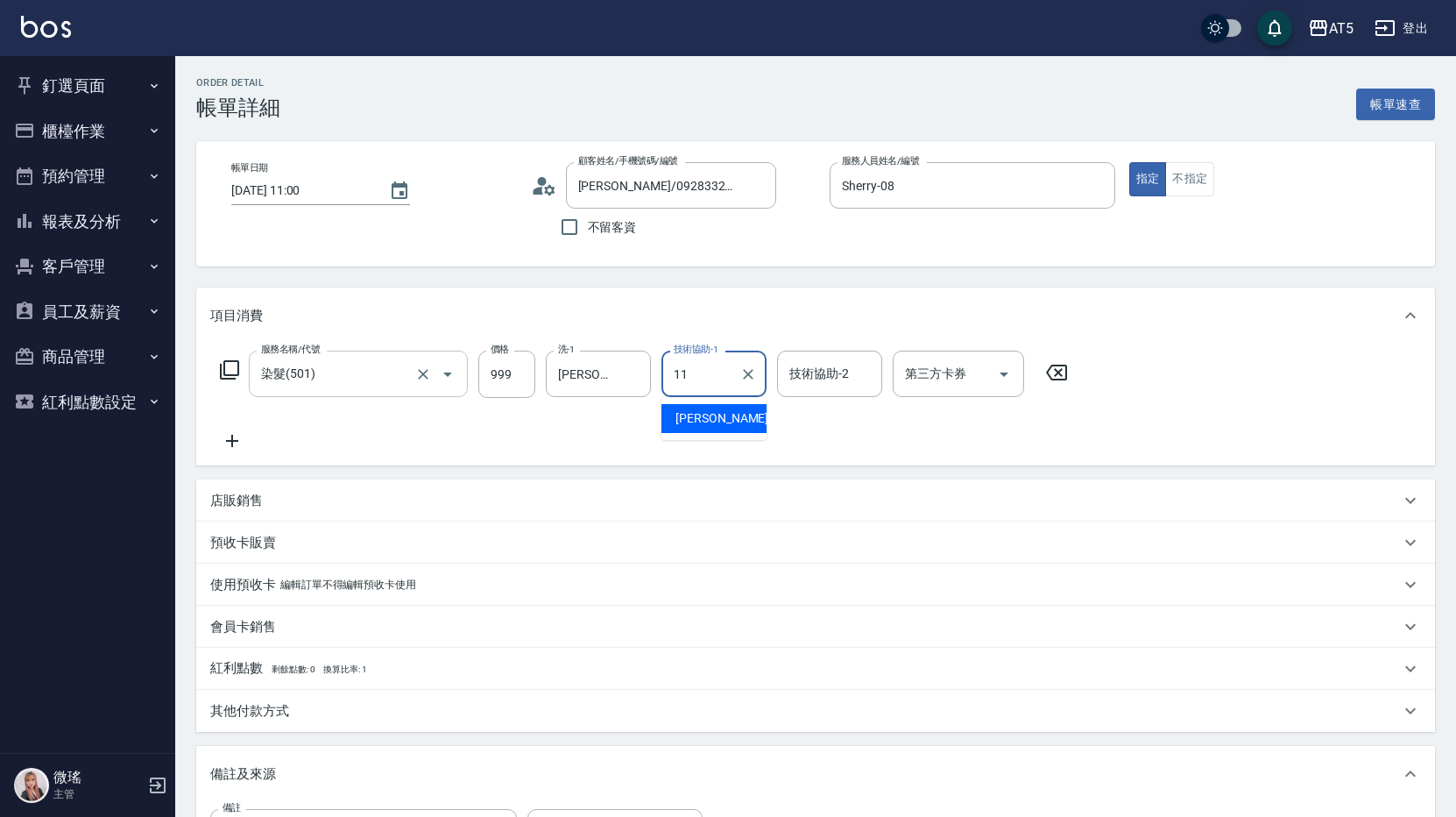
type input "葵葵-11"
click at [414, 368] on button "Clear" at bounding box center [423, 374] width 24 height 24
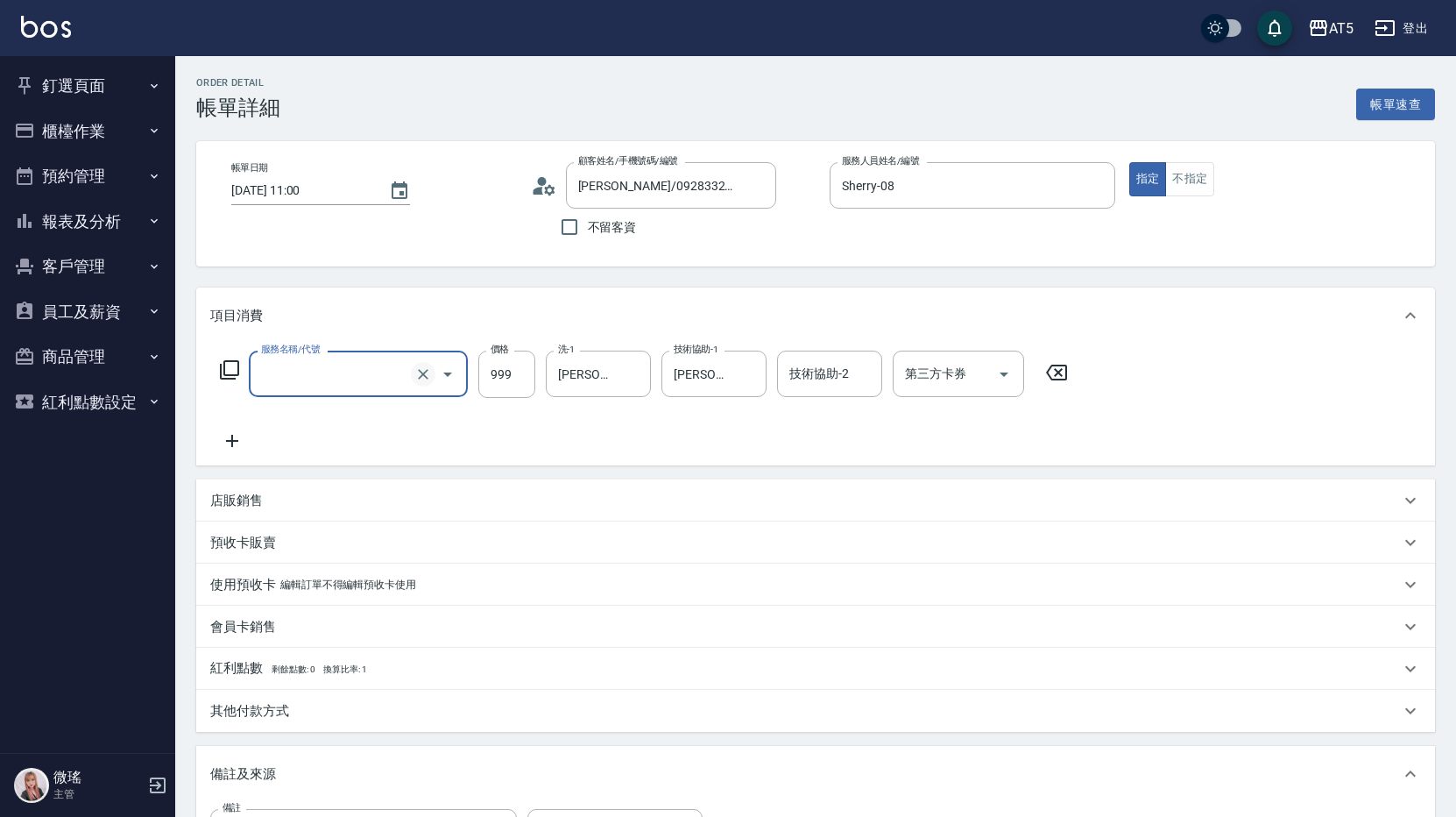
type input "0"
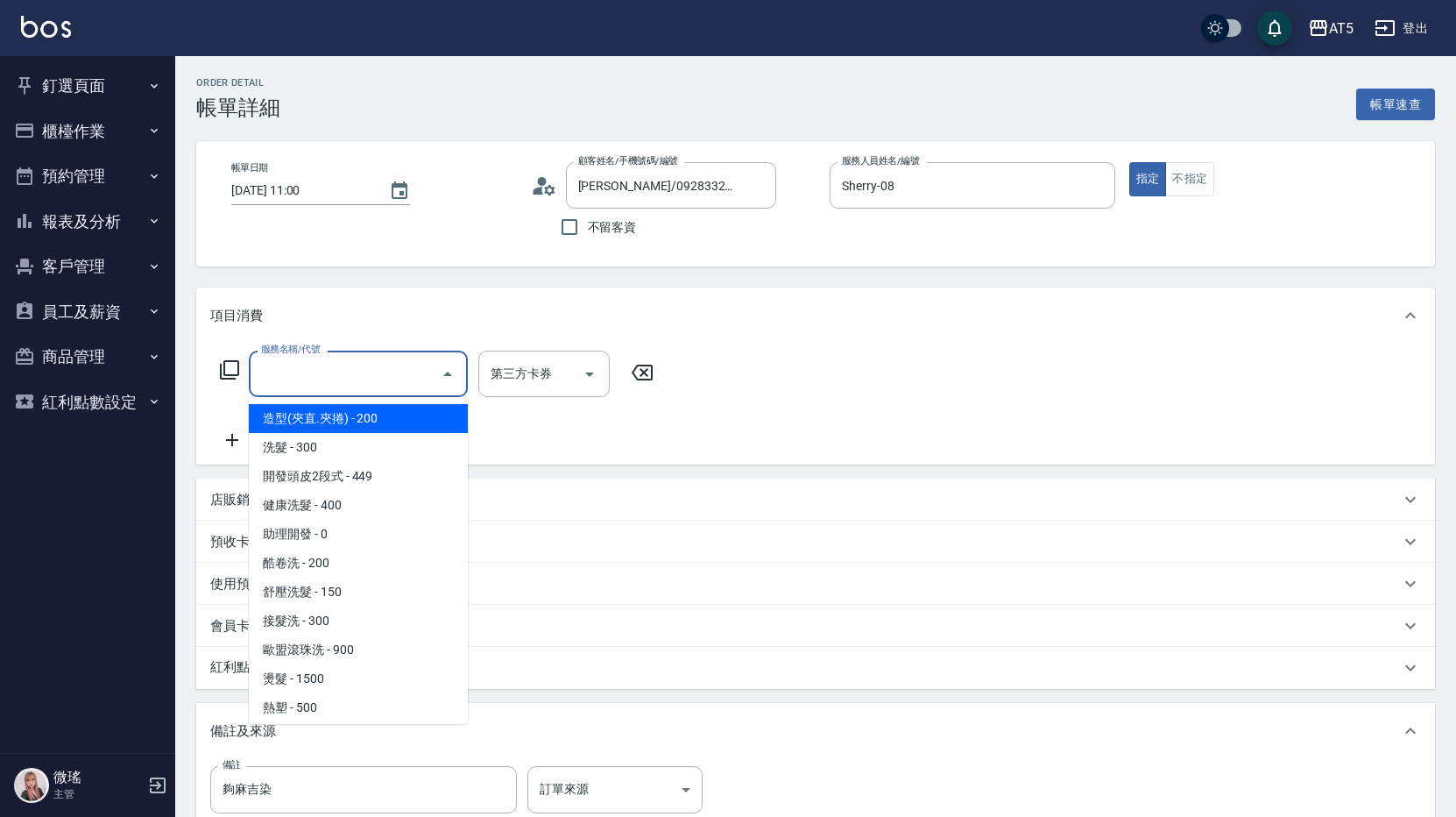
type input "0"
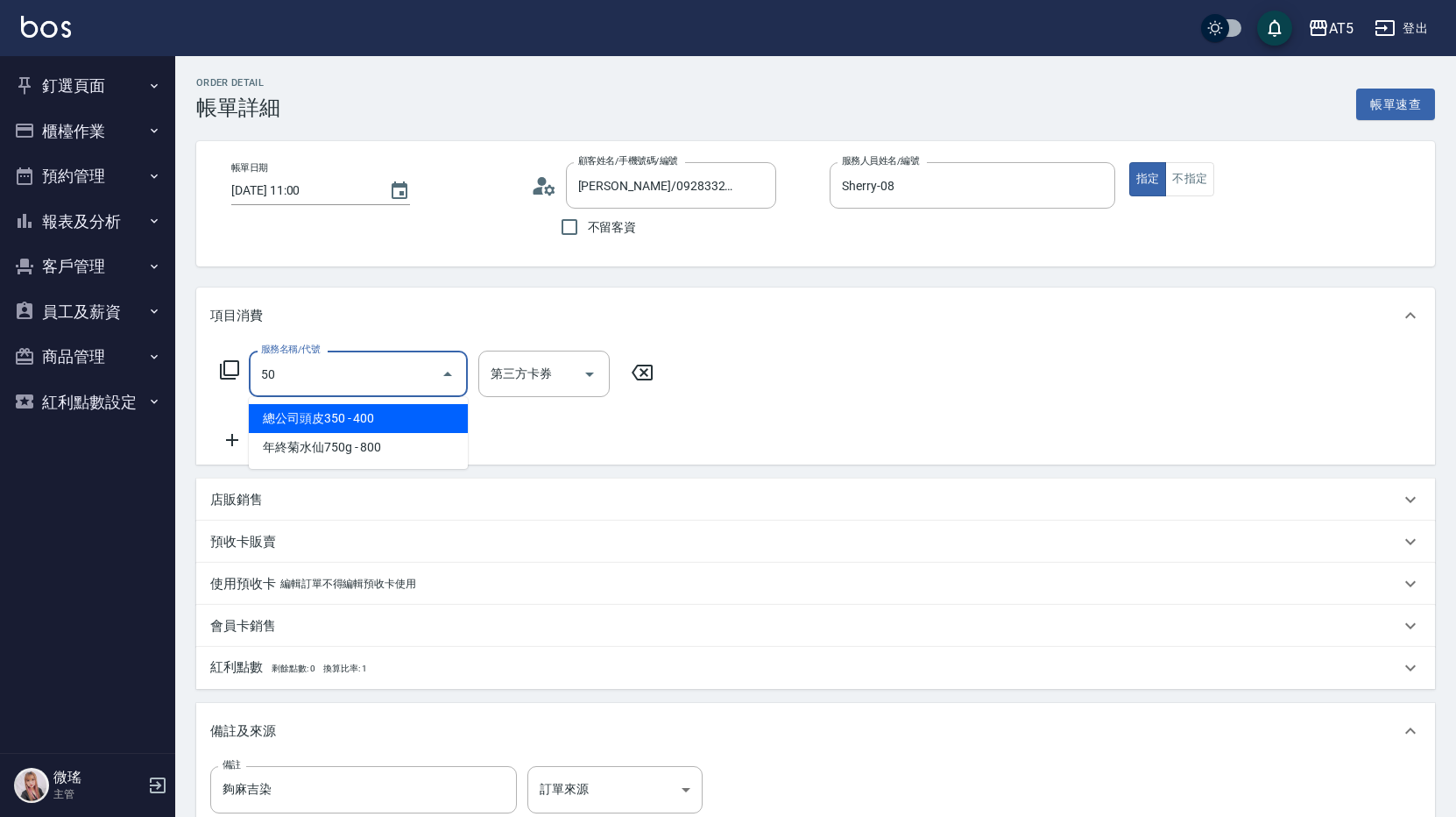
type input "503"
type input "90"
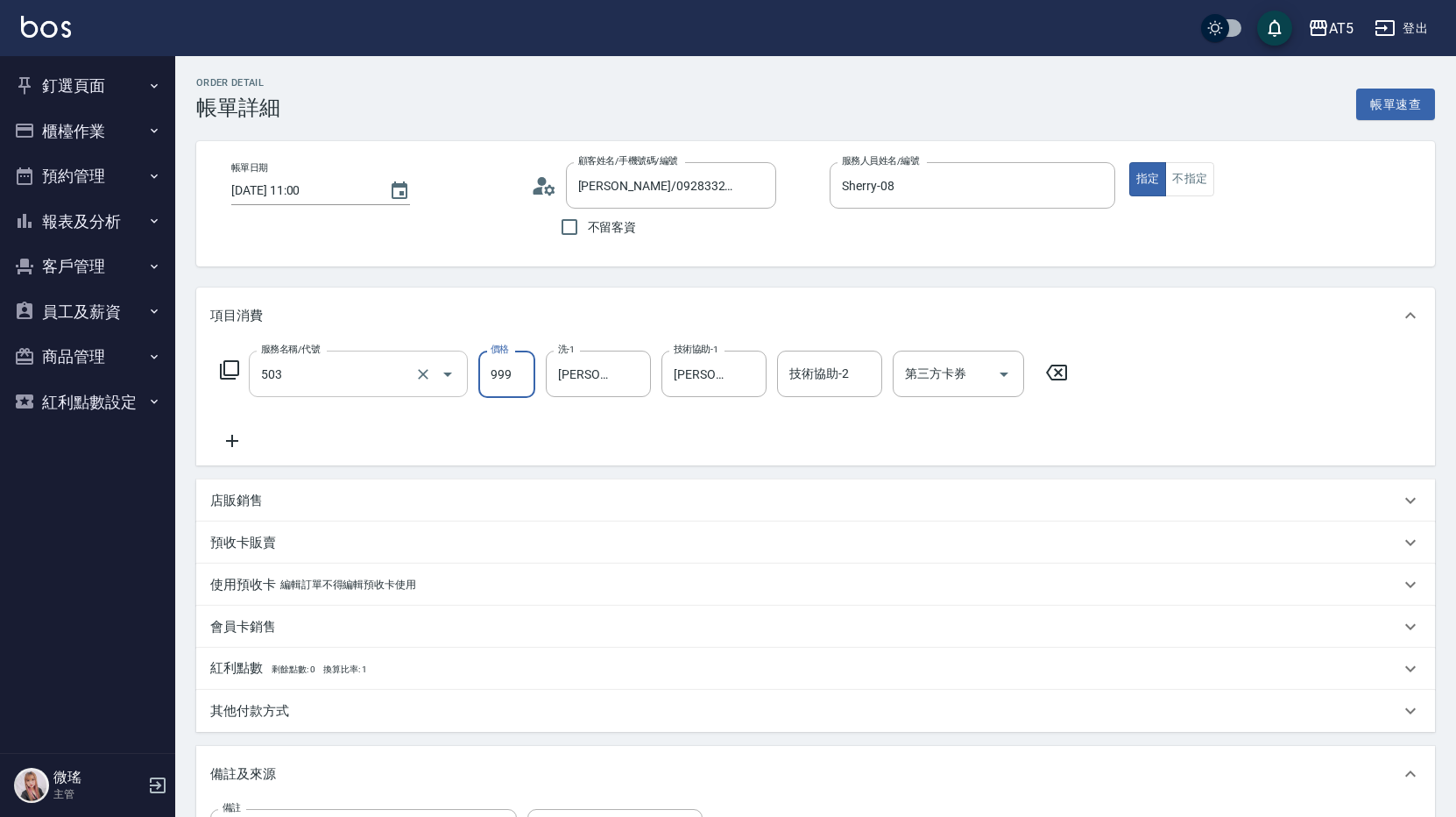
type input "局部髮(503)"
click at [971, 391] on div "第三方卡券" at bounding box center [958, 374] width 132 height 47
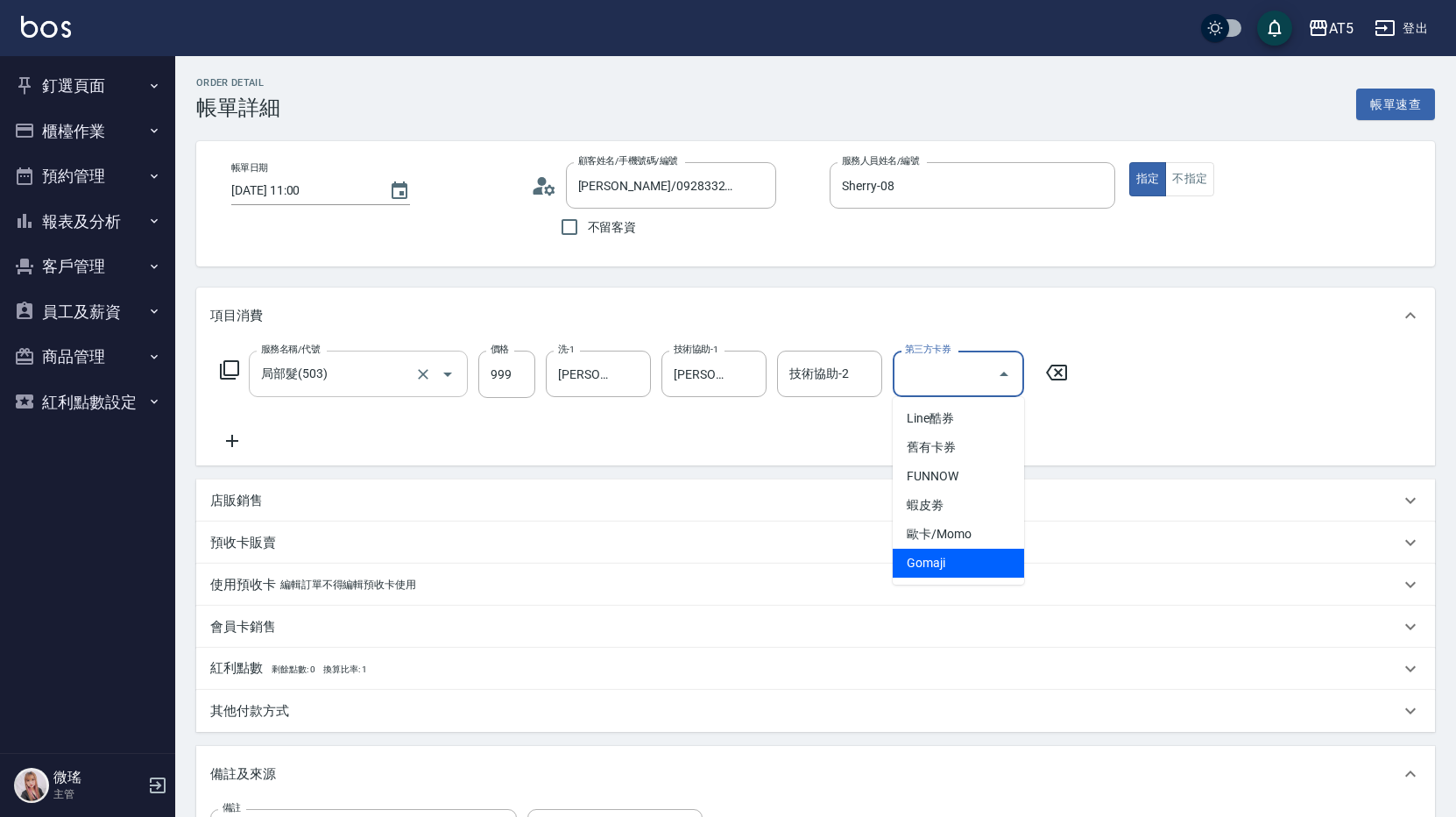
click at [918, 572] on span "Gomaji" at bounding box center [958, 563] width 132 height 29
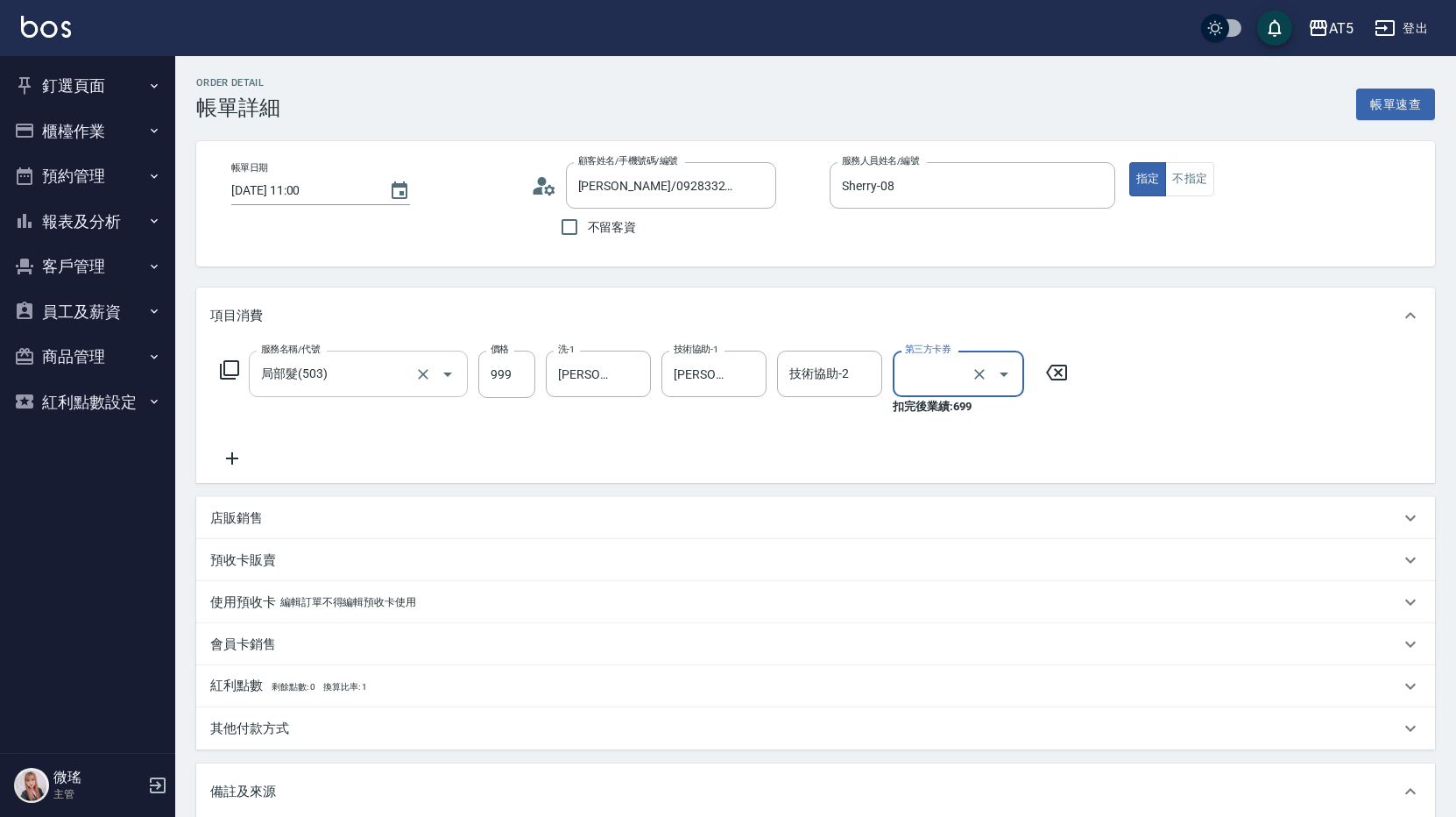
type input "Gomaji"
type input "0"
click at [248, 455] on icon at bounding box center [232, 458] width 44 height 21
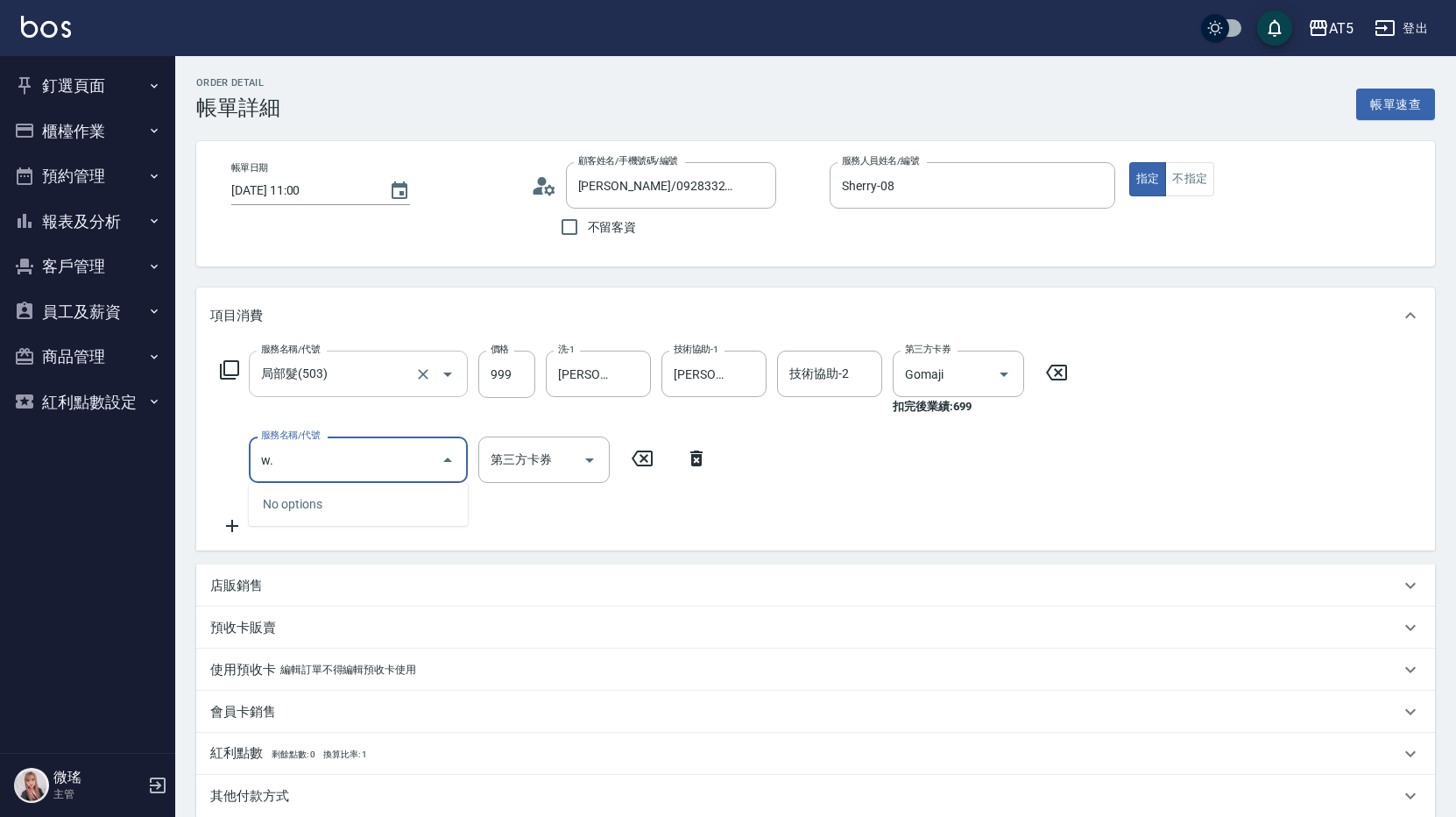
type input "w"
type input "頭皮"
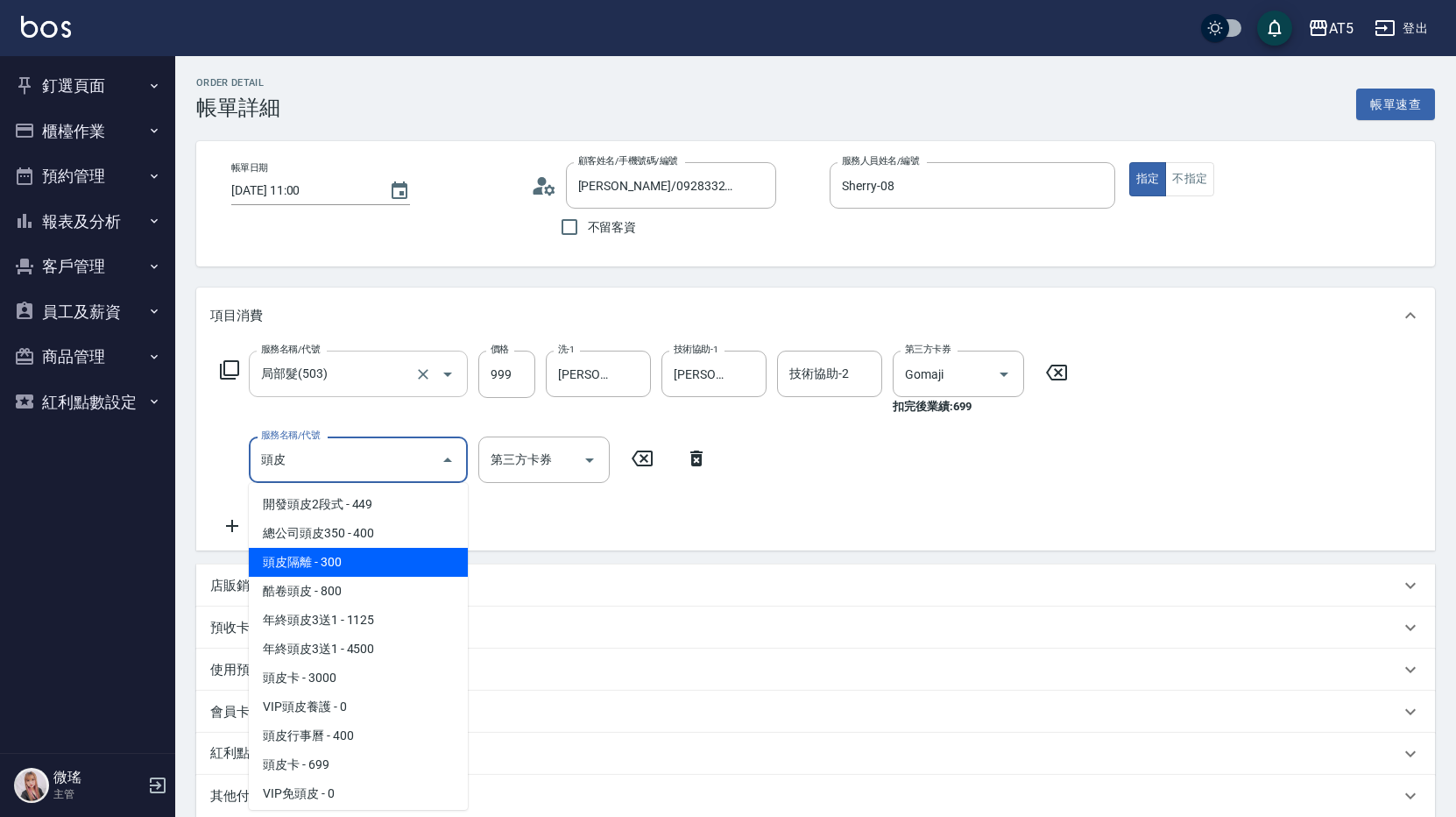
click at [320, 561] on span "頭皮隔離 - 300" at bounding box center [358, 563] width 219 height 29
type input "30"
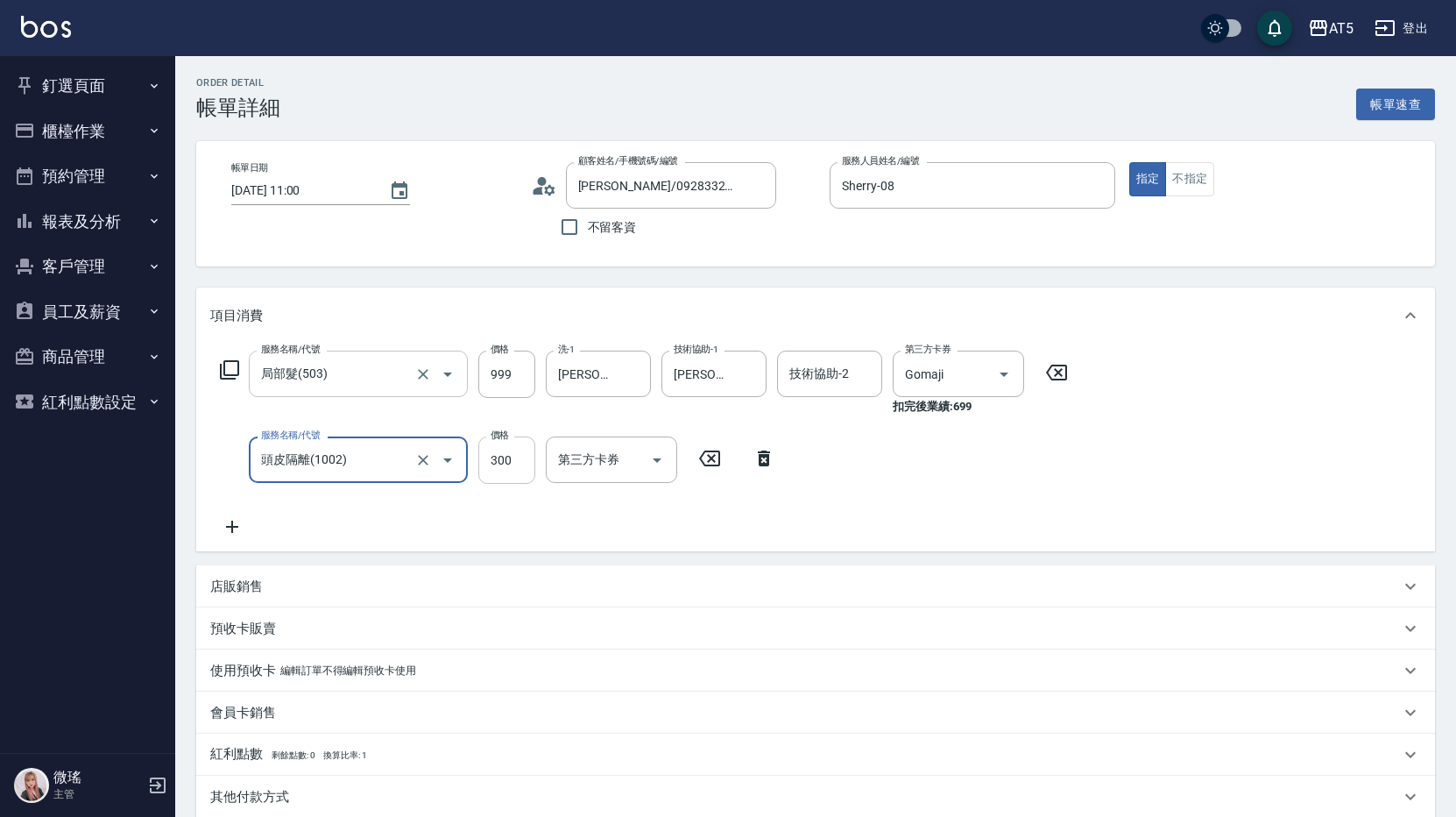
type input "頭皮隔離(1002)"
click at [504, 473] on input "300" at bounding box center [507, 460] width 57 height 47
click at [450, 499] on div "服務名稱/代號 局部髮(503) 服務名稱/代號 價格 999 價格 洗-1 葵葵-11 洗-1 技術協助-1 葵葵-11 技術協助-1 技術協助-2 技術協…" at bounding box center [645, 443] width 869 height 186
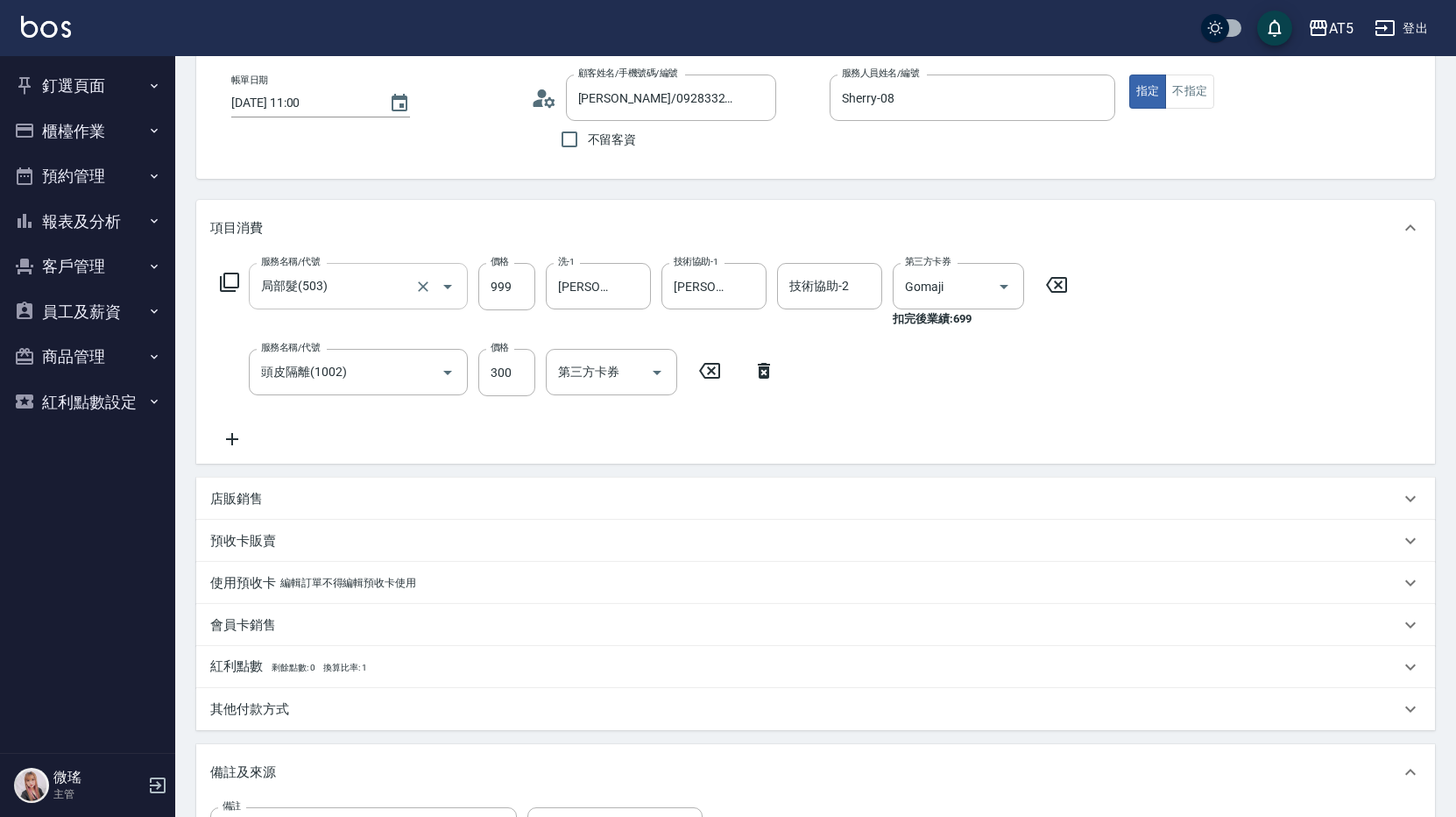
scroll to position [350, 0]
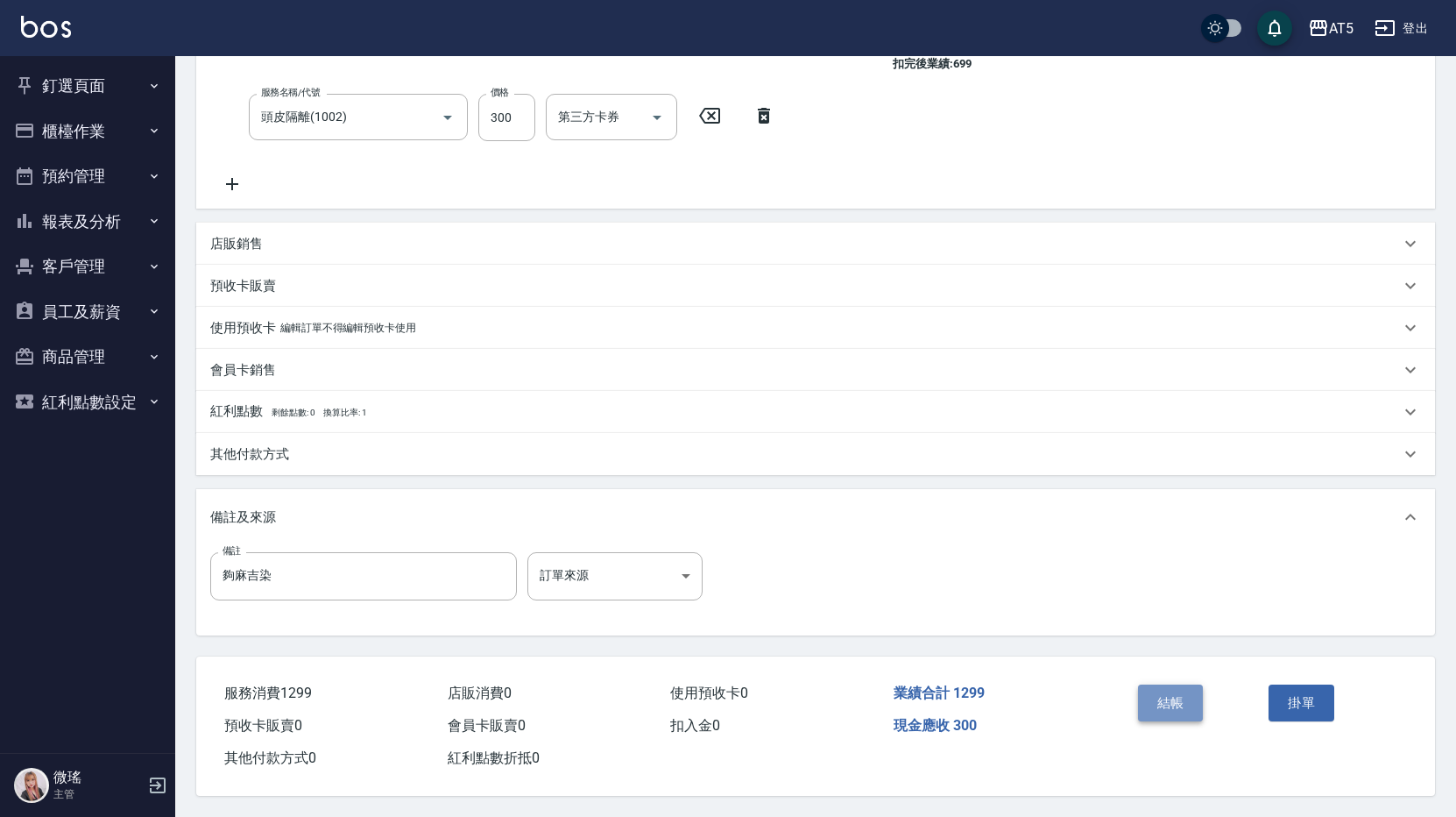
click at [1171, 684] on button "結帳" at bounding box center [1170, 702] width 65 height 37
